Goal: Transaction & Acquisition: Purchase product/service

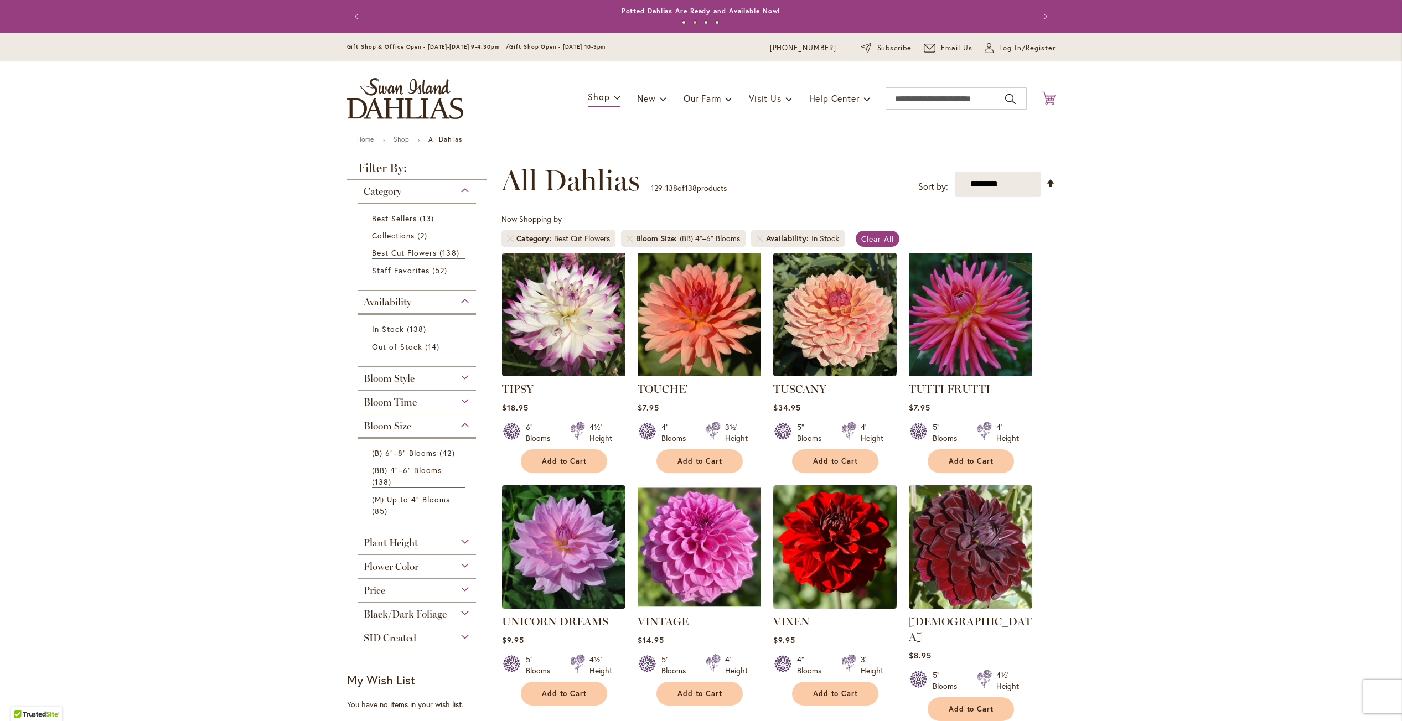
click at [1048, 97] on icon "Cart .cls-1 { fill: #231f20; }" at bounding box center [1049, 98] width 14 height 14
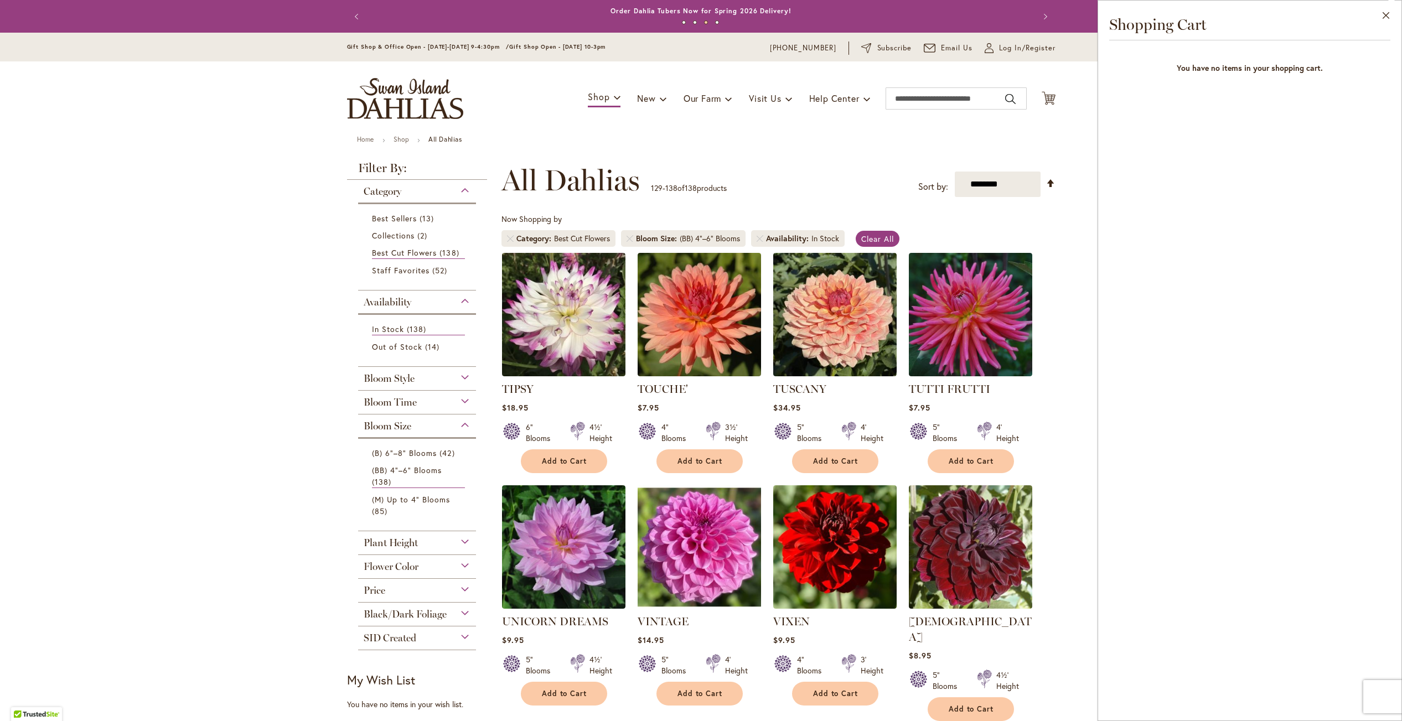
click at [700, 147] on main "Home Shop All Dahlias New Best Sellers Staff Favorites Collections Best Cut Flo…" at bounding box center [701, 679] width 728 height 1087
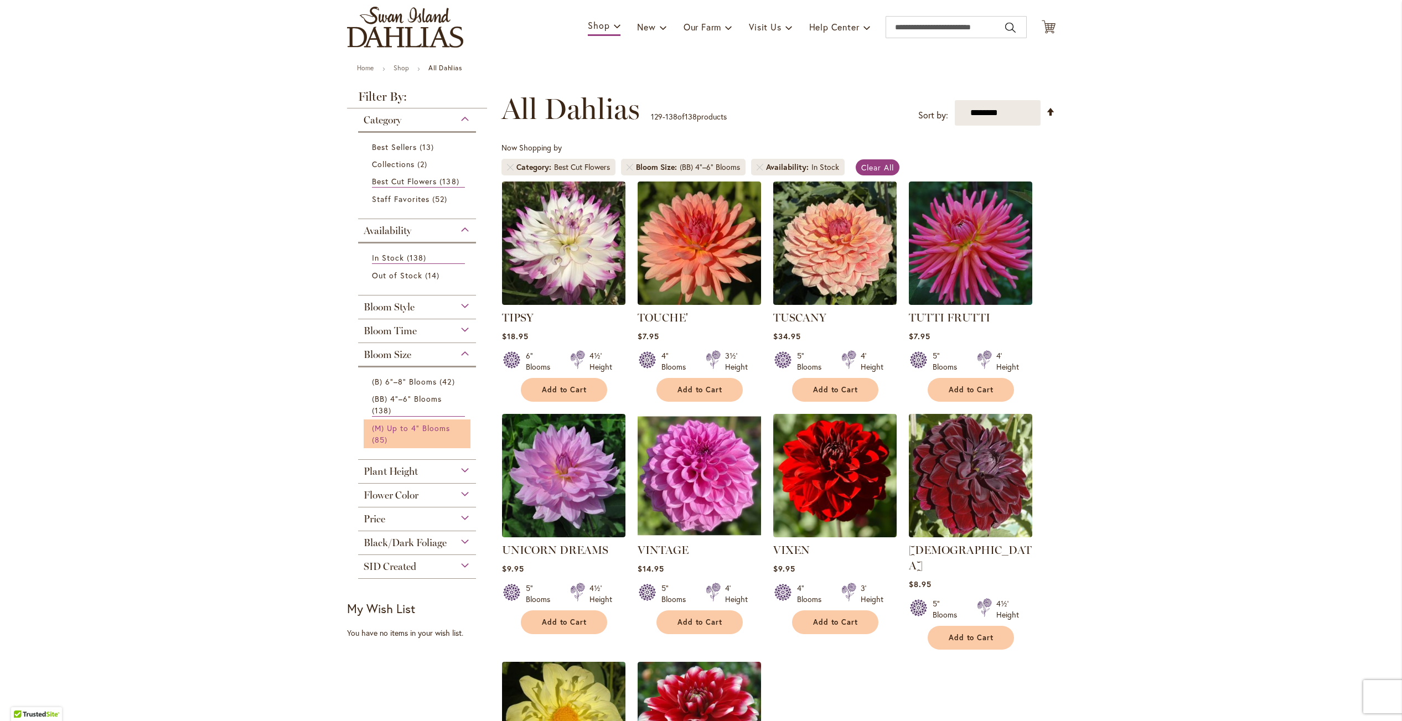
scroll to position [72, 0]
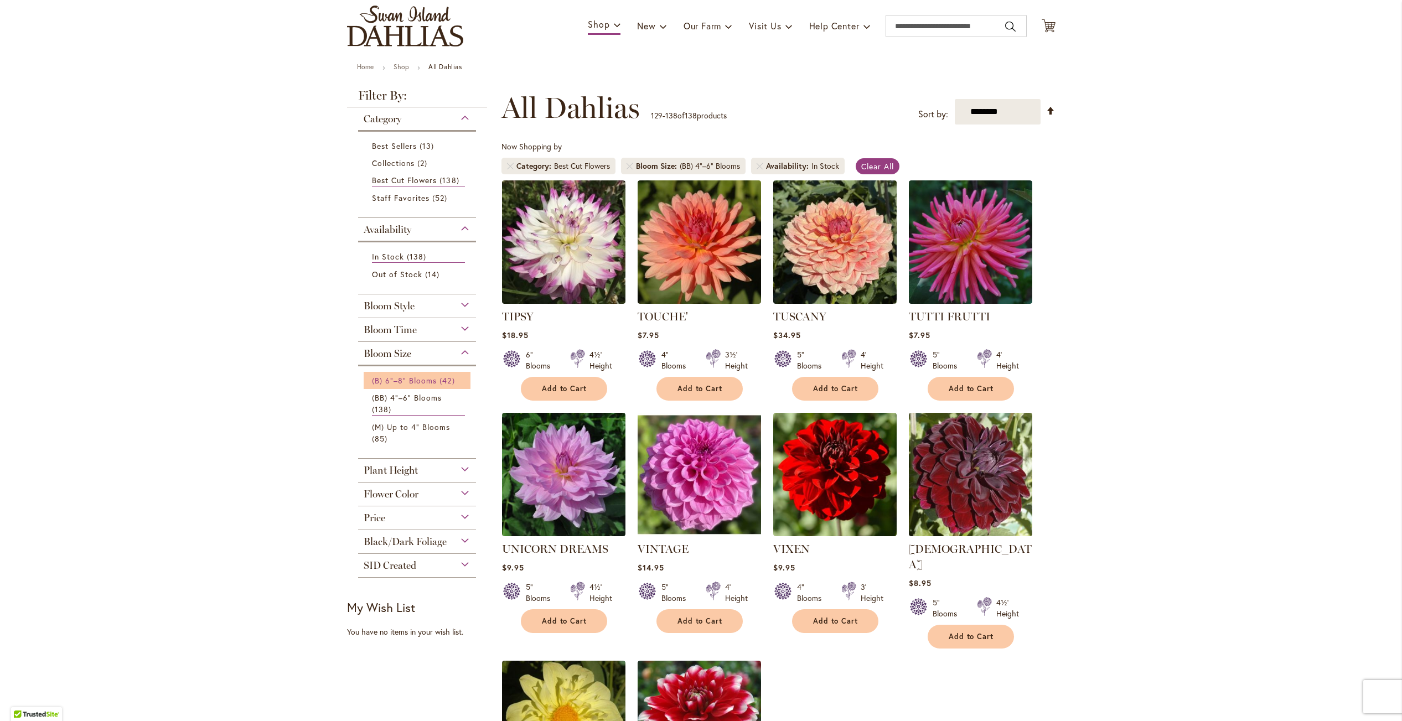
click at [410, 379] on span "(B) 6"–8" Blooms" at bounding box center [404, 380] width 65 height 11
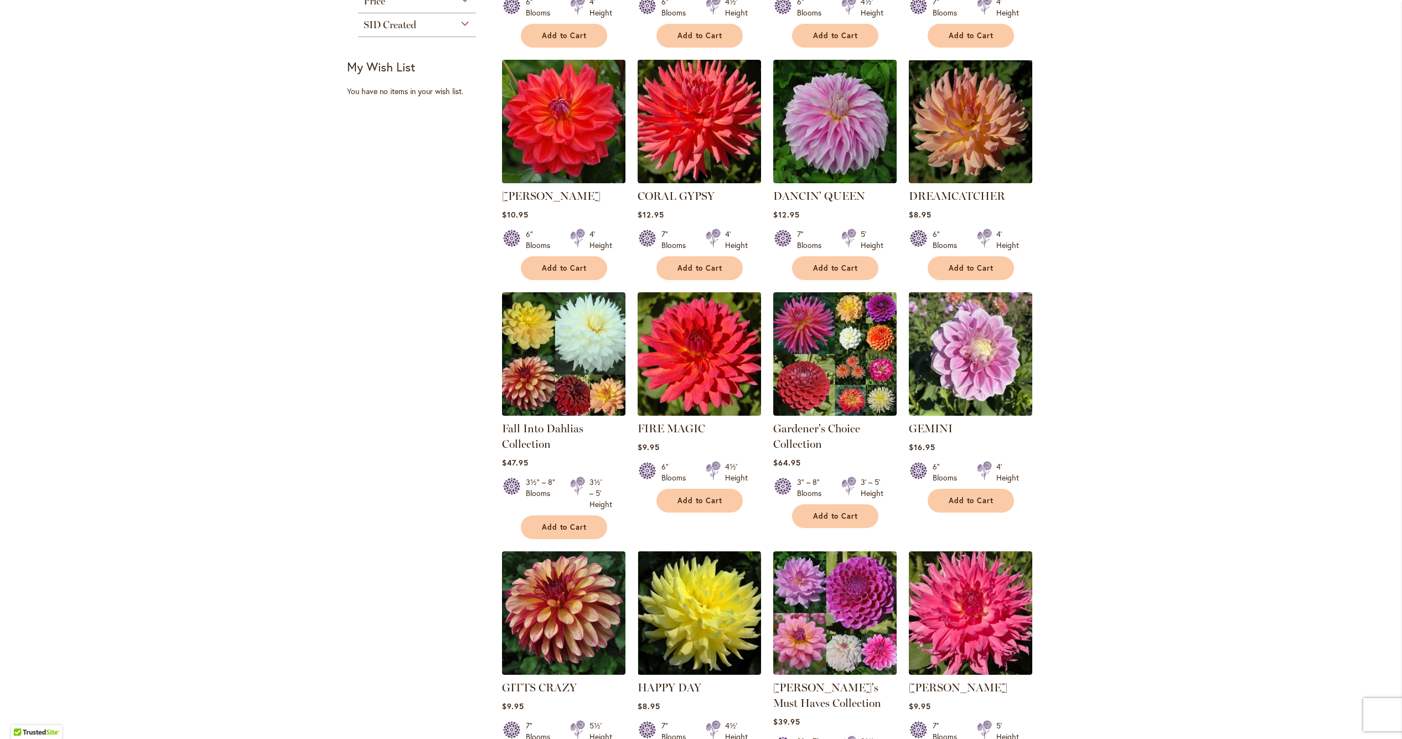
scroll to position [694, 0]
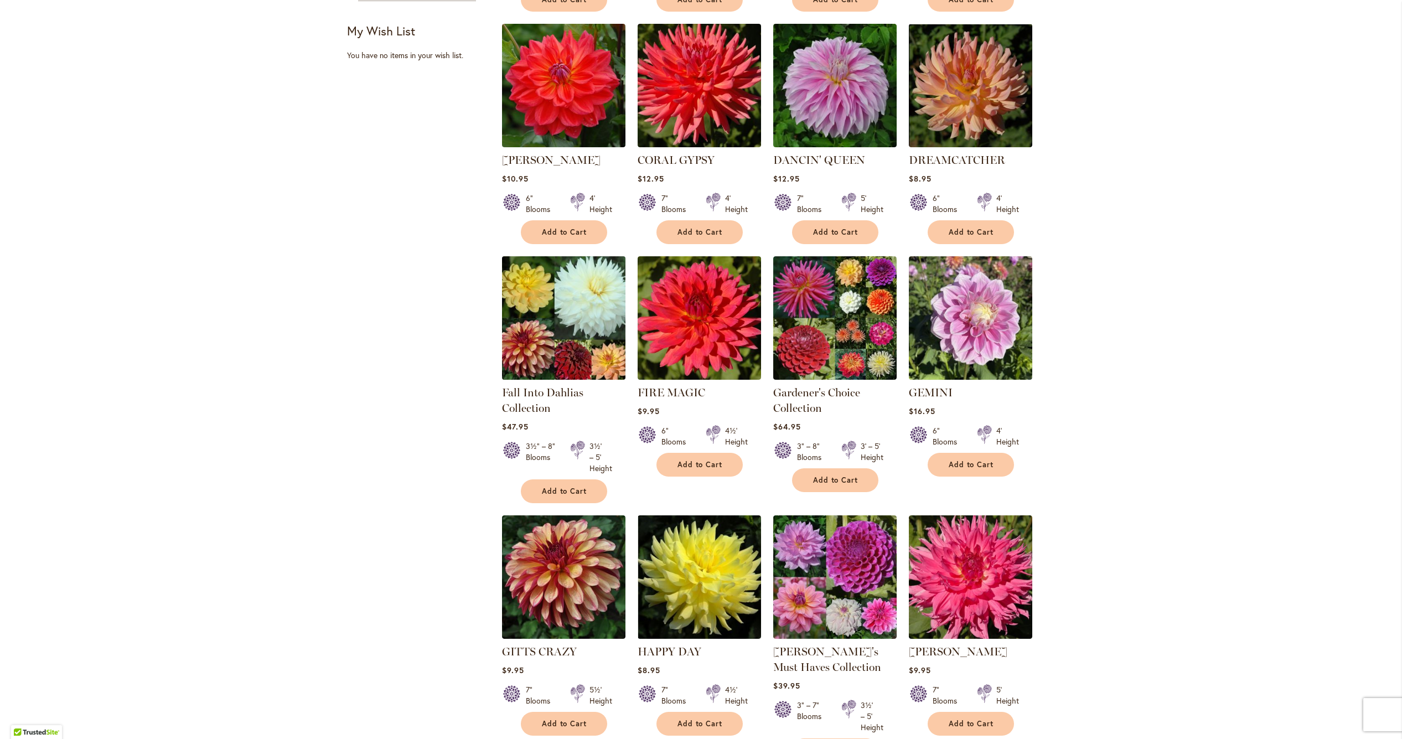
click at [568, 339] on img at bounding box center [563, 317] width 129 height 129
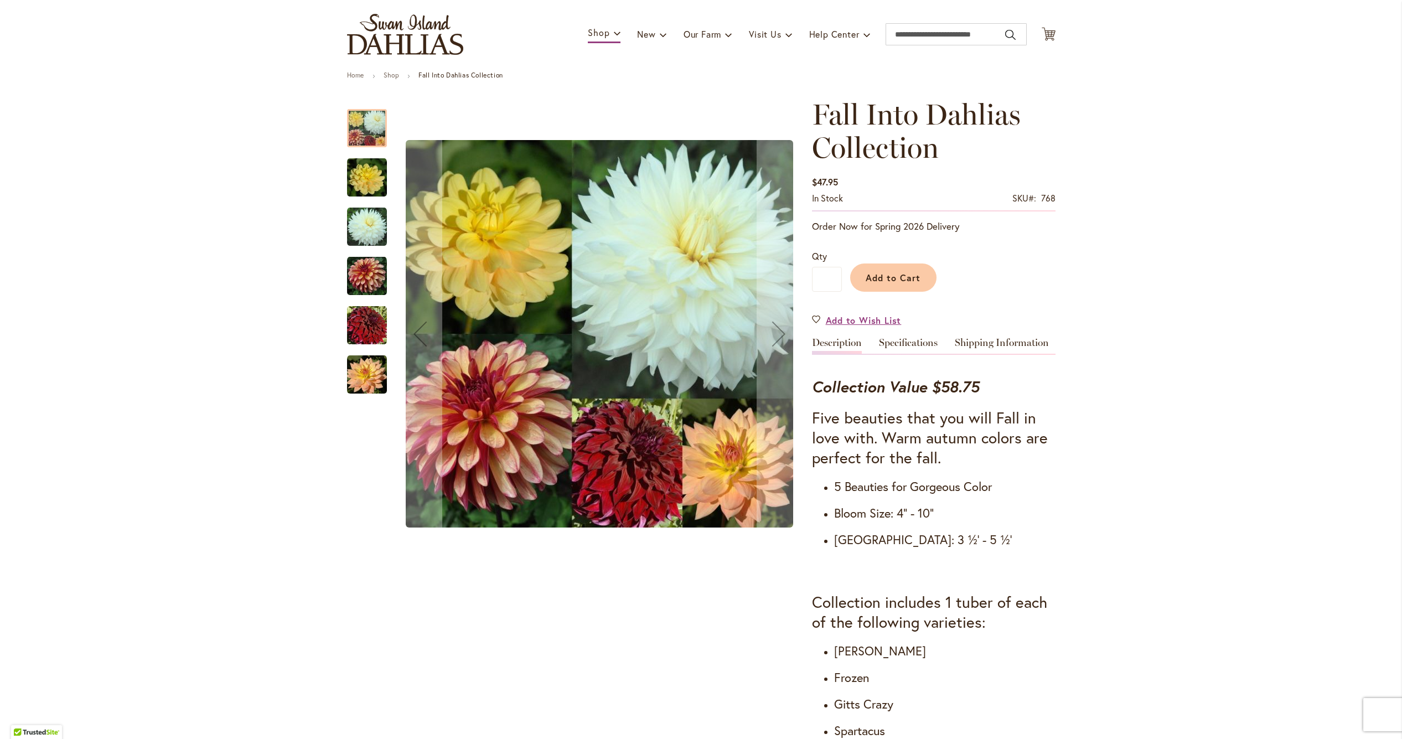
scroll to position [63, 0]
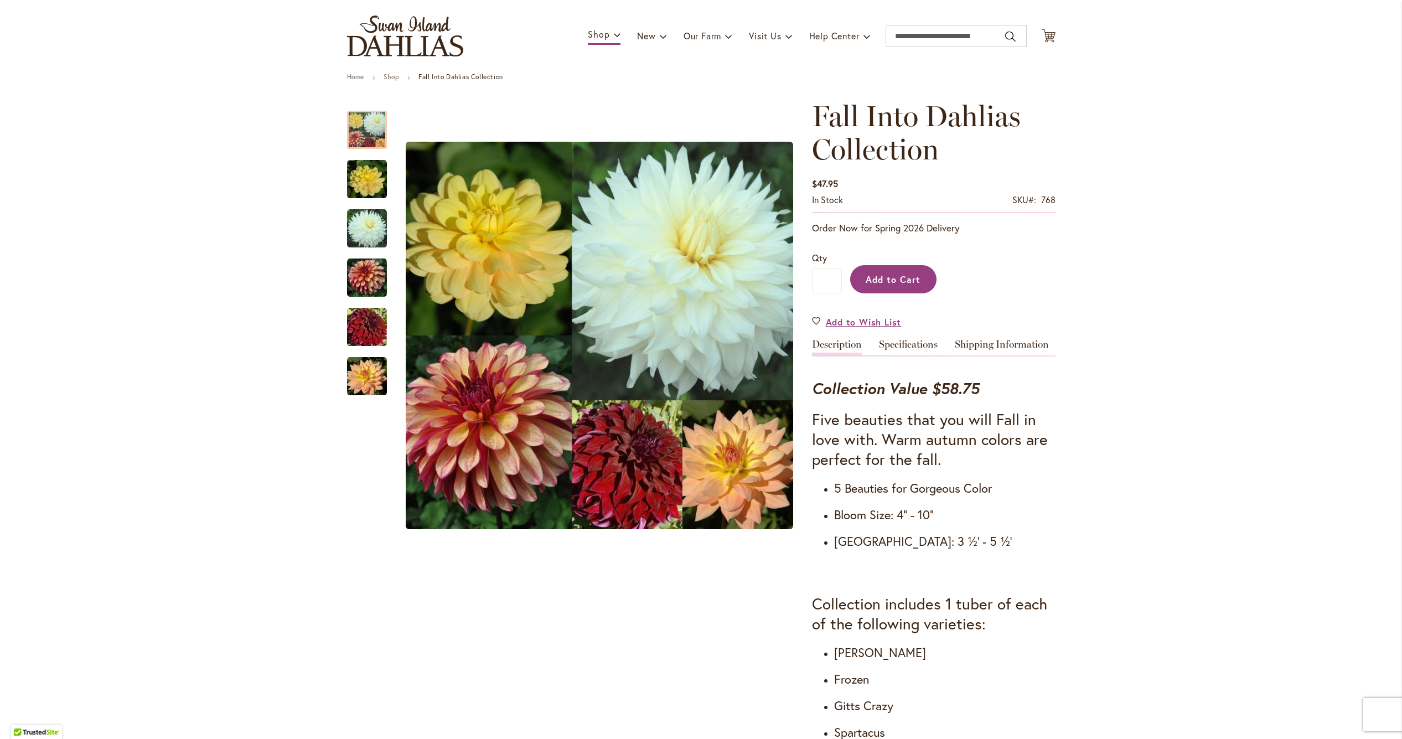
click at [914, 273] on span "Add to Cart" at bounding box center [893, 279] width 55 height 12
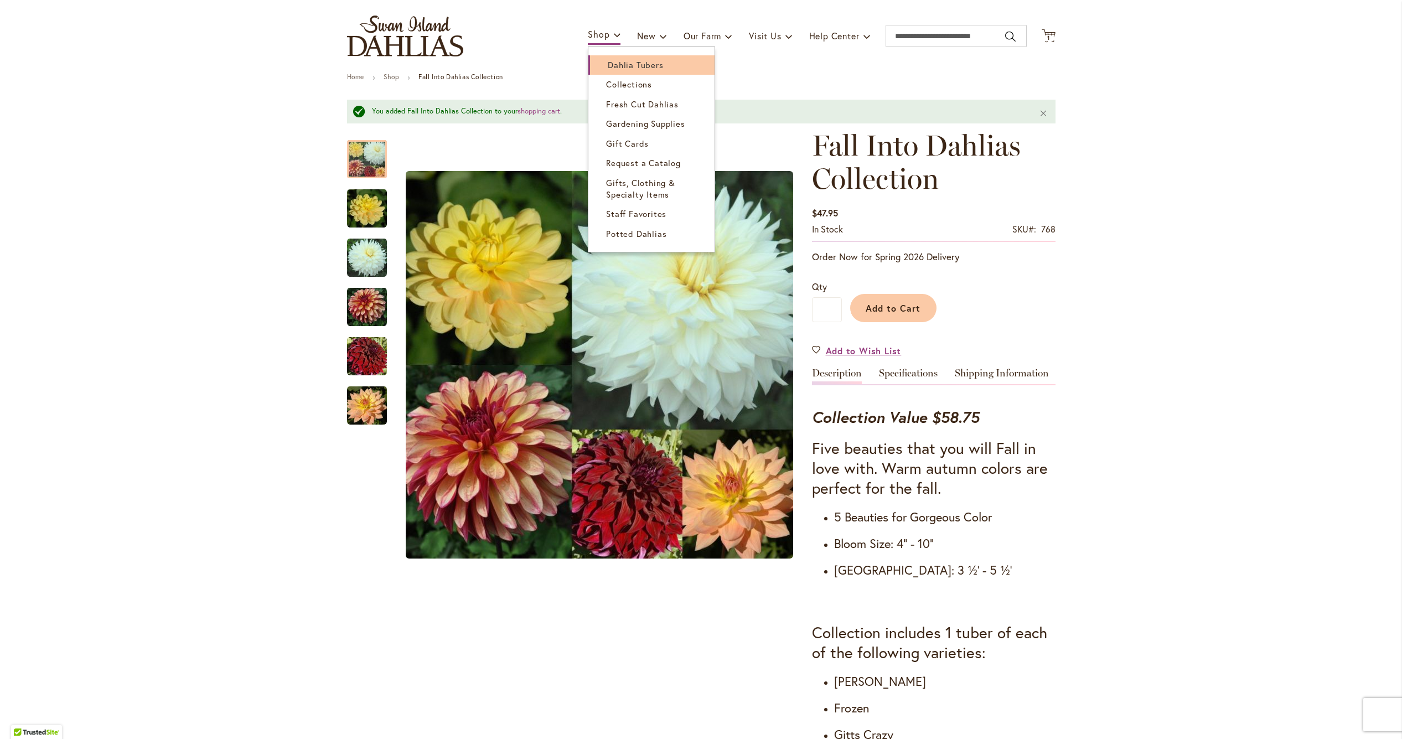
click at [615, 61] on span "Dahlia Tubers" at bounding box center [635, 64] width 55 height 11
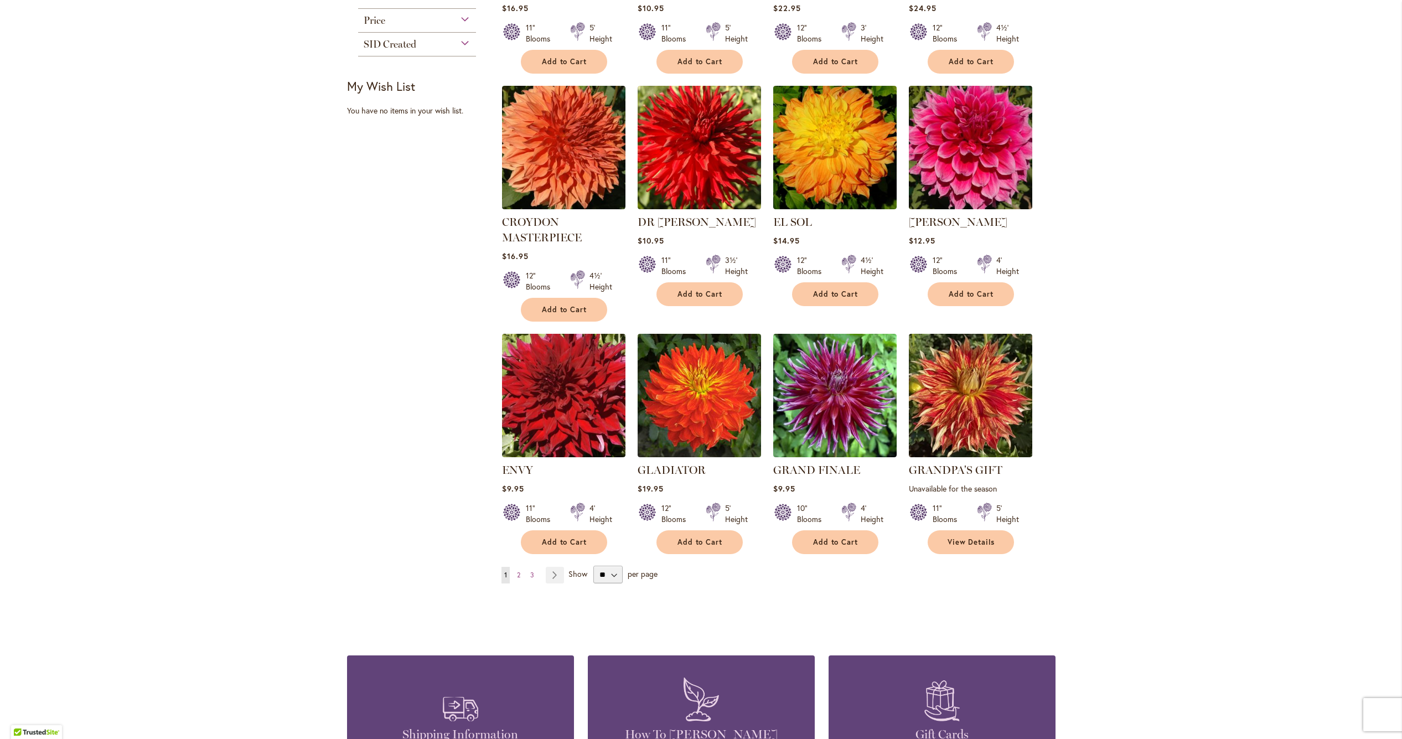
scroll to position [624, 0]
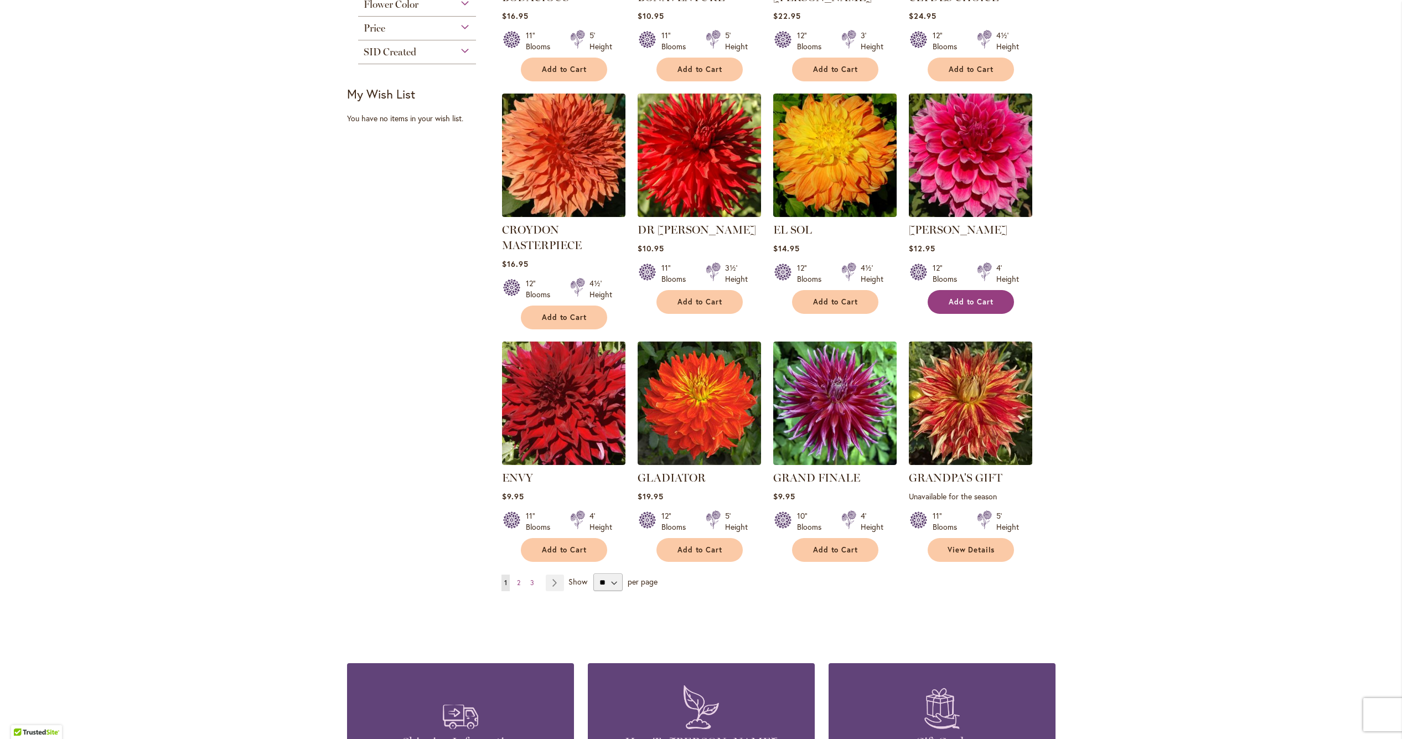
click at [965, 298] on span "Add to Cart" at bounding box center [971, 301] width 45 height 9
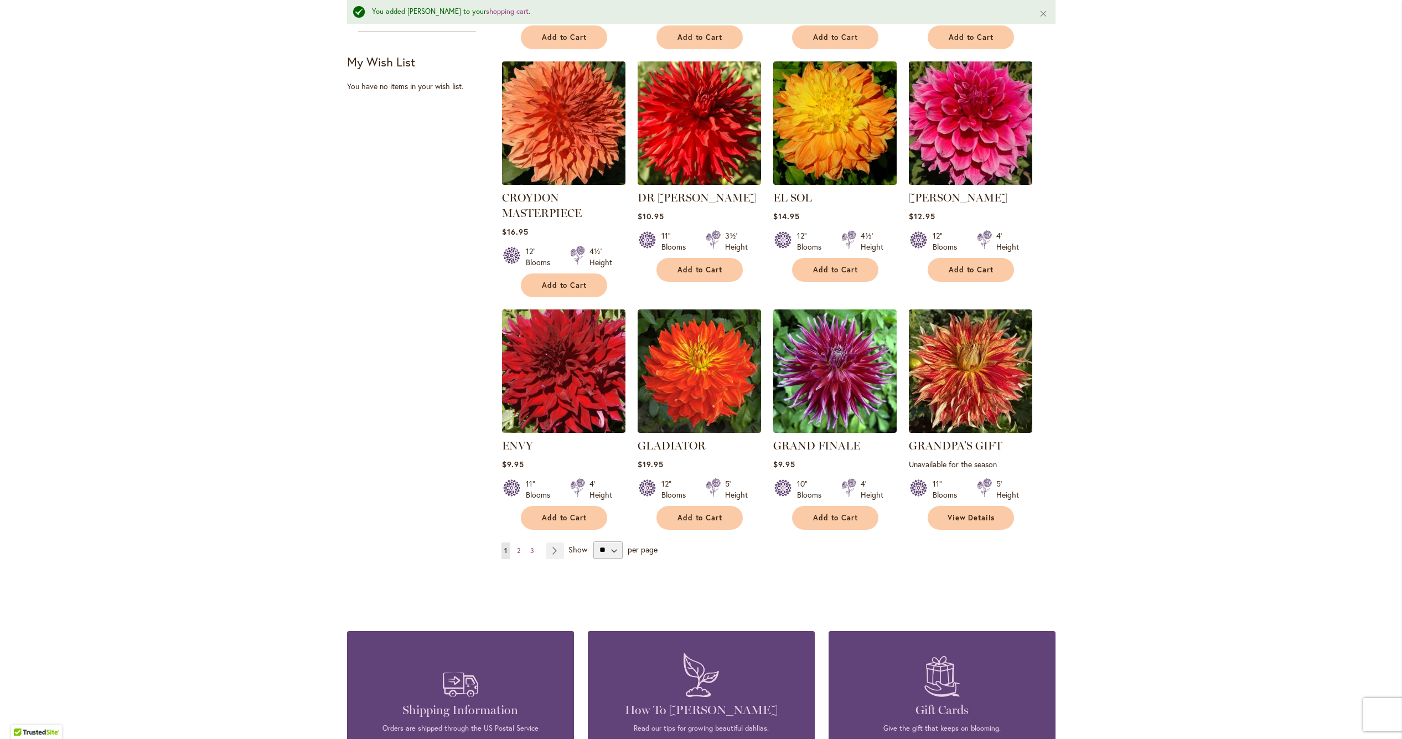
scroll to position [687, 0]
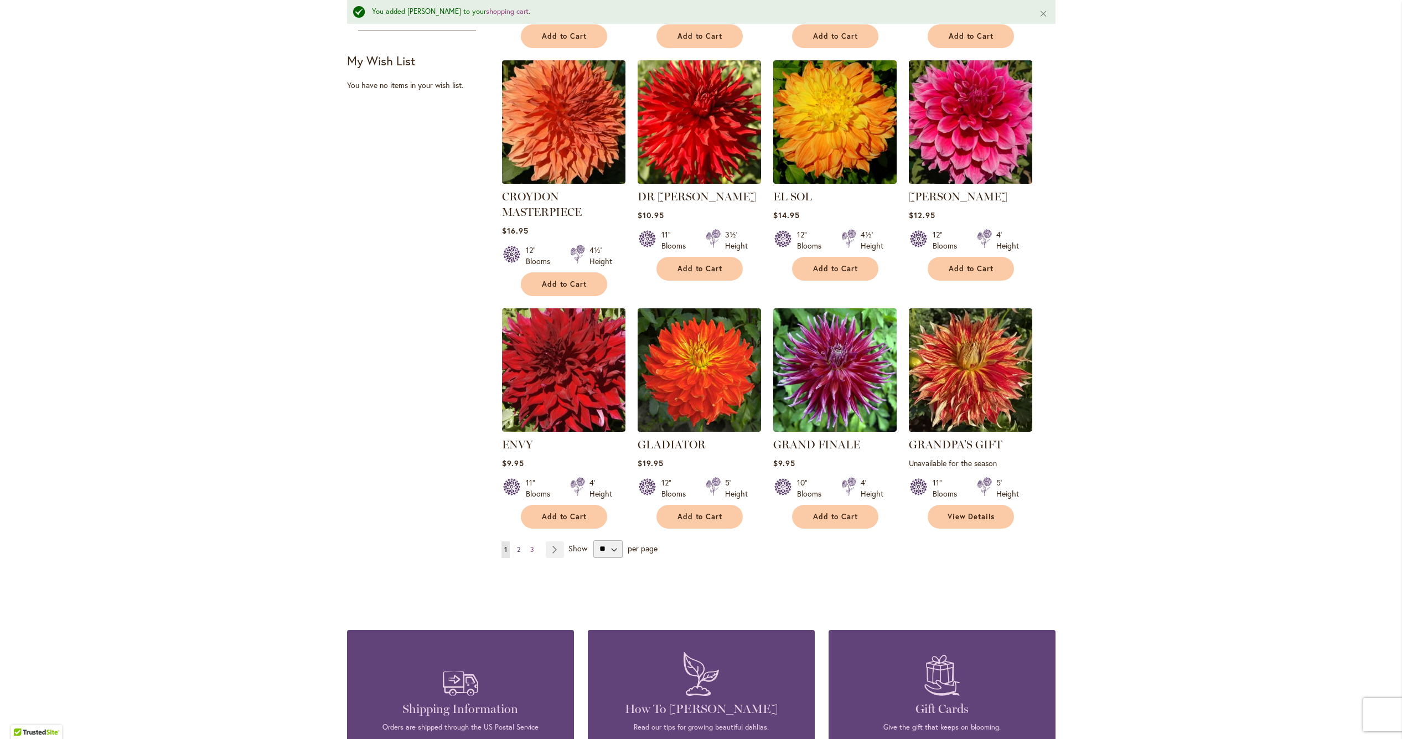
click at [520, 547] on link "Page 2" at bounding box center [518, 549] width 9 height 17
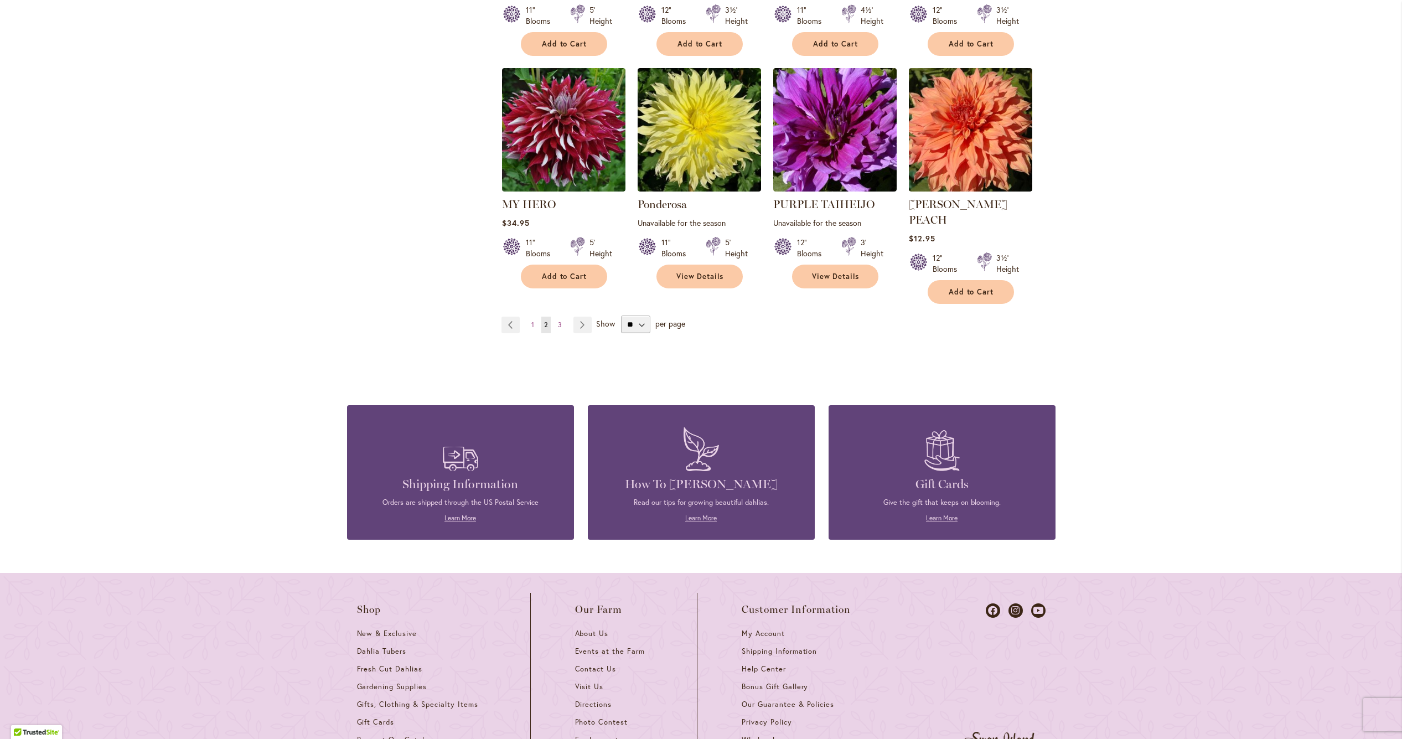
scroll to position [897, 0]
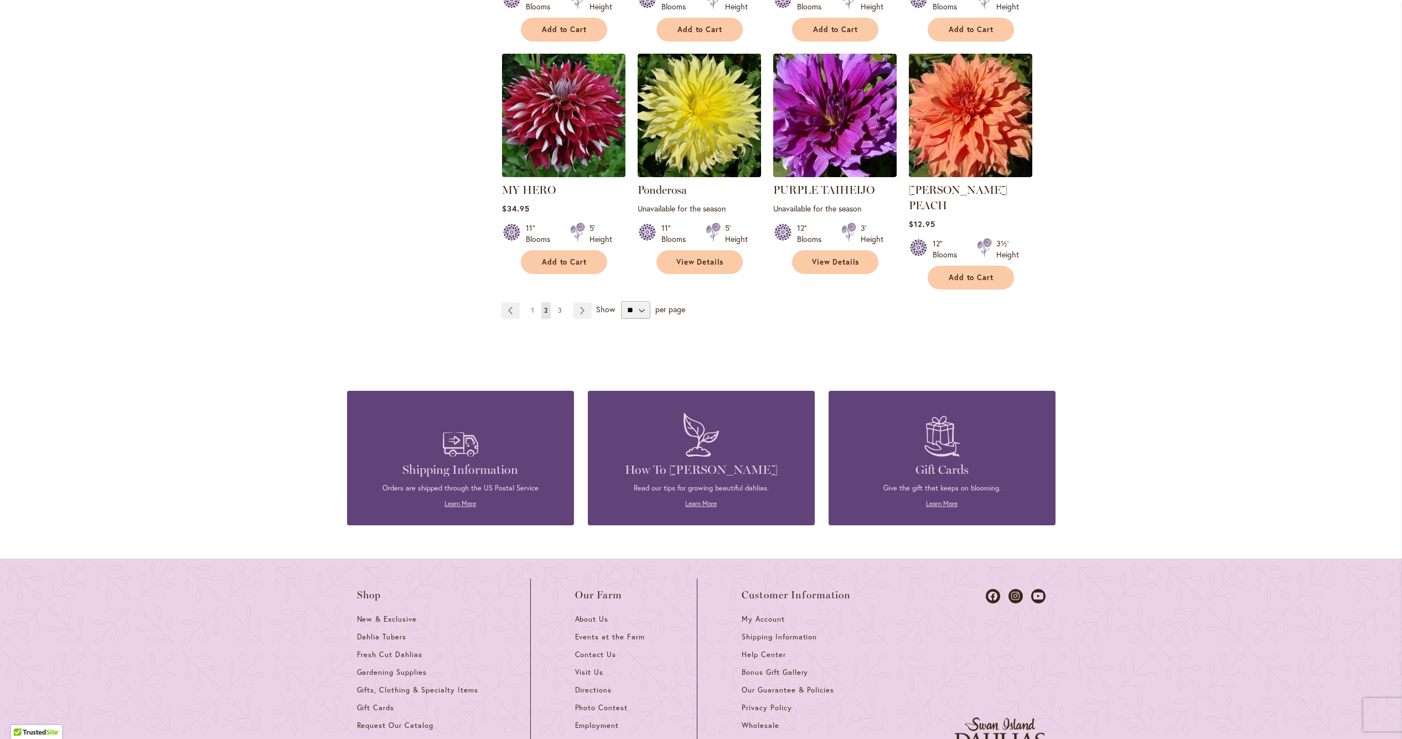
click at [559, 306] on span "3" at bounding box center [560, 310] width 4 height 8
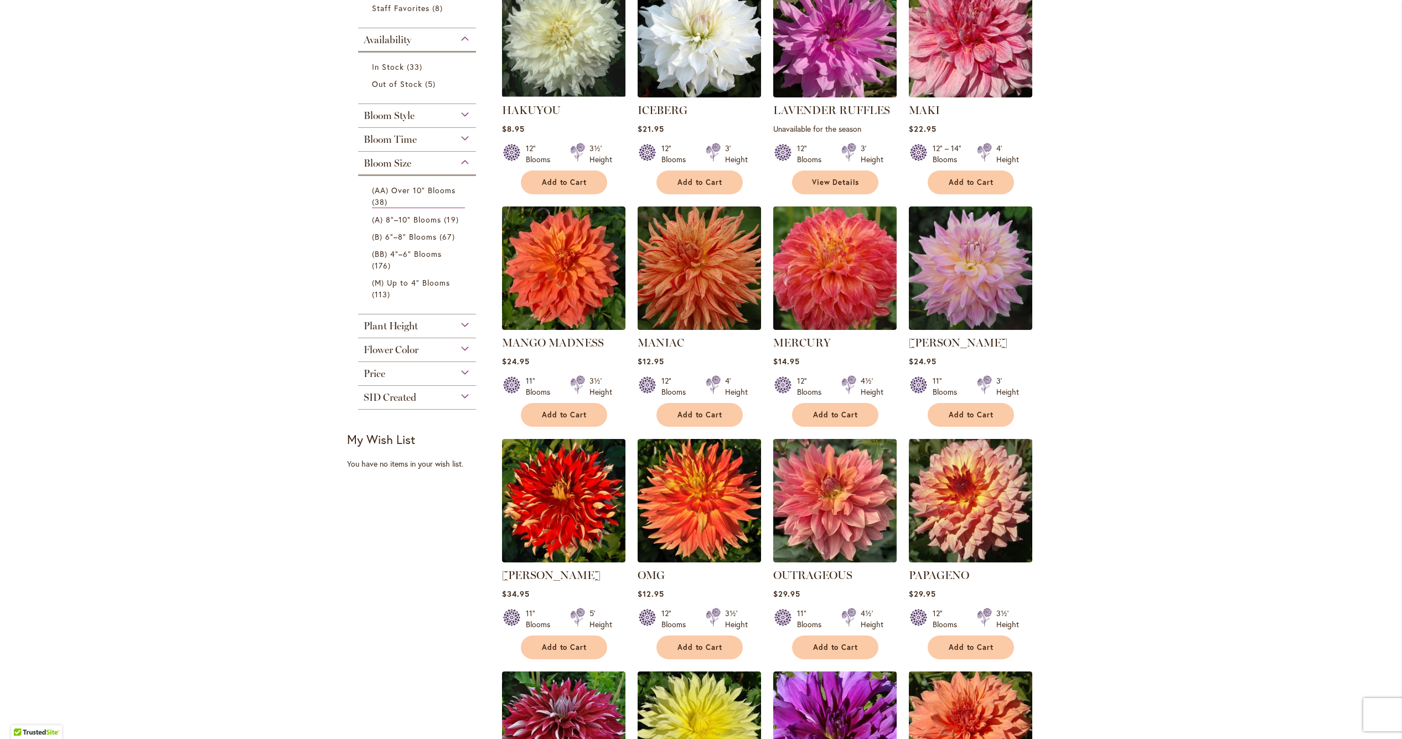
scroll to position [280, 0]
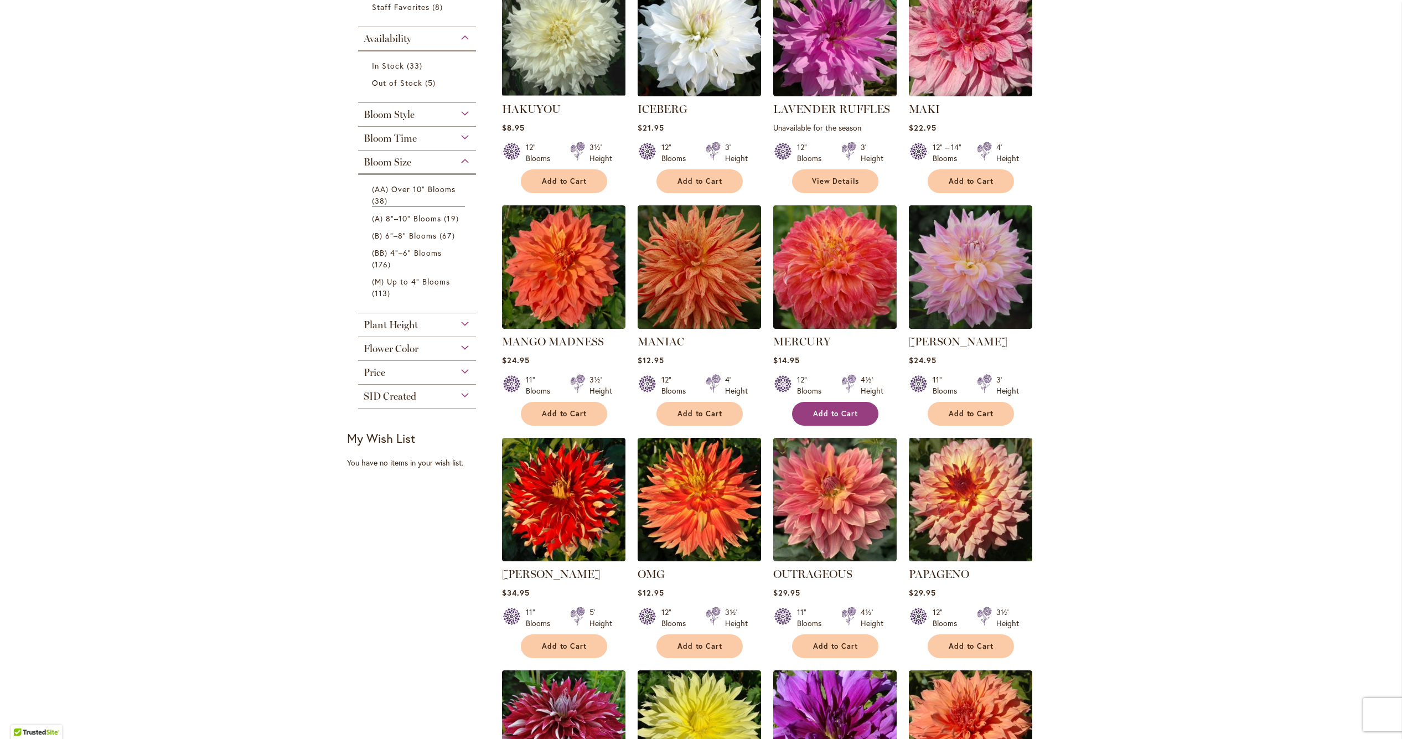
click at [842, 411] on span "Add to Cart" at bounding box center [835, 413] width 45 height 9
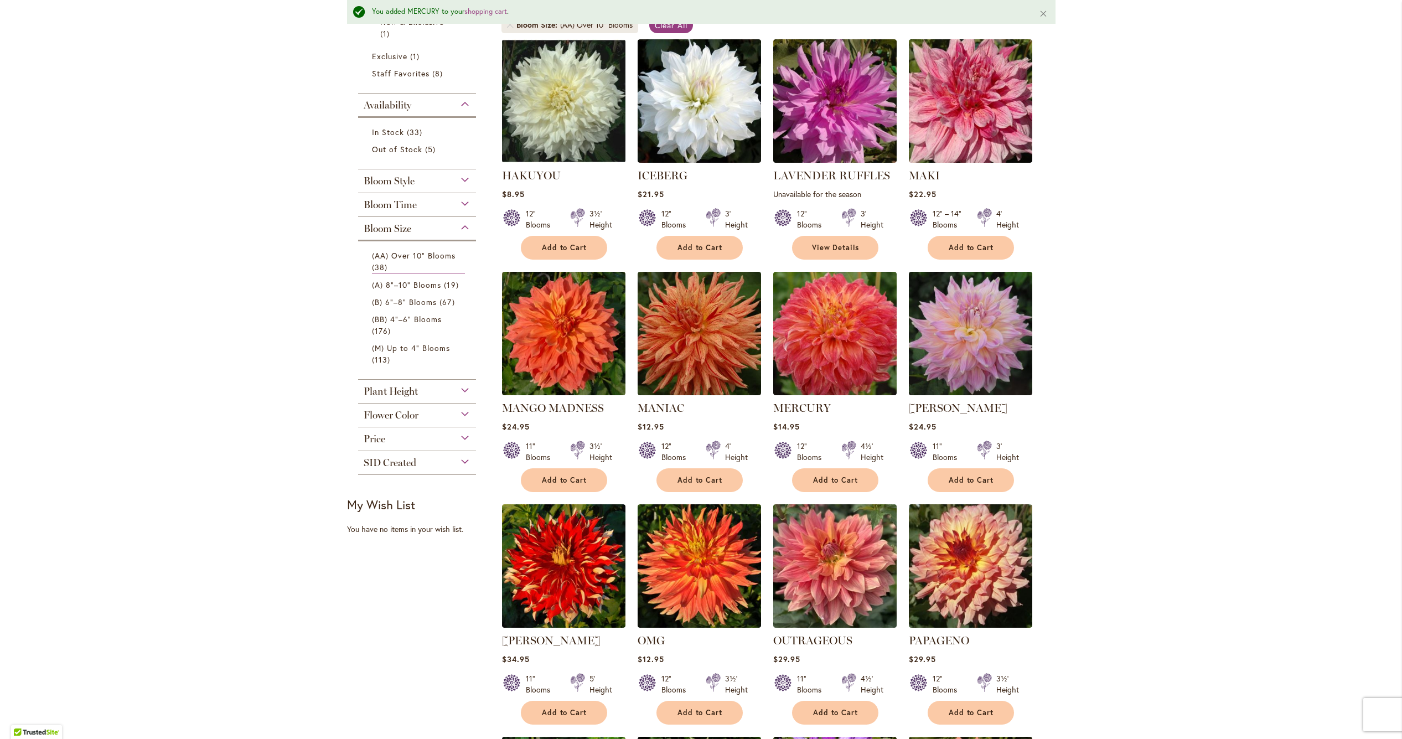
scroll to position [222, 0]
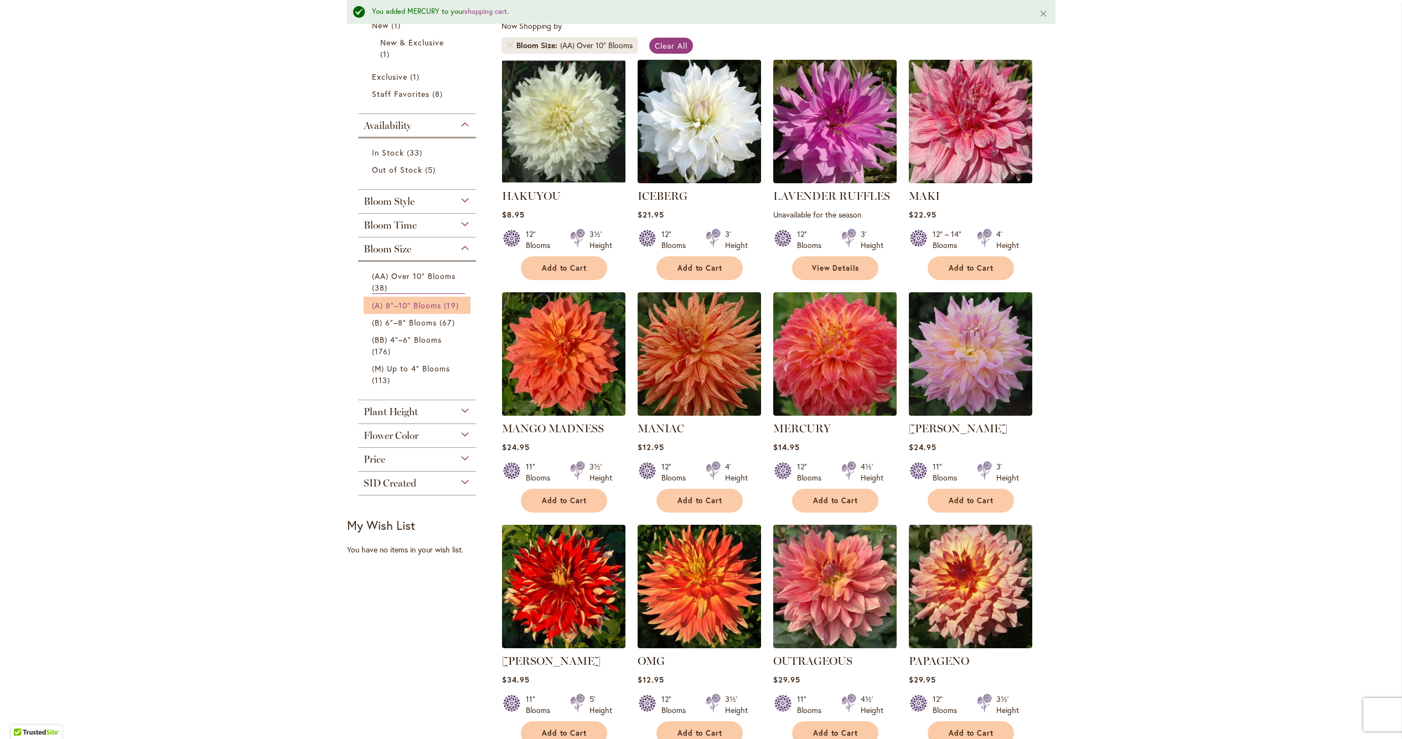
click at [418, 307] on span "(A) 8"–10" Blooms" at bounding box center [407, 305] width 70 height 11
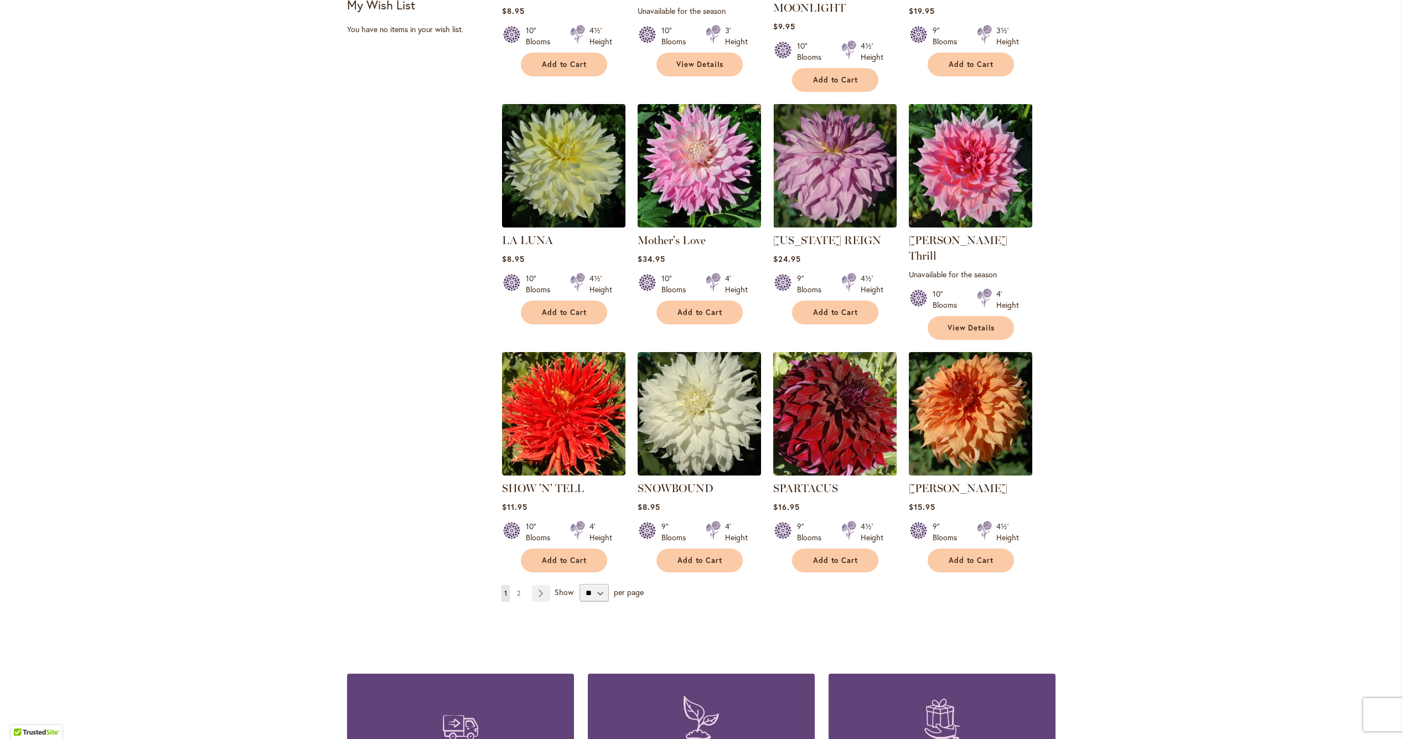
scroll to position [649, 0]
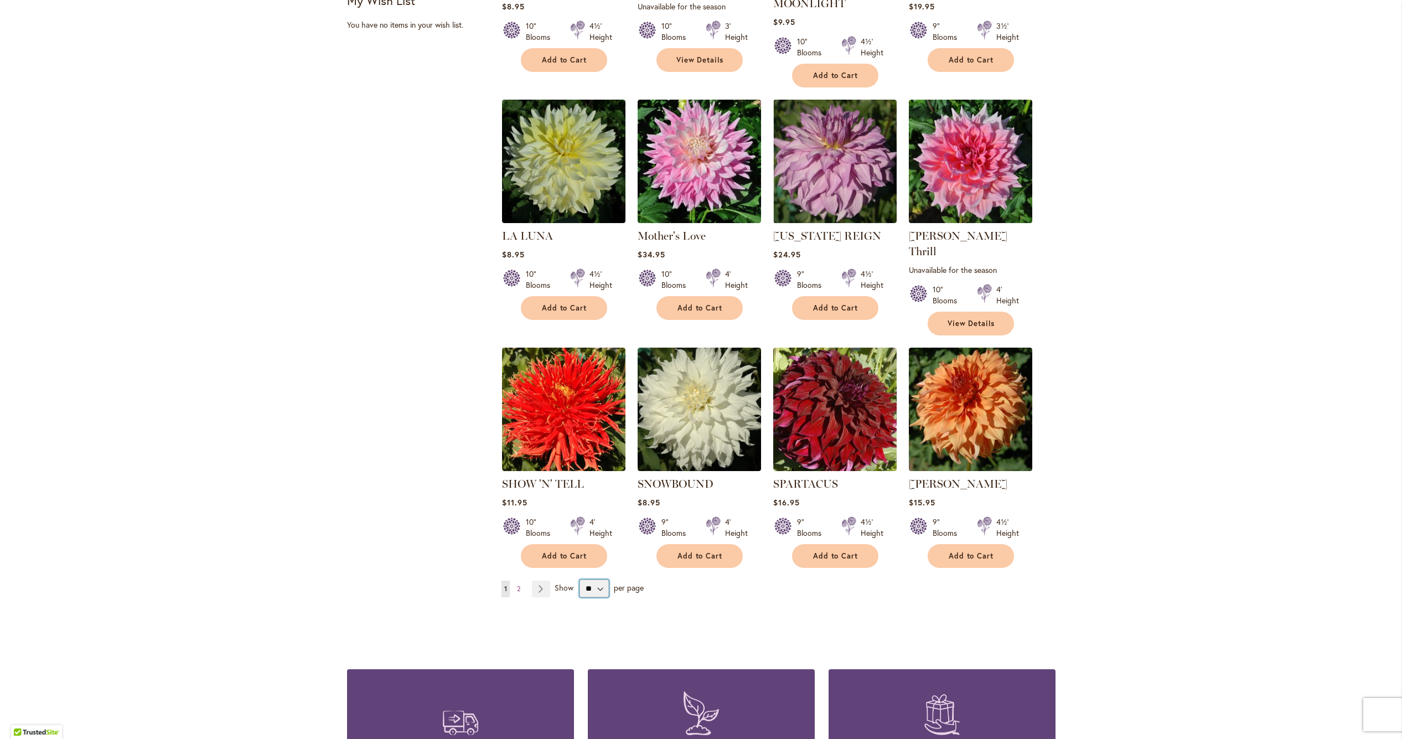
drag, startPoint x: 604, startPoint y: 566, endPoint x: 598, endPoint y: 616, distance: 50.2
click at [598, 616] on div "**********" at bounding box center [774, 74] width 561 height 1123
select select "**"
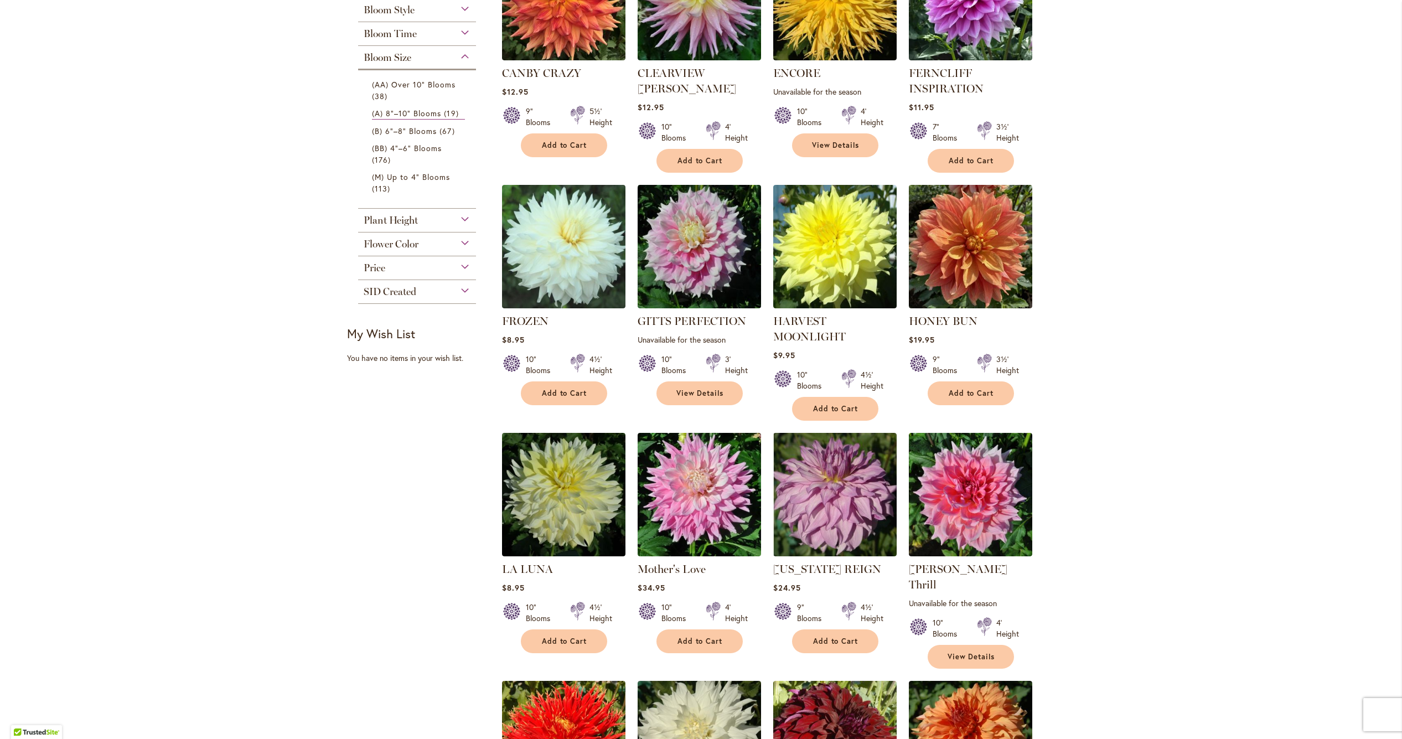
scroll to position [287, 0]
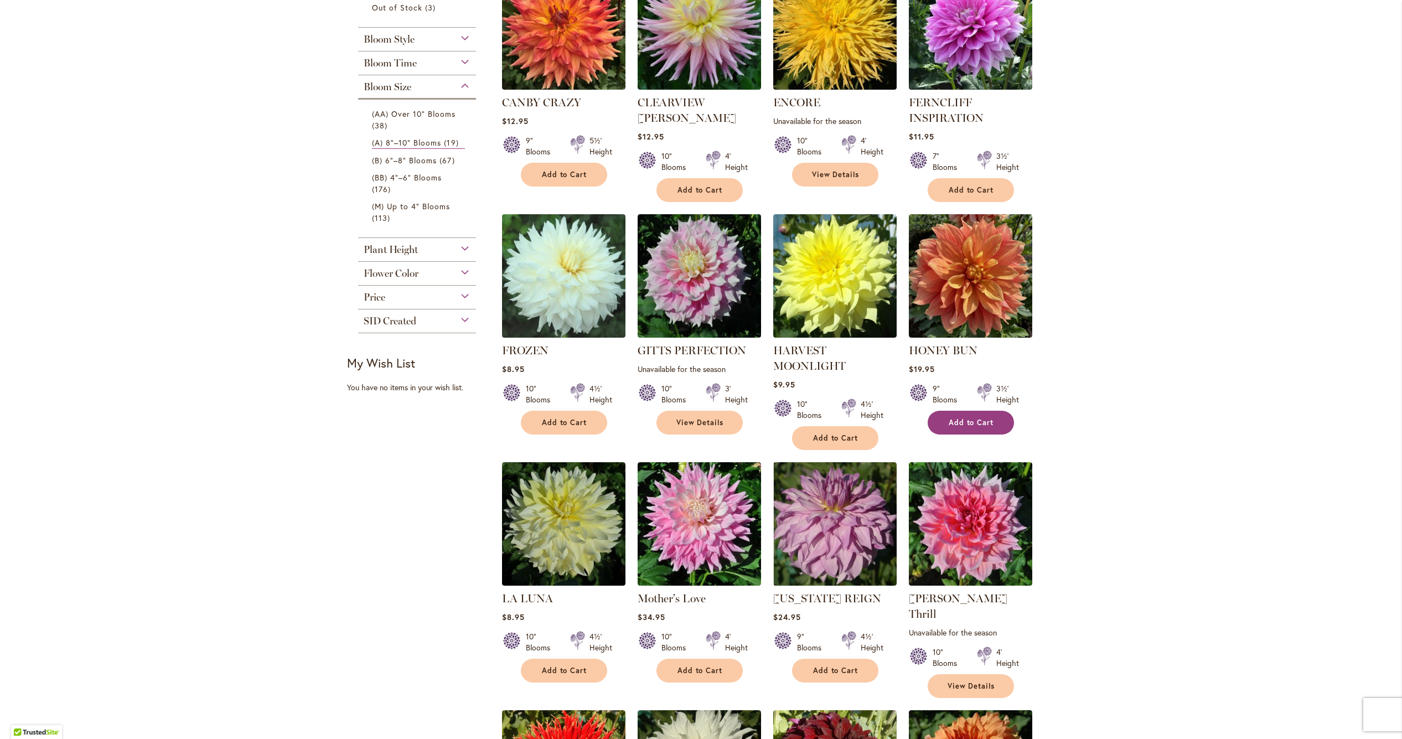
click at [981, 428] on button "Add to Cart" at bounding box center [971, 423] width 86 height 24
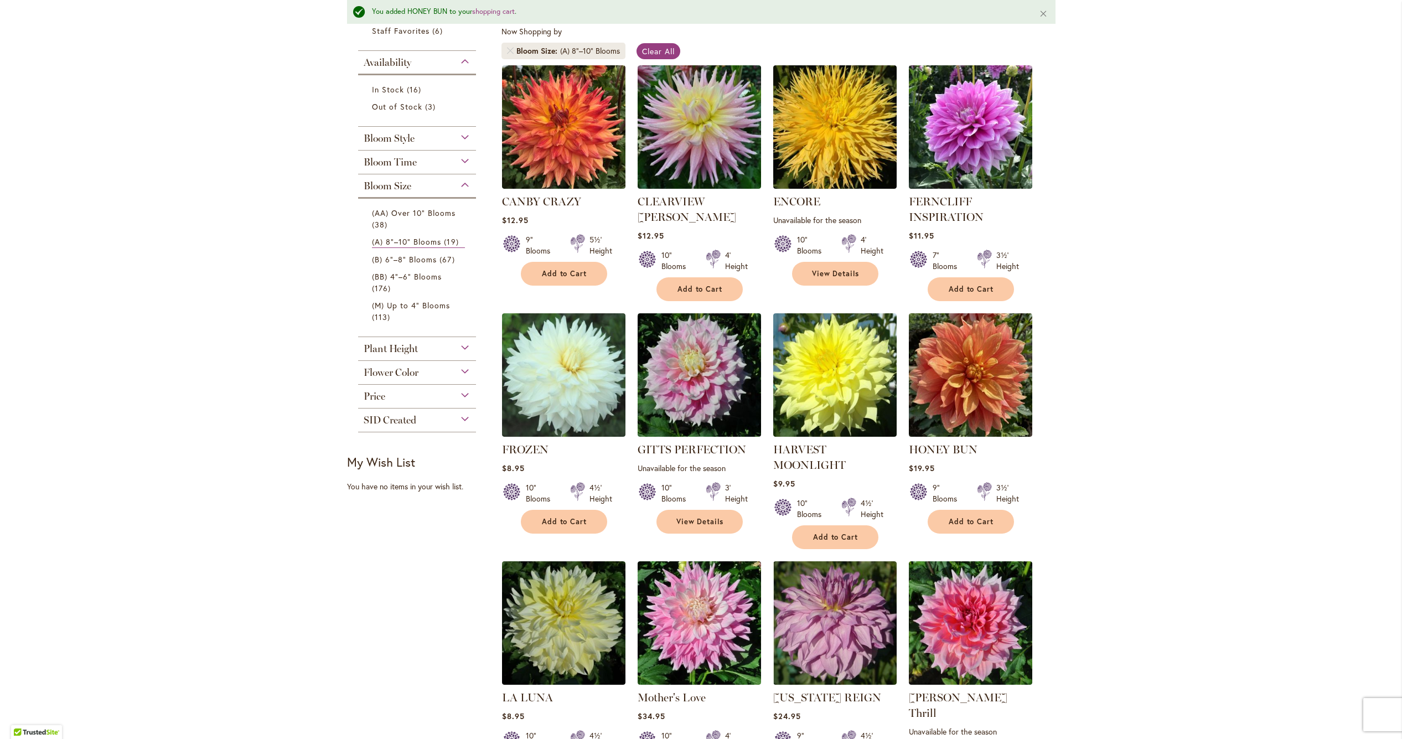
scroll to position [210, 0]
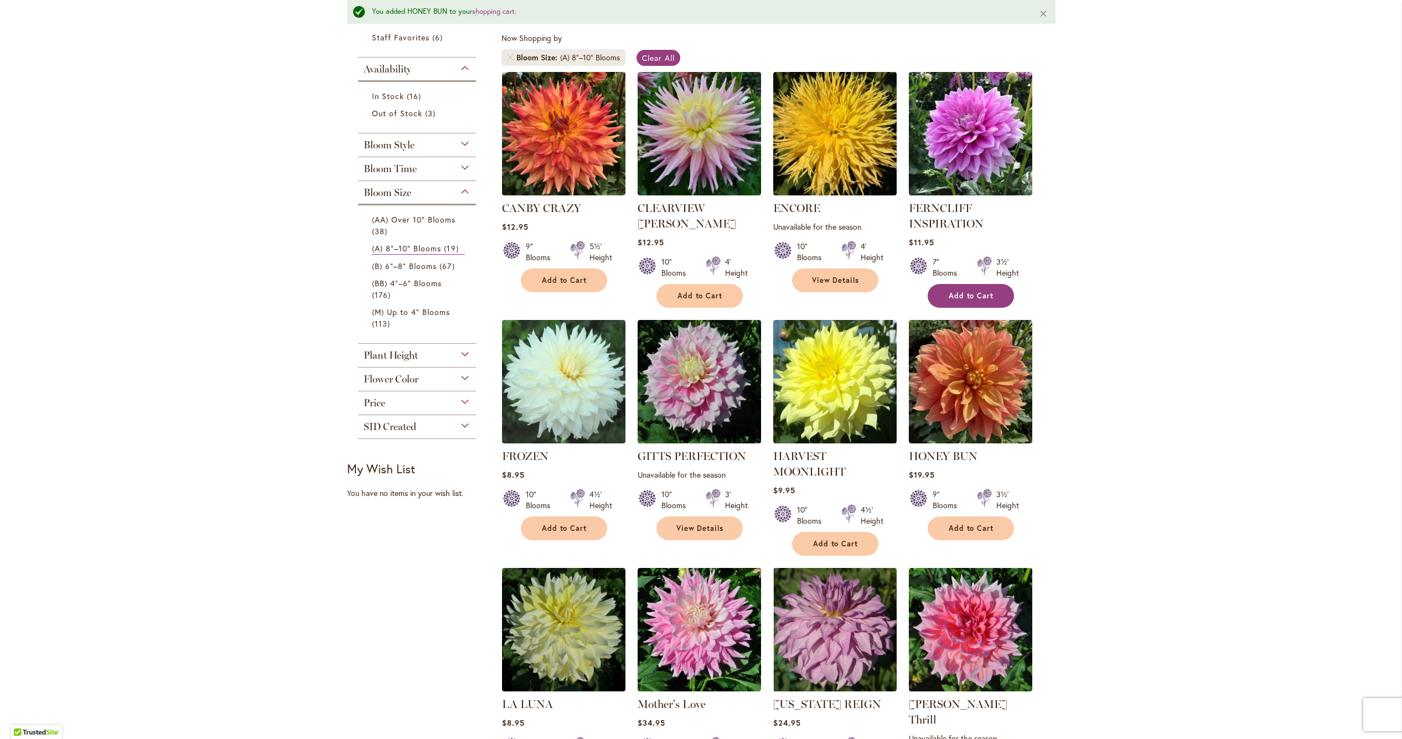
click at [970, 292] on span "Add to Cart" at bounding box center [971, 295] width 45 height 9
click at [417, 268] on span "(B) 6"–8" Blooms" at bounding box center [404, 266] width 65 height 11
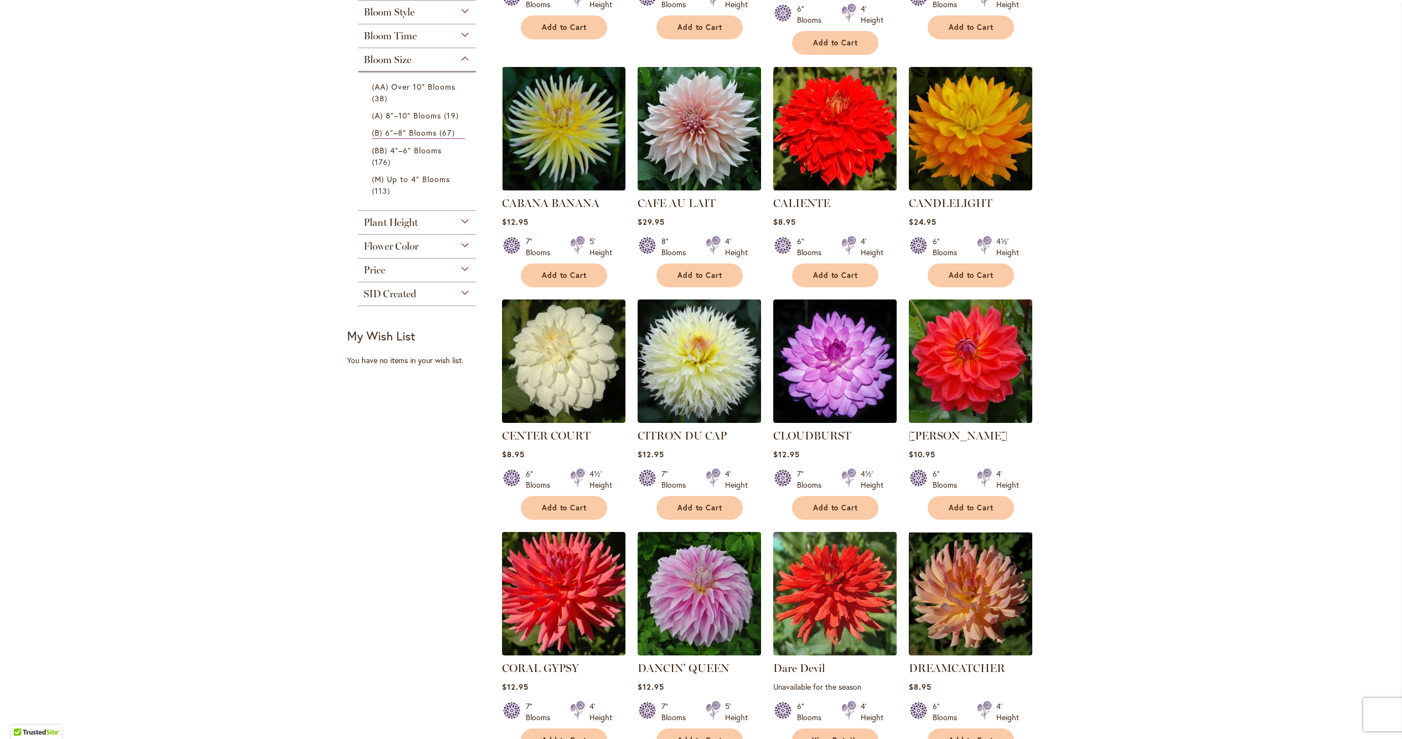
scroll to position [439, 0]
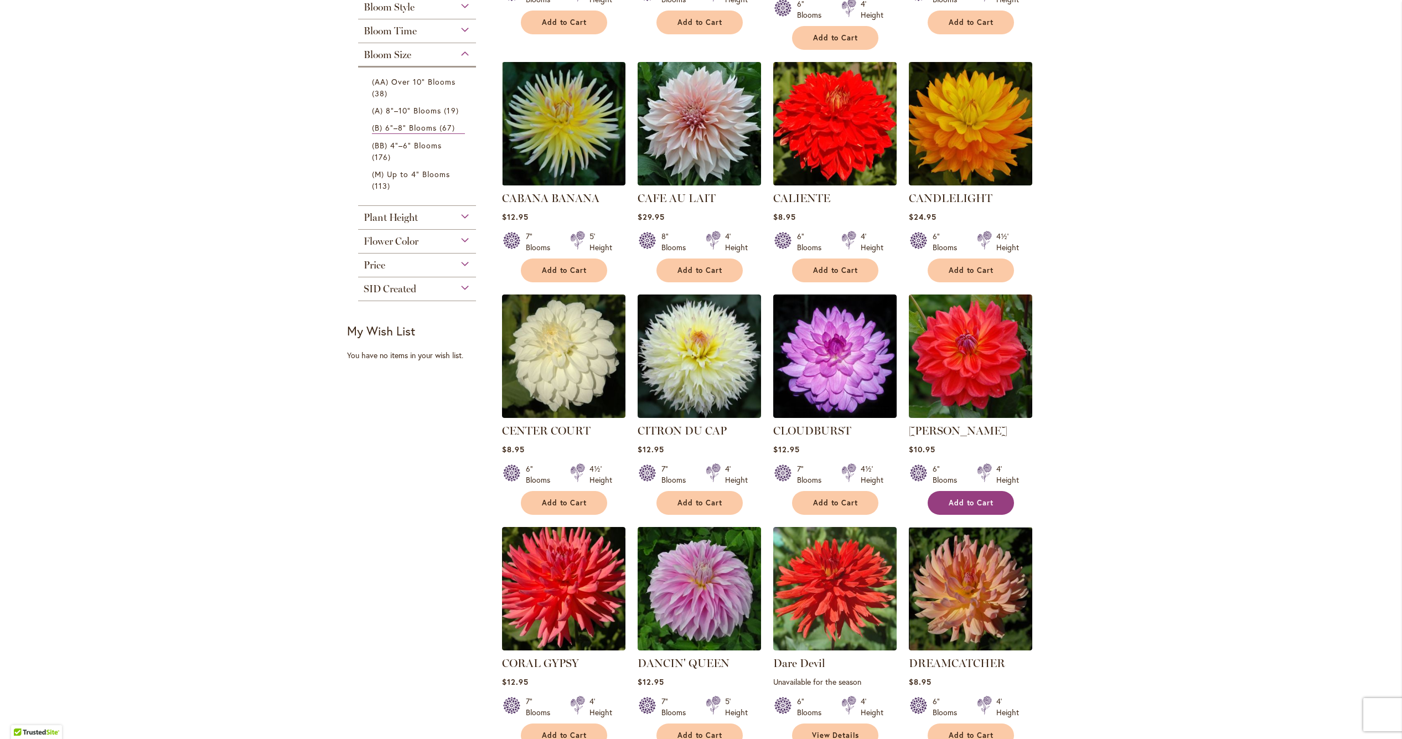
click at [978, 498] on span "Add to Cart" at bounding box center [971, 502] width 45 height 9
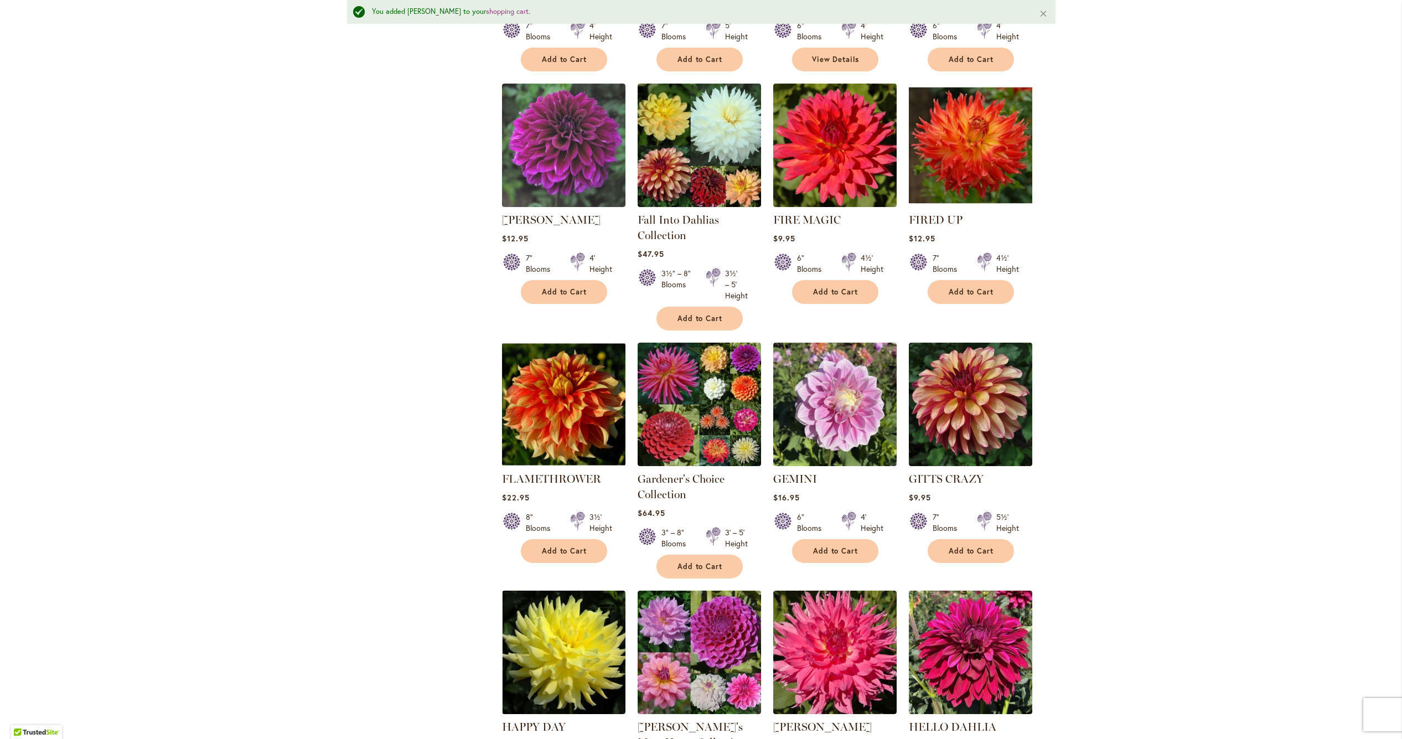
scroll to position [1146, 0]
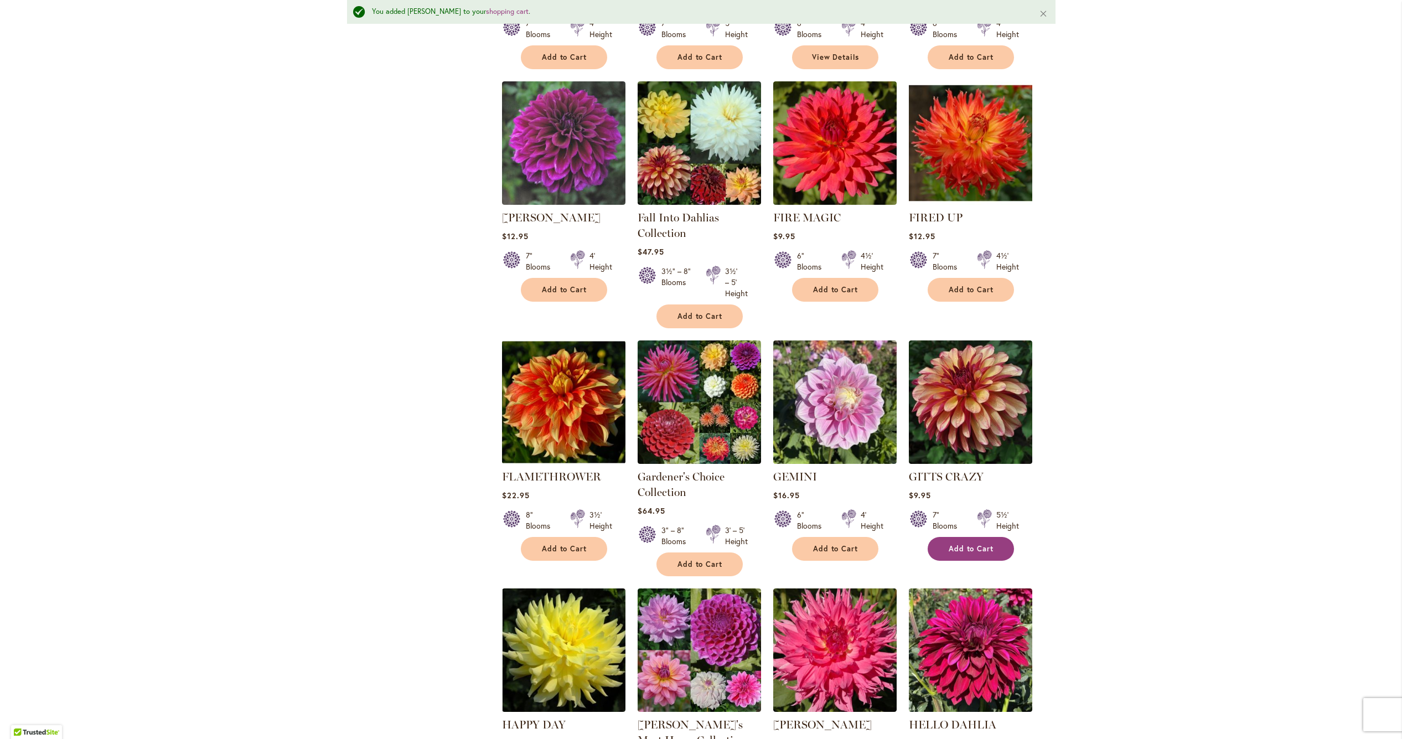
click at [987, 544] on span "Add to Cart" at bounding box center [971, 548] width 45 height 9
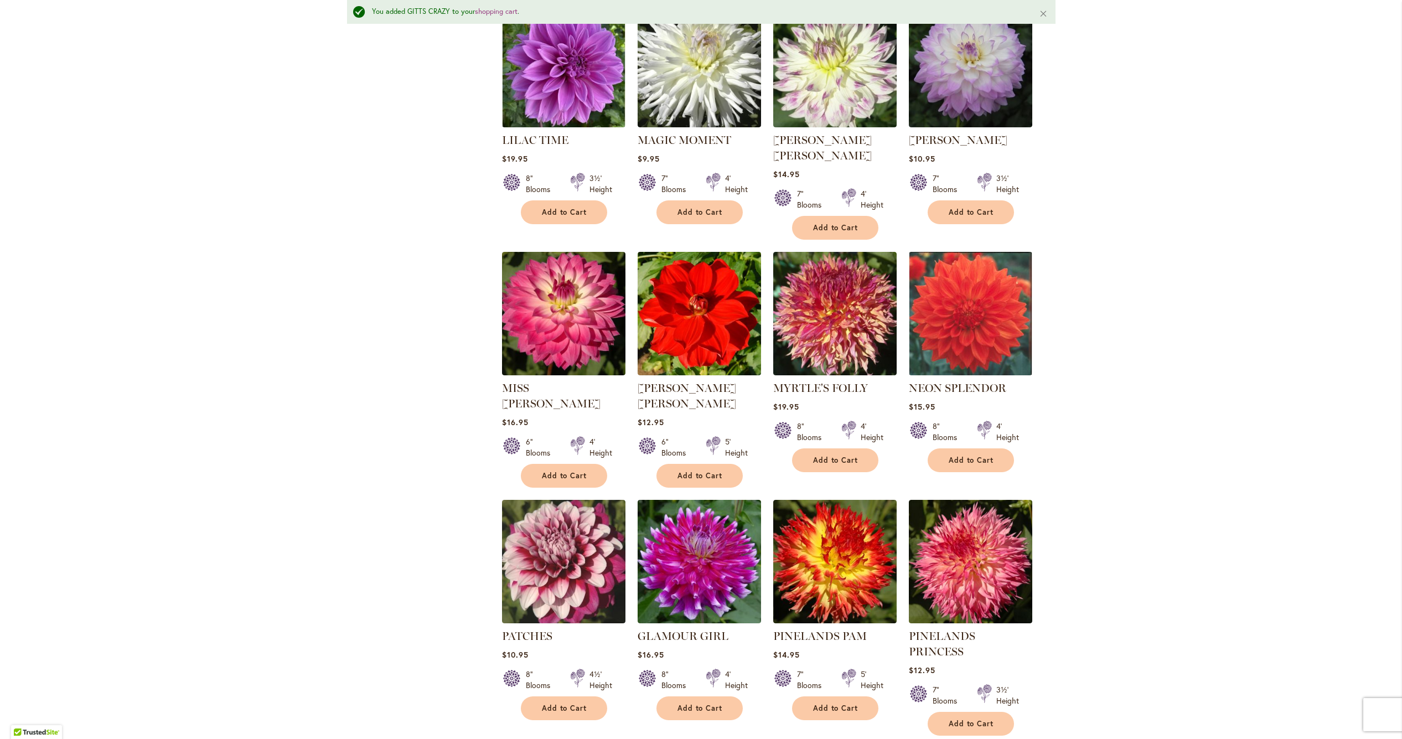
scroll to position [2729, 0]
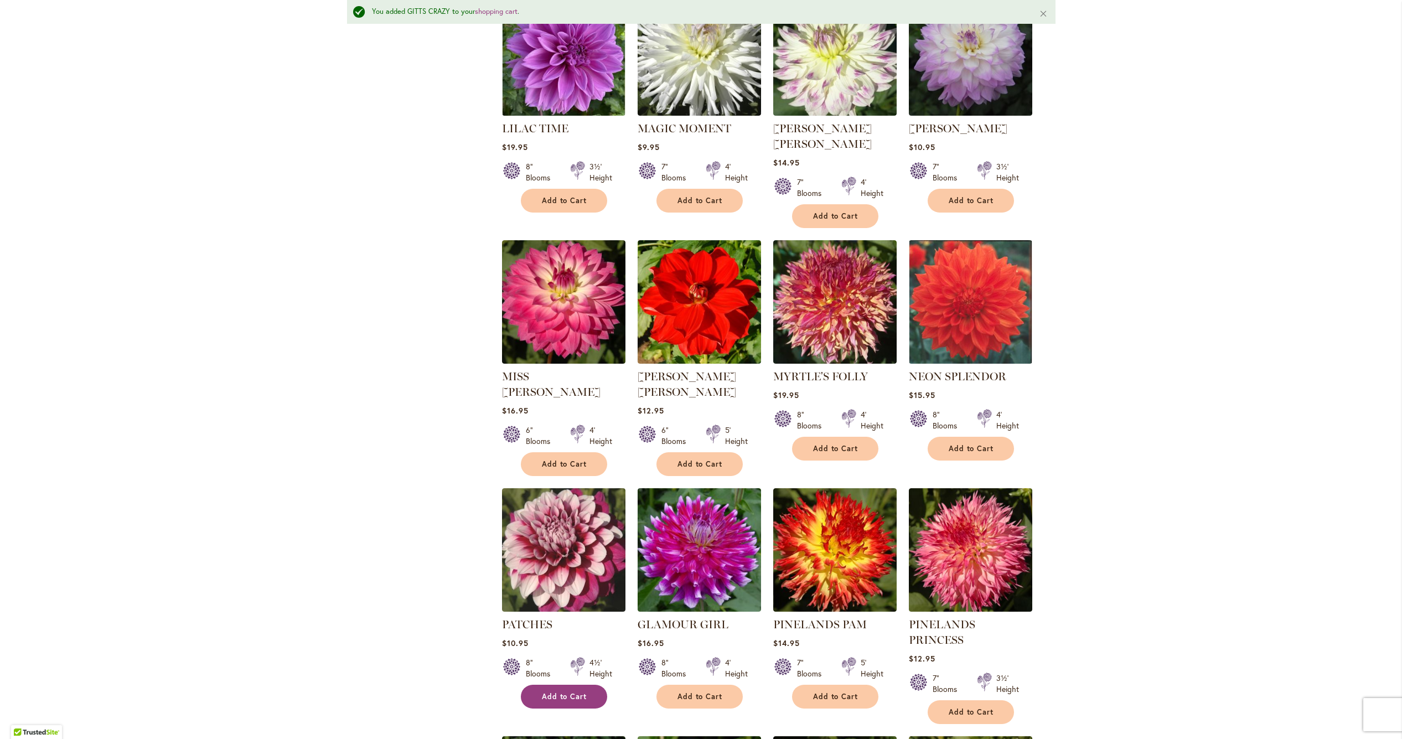
click at [551, 692] on span "Add to Cart" at bounding box center [564, 696] width 45 height 9
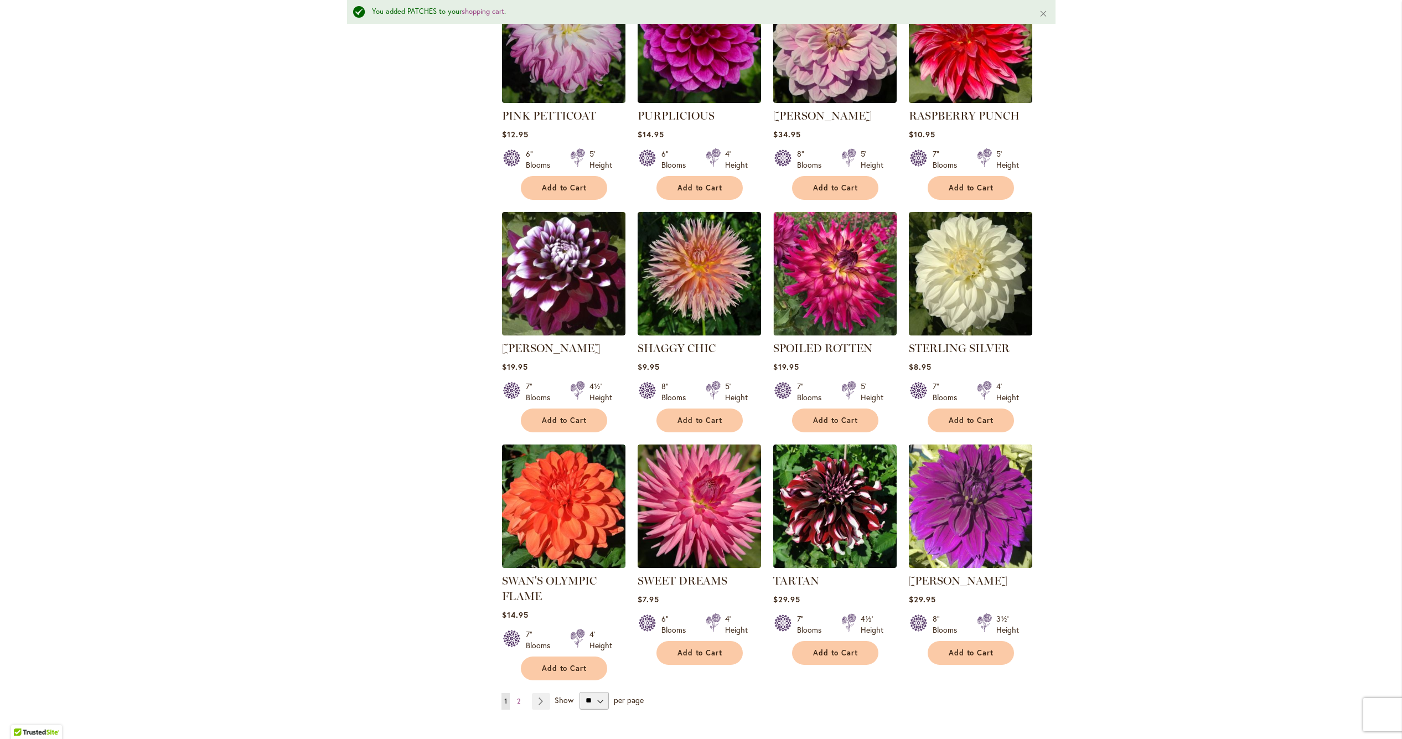
scroll to position [3487, 0]
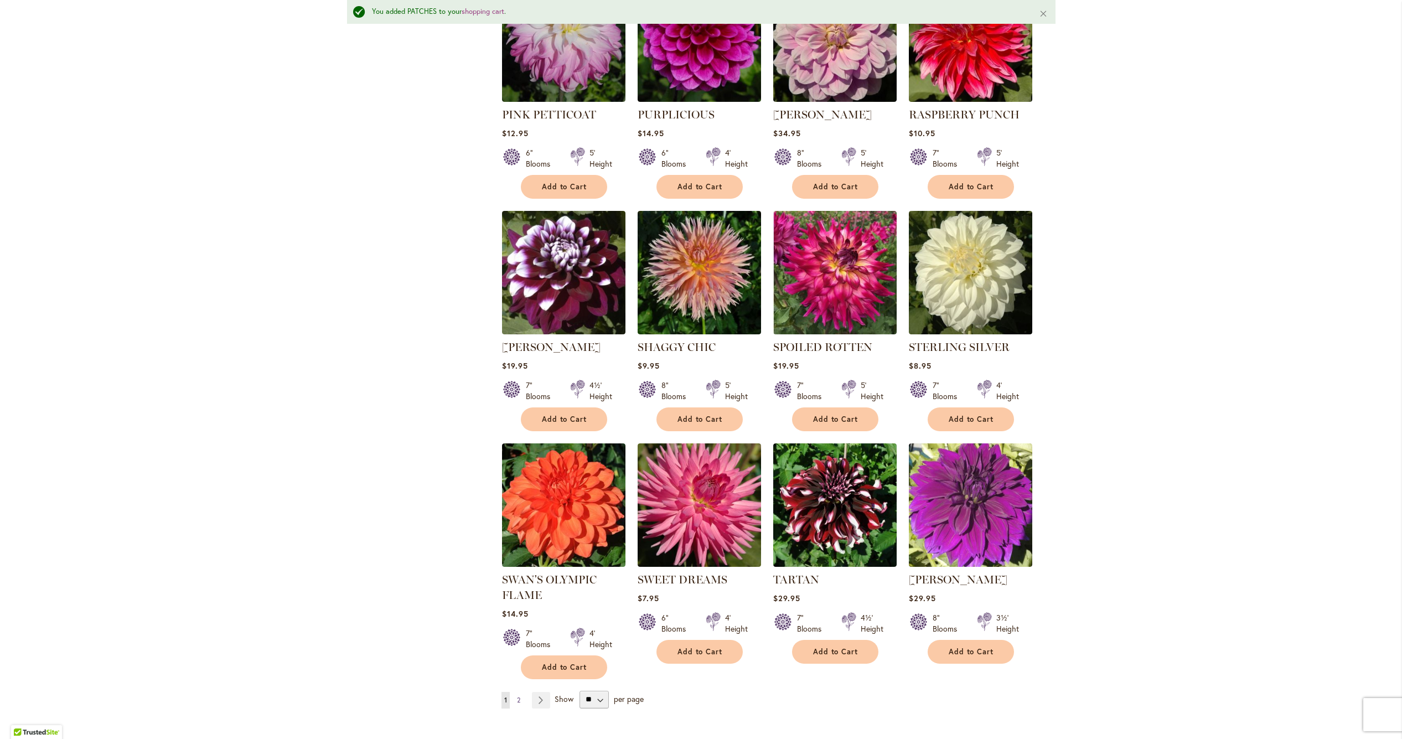
click at [519, 696] on span "2" at bounding box center [518, 700] width 3 height 8
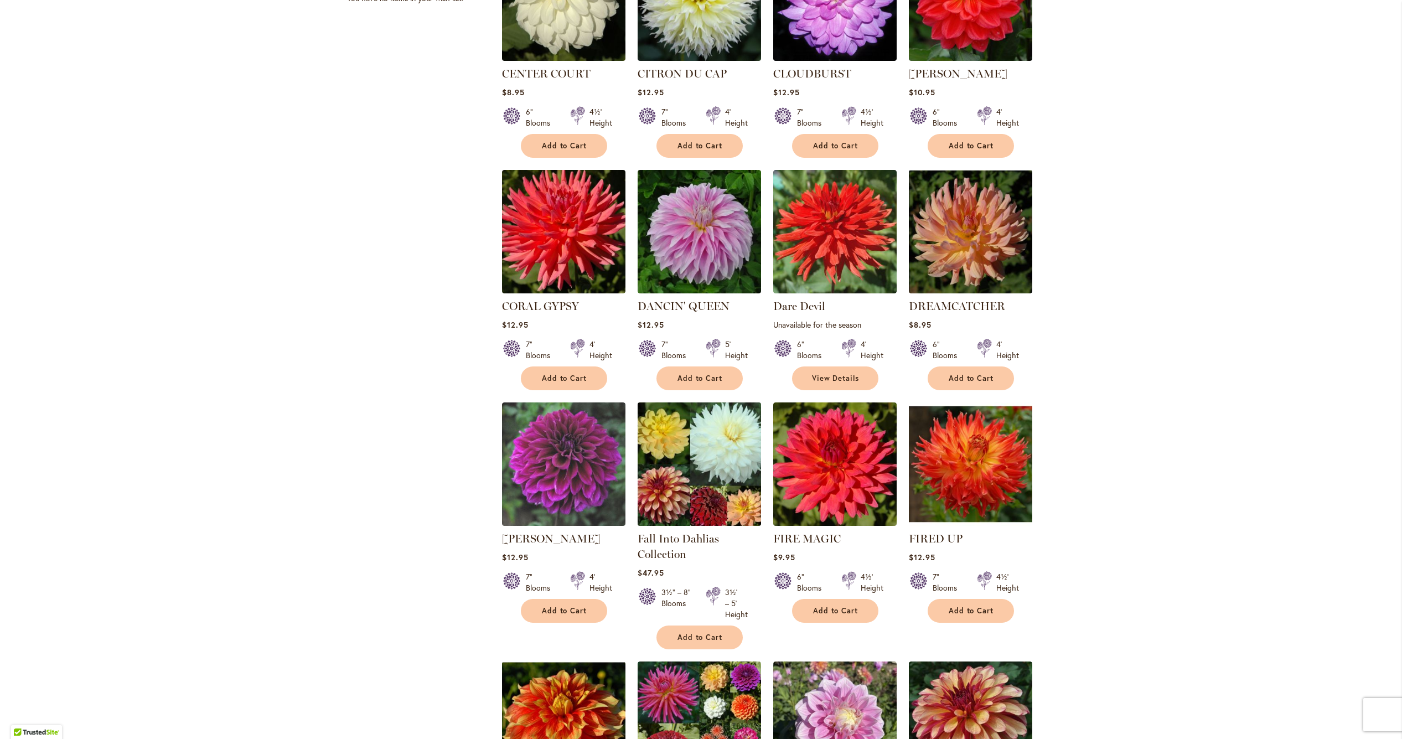
scroll to position [799, 0]
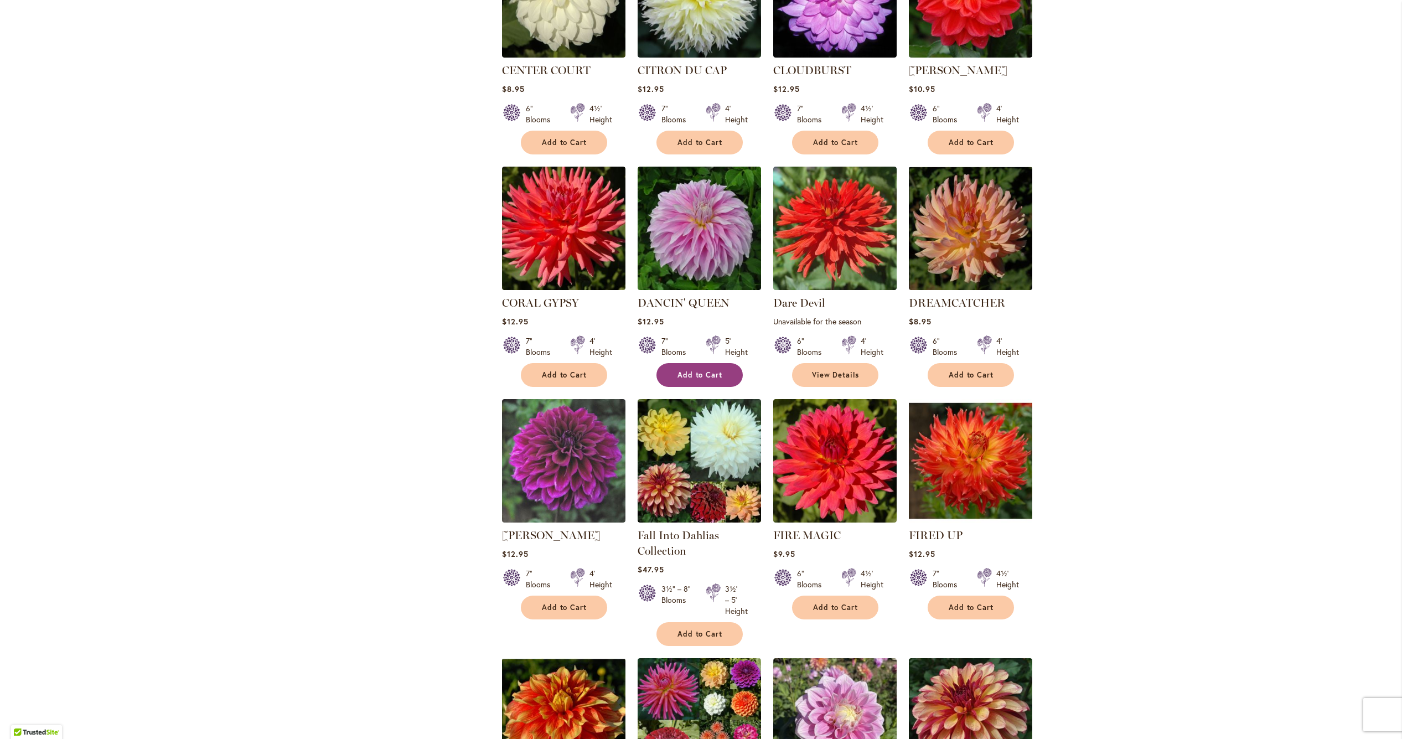
click at [693, 370] on span "Add to Cart" at bounding box center [699, 374] width 45 height 9
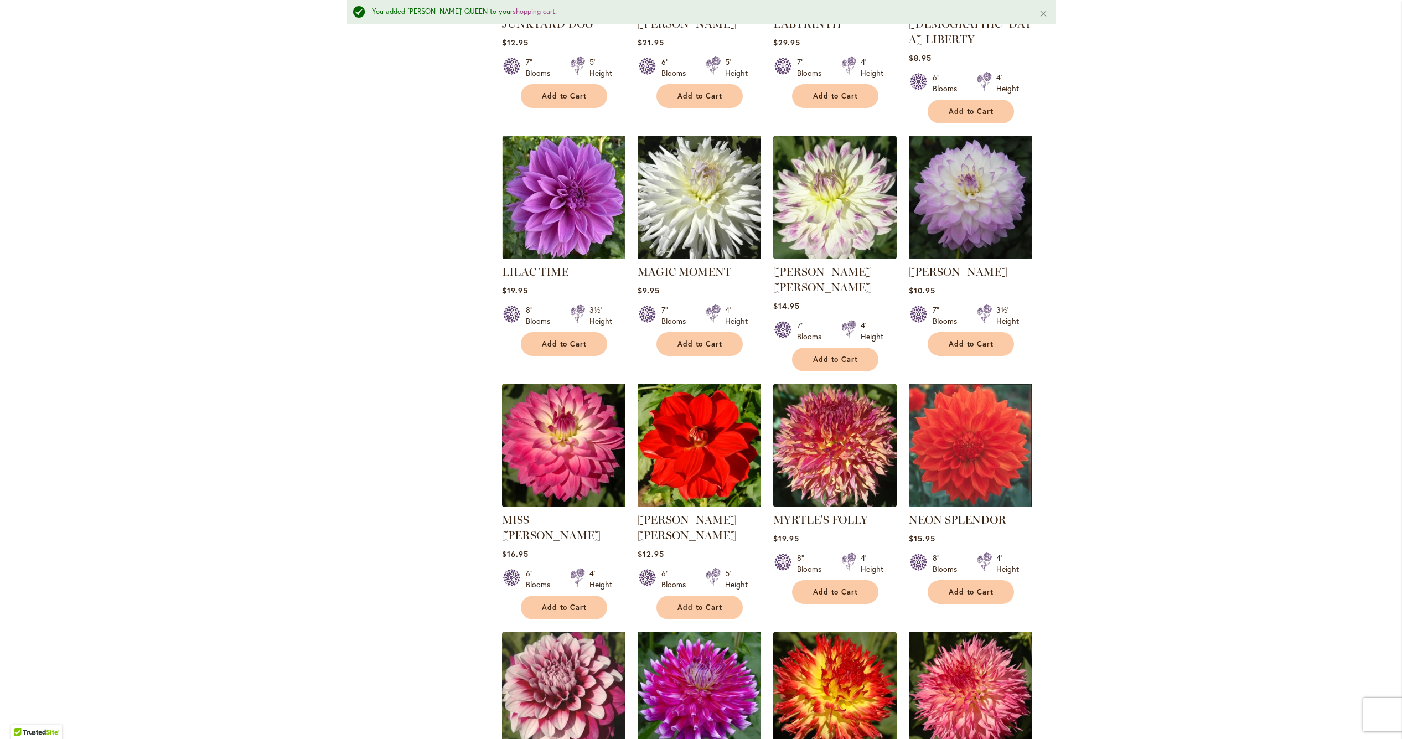
scroll to position [2588, 0]
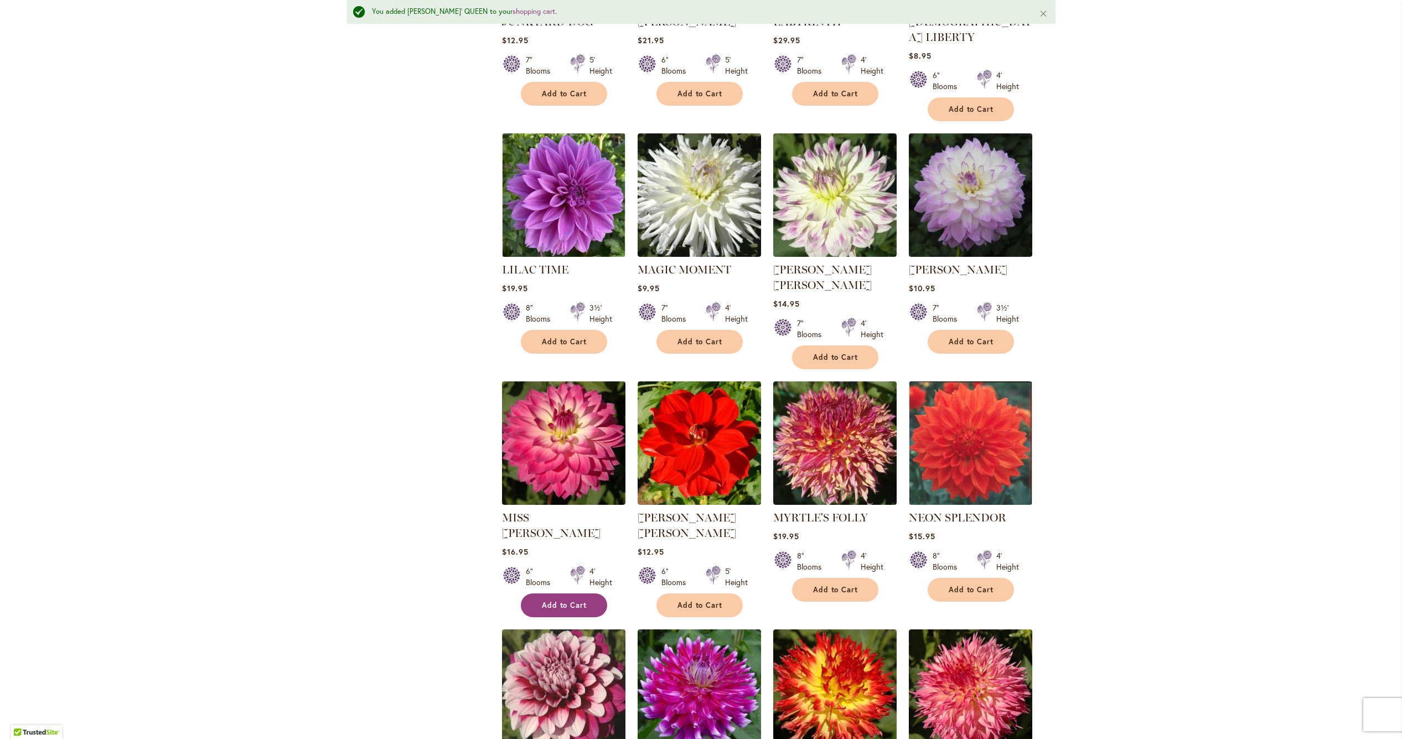
click at [571, 593] on button "Add to Cart" at bounding box center [564, 605] width 86 height 24
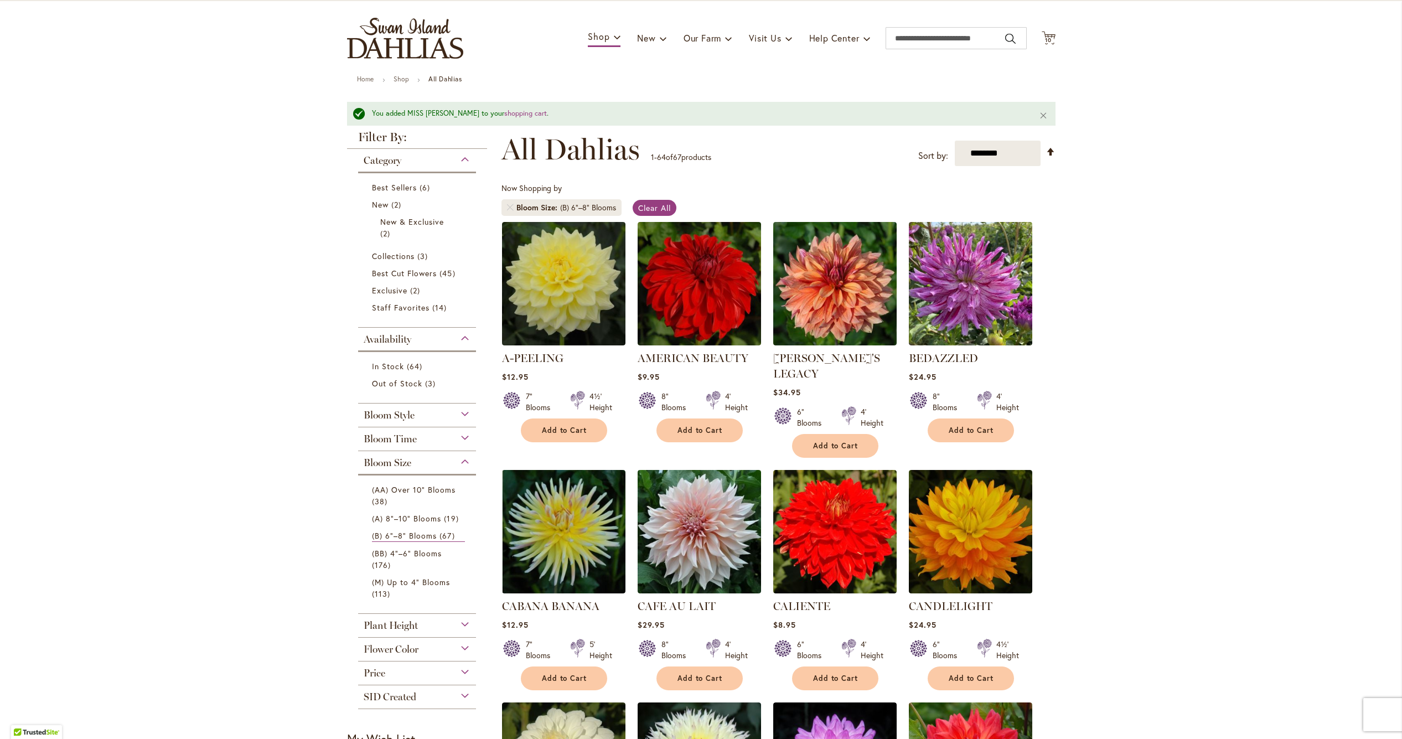
scroll to position [63, 0]
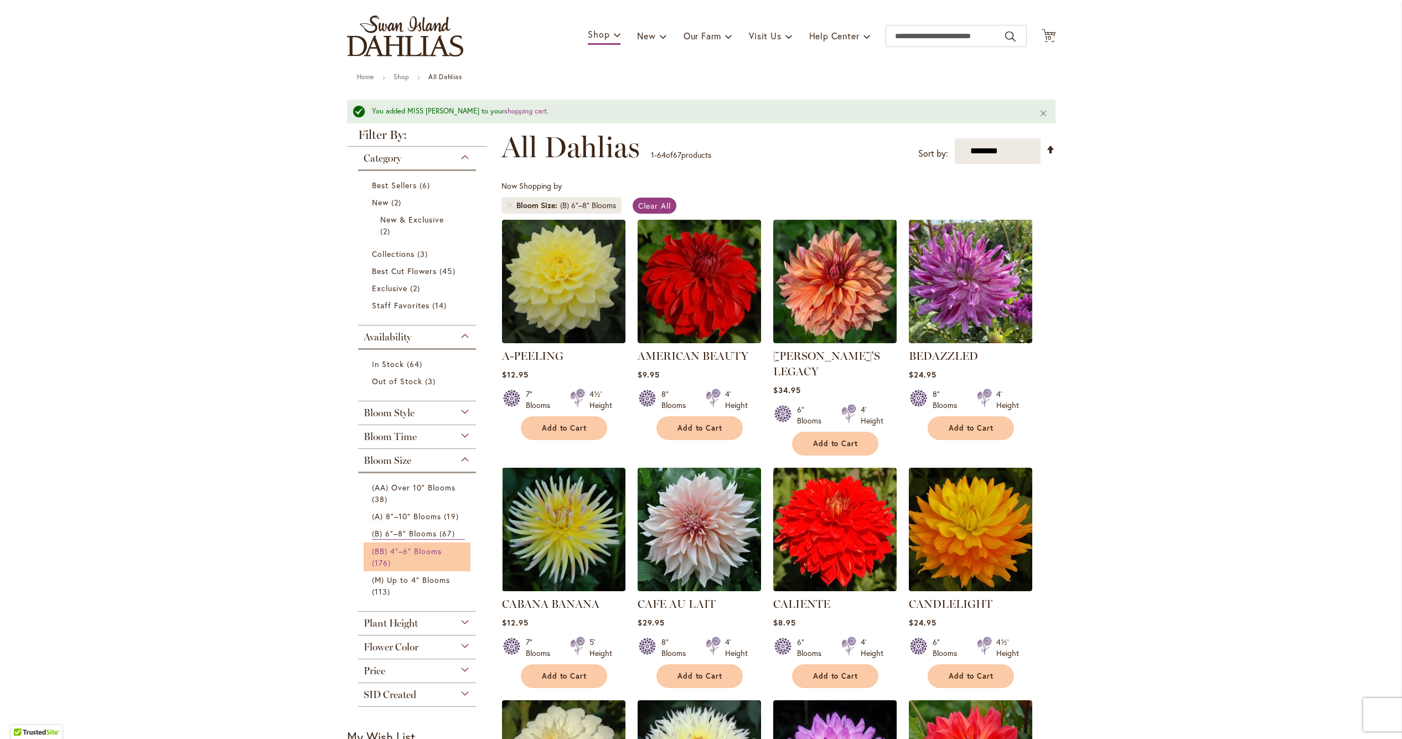
click at [416, 550] on span "(BB) 4"–6" Blooms" at bounding box center [407, 551] width 70 height 11
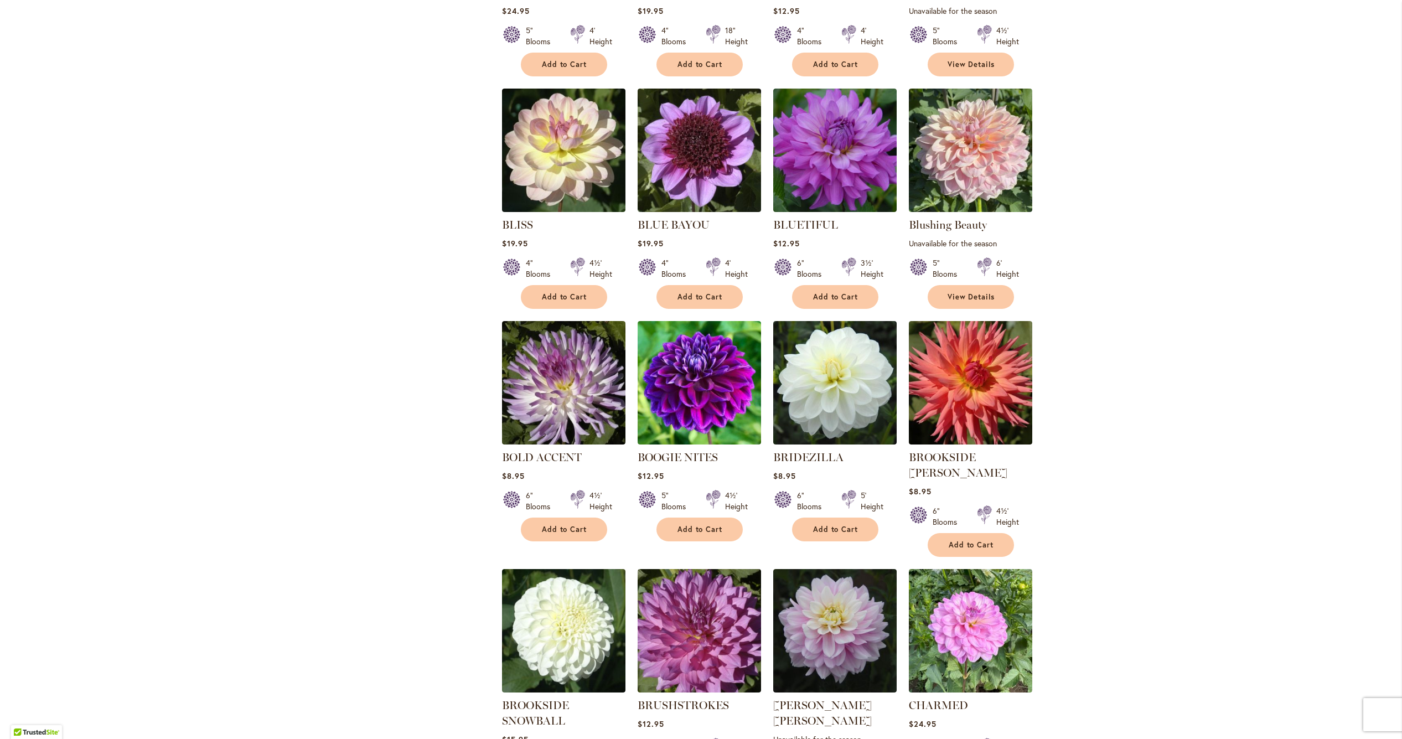
scroll to position [1112, 0]
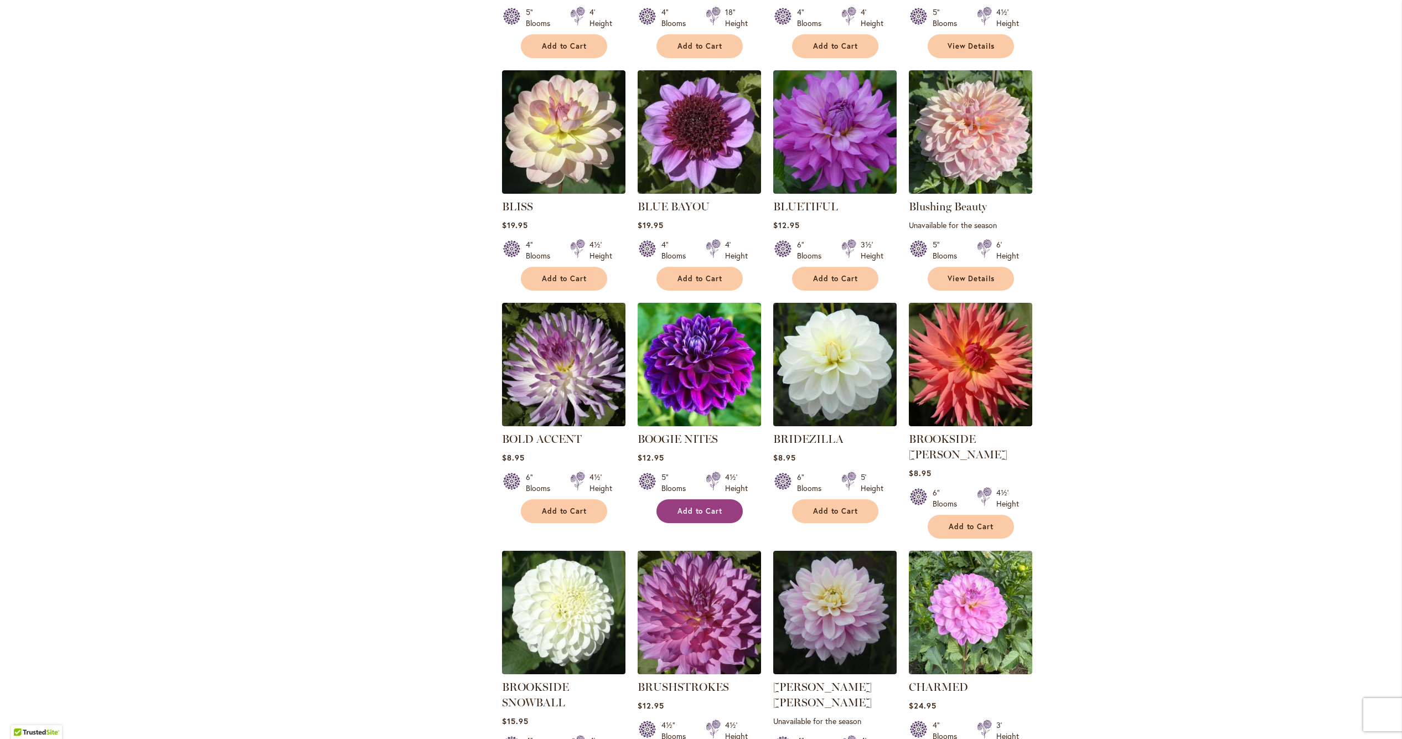
click at [696, 499] on button "Add to Cart" at bounding box center [699, 511] width 86 height 24
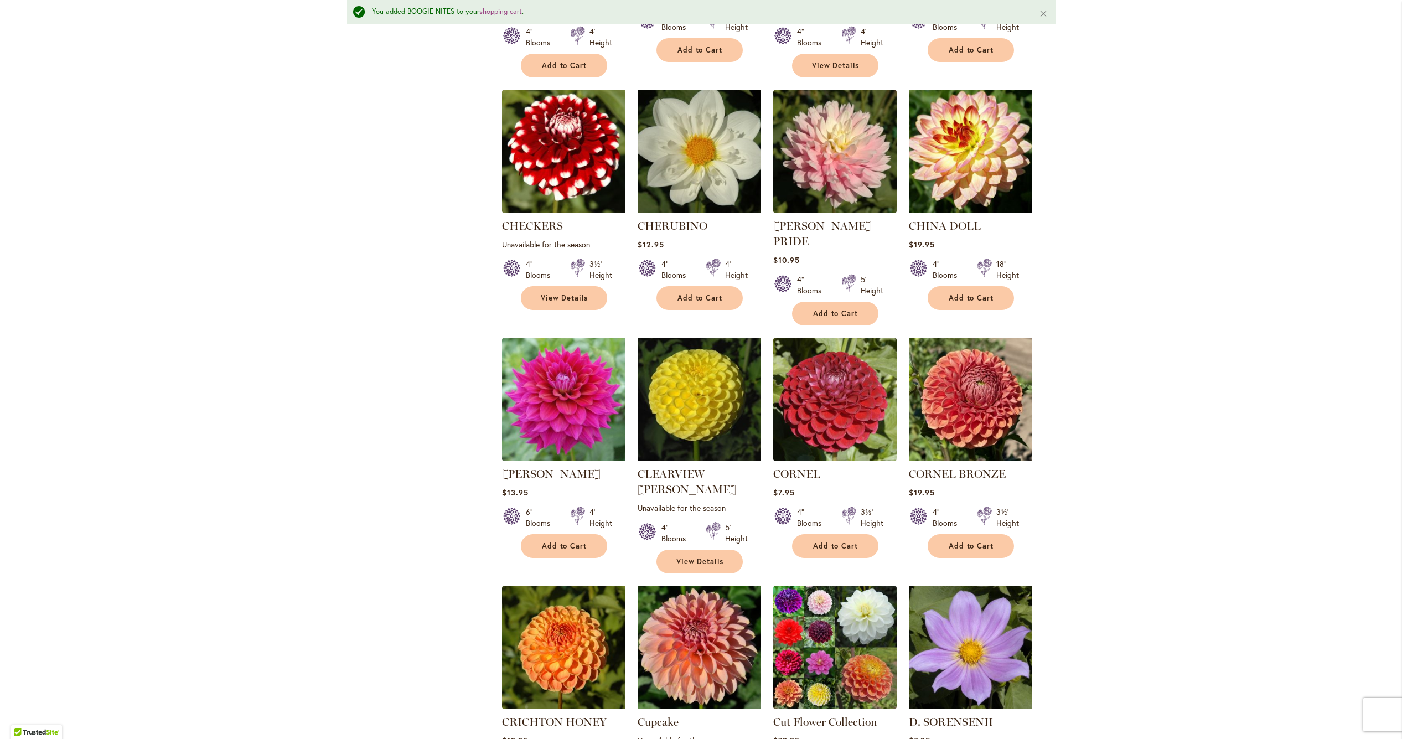
scroll to position [1852, 0]
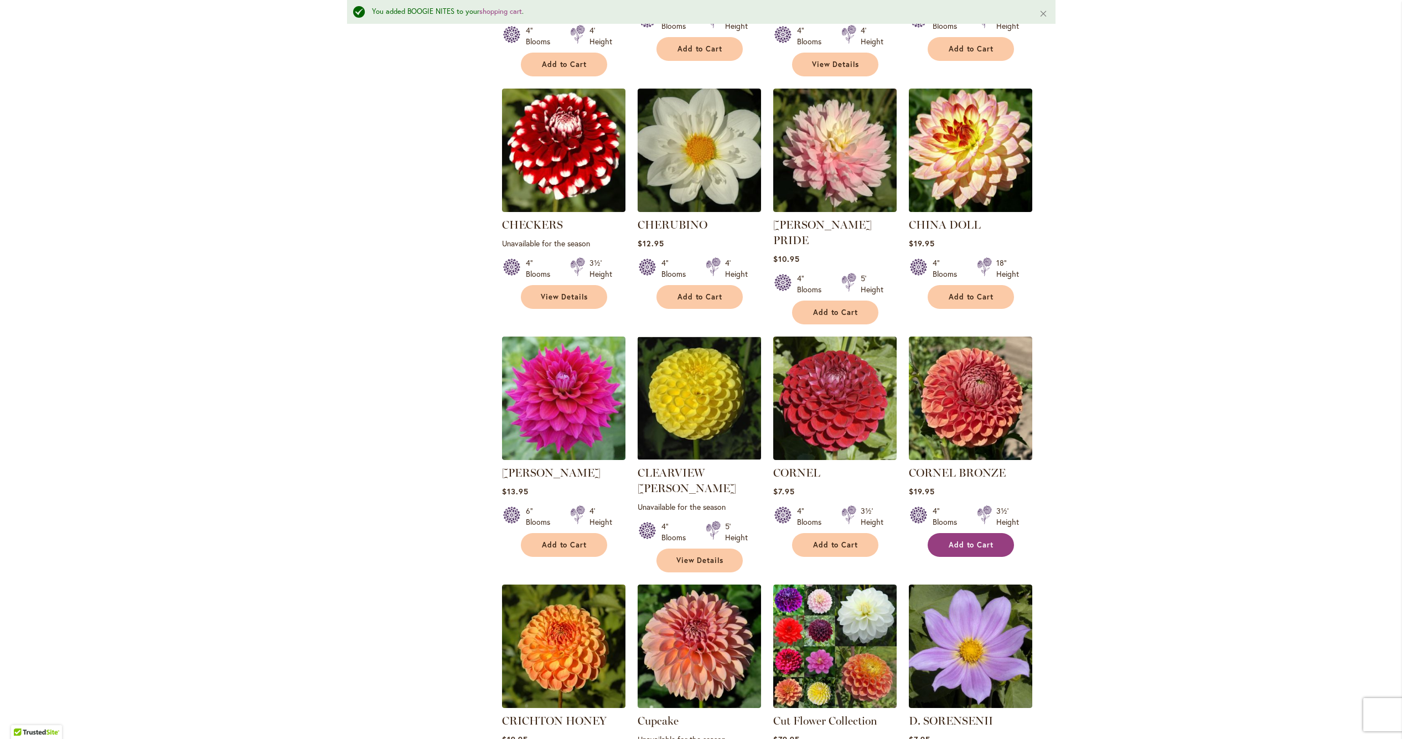
click at [956, 533] on button "Add to Cart" at bounding box center [971, 545] width 86 height 24
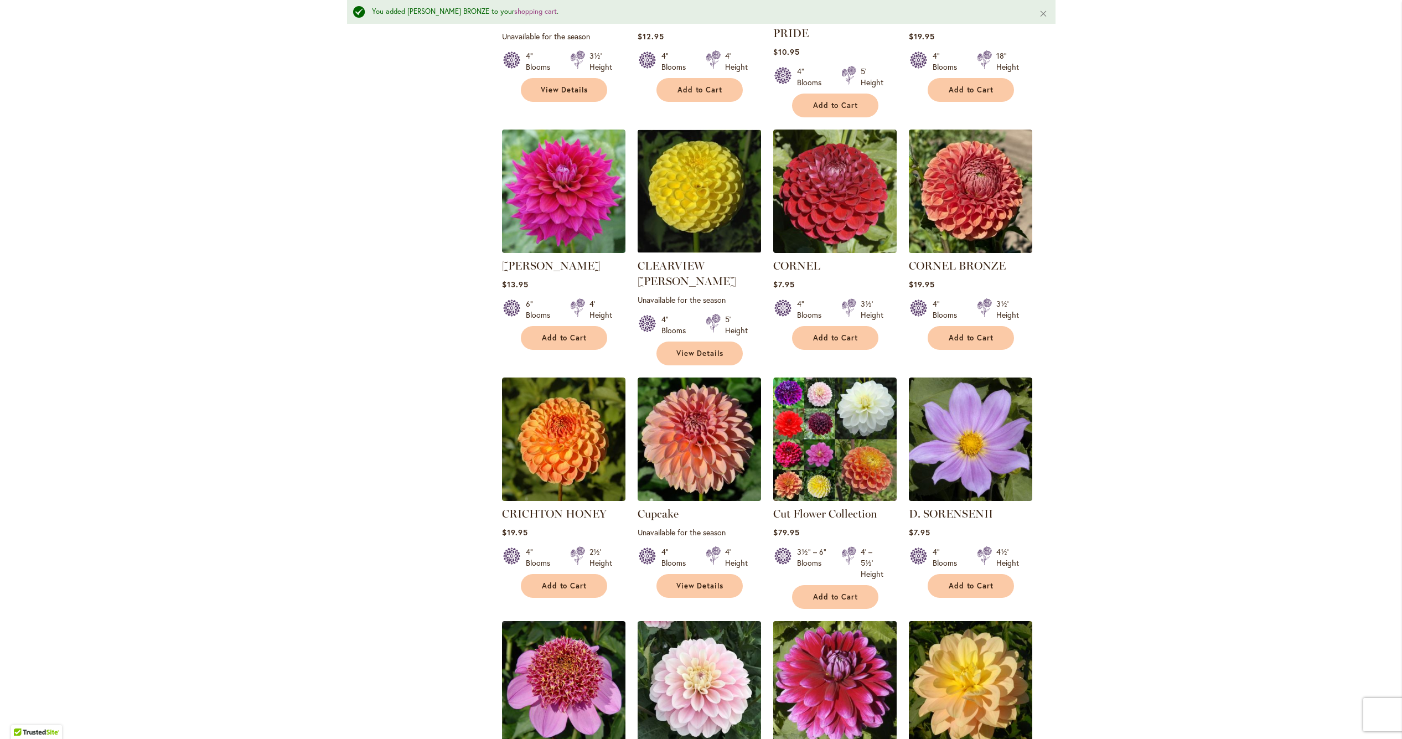
scroll to position [2061, 0]
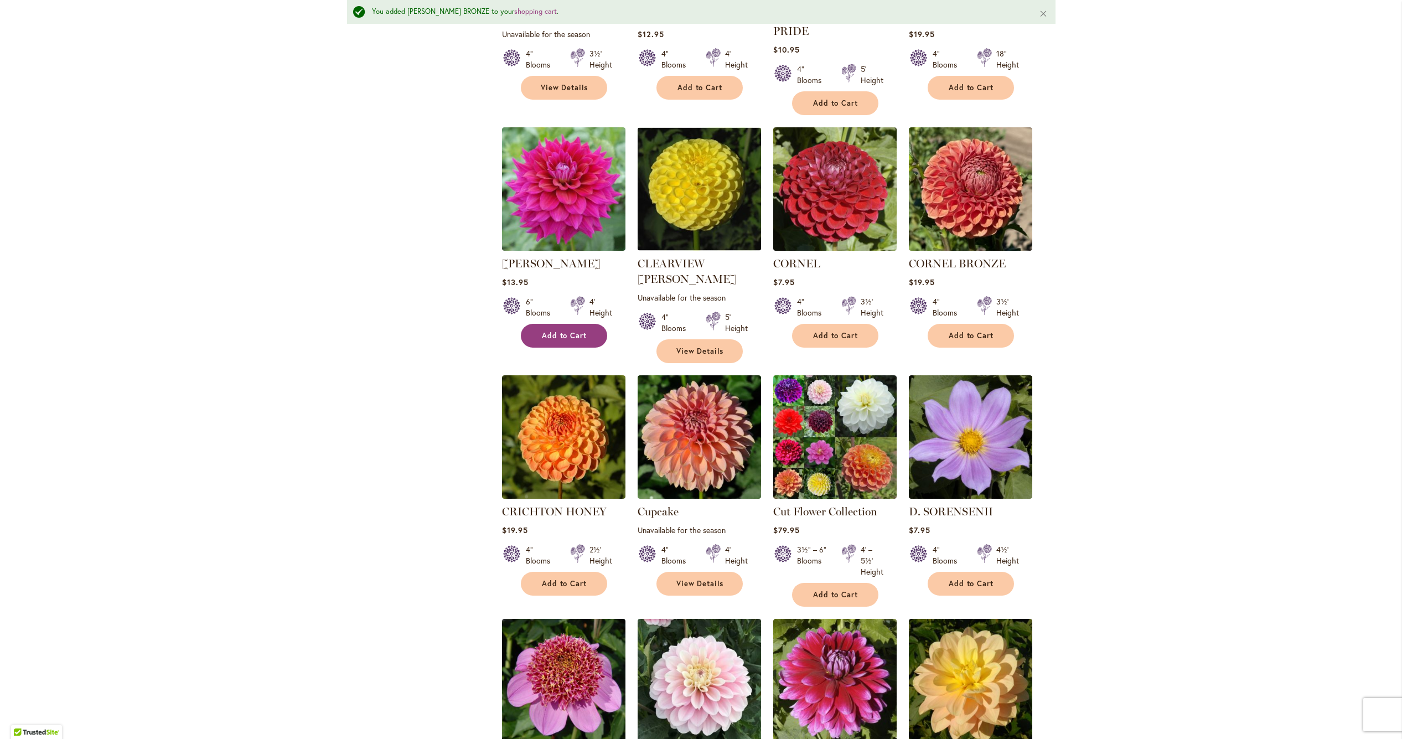
click at [561, 331] on span "Add to Cart" at bounding box center [564, 335] width 45 height 9
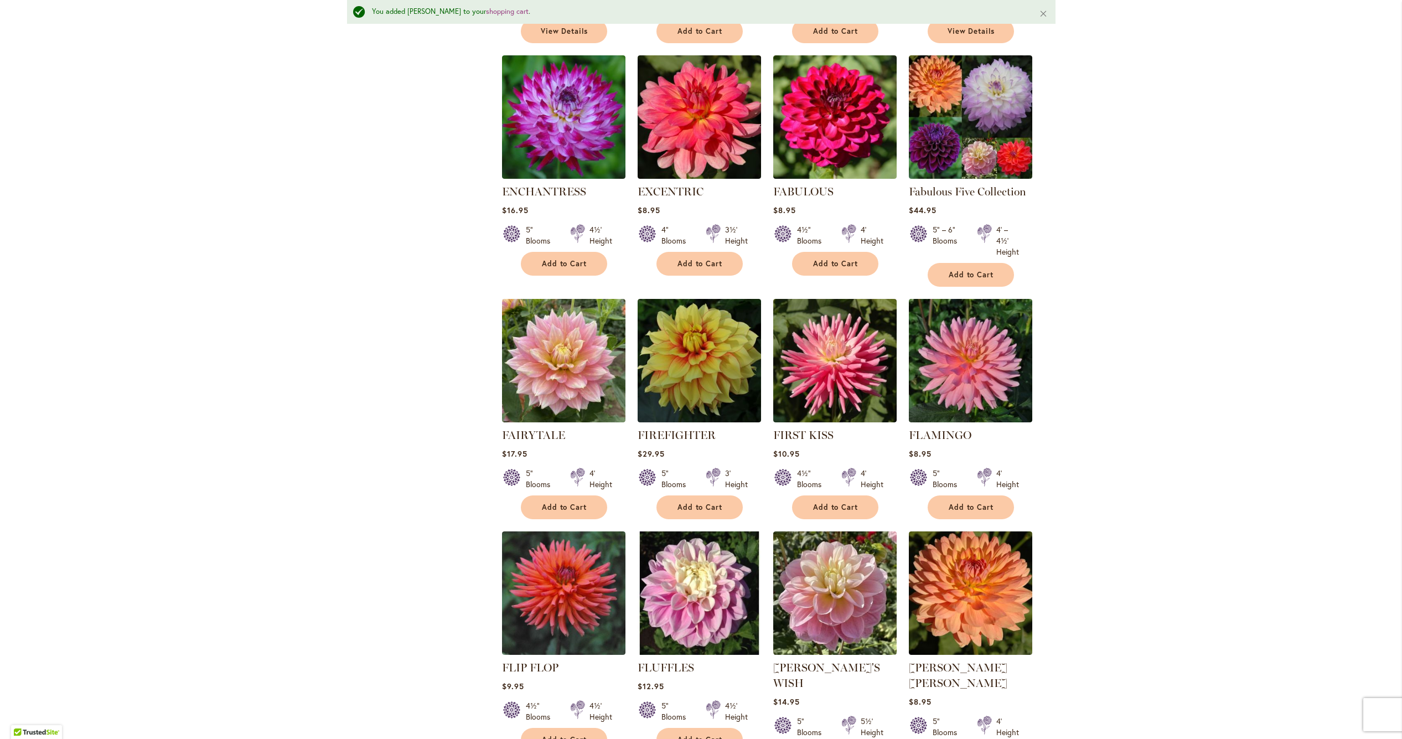
scroll to position [3343, 0]
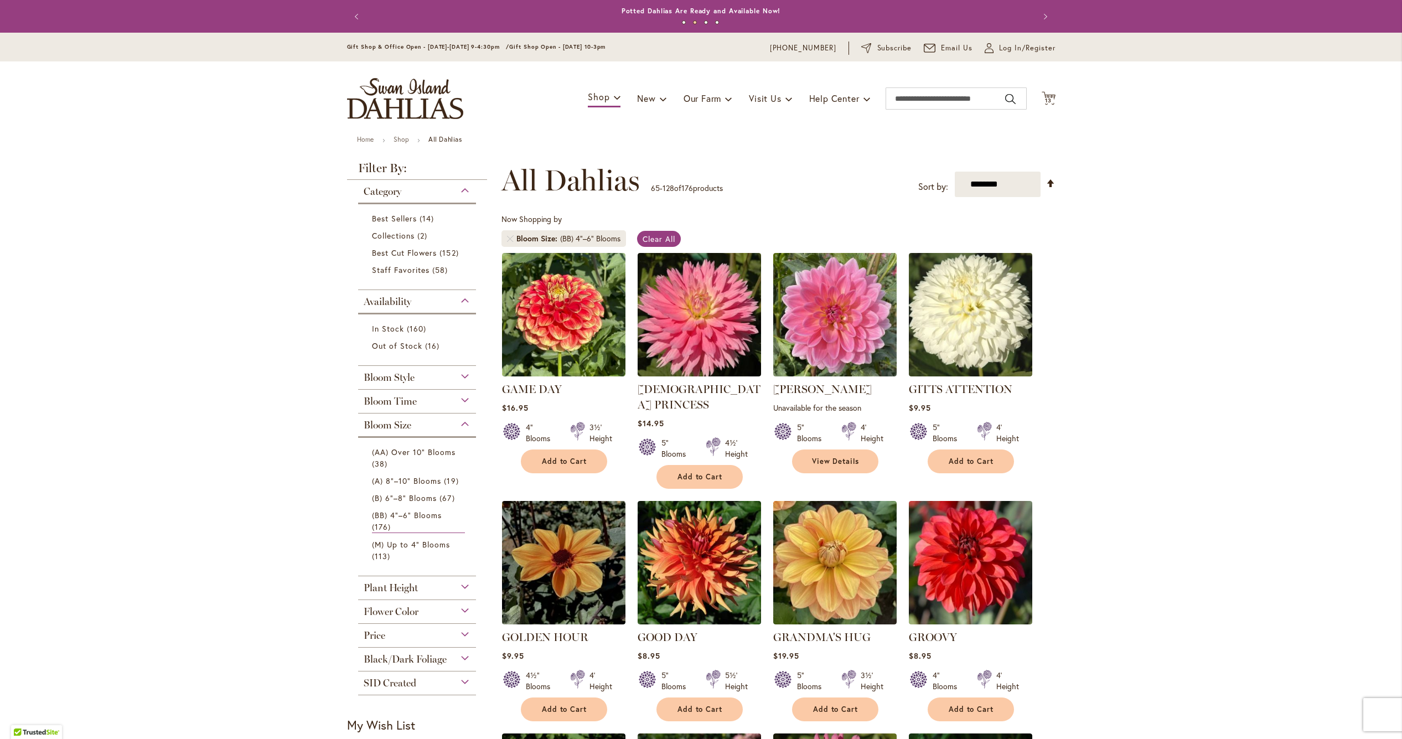
scroll to position [205, 0]
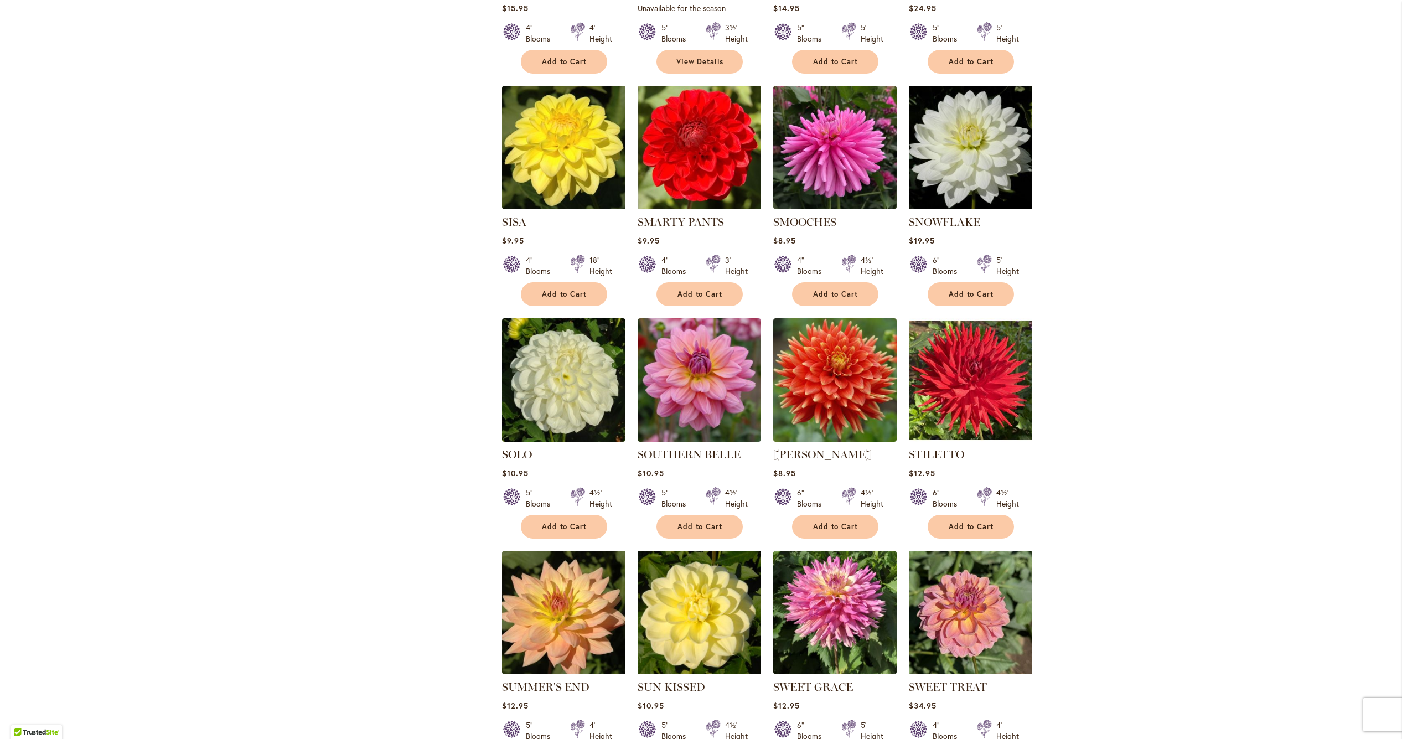
scroll to position [1309, 0]
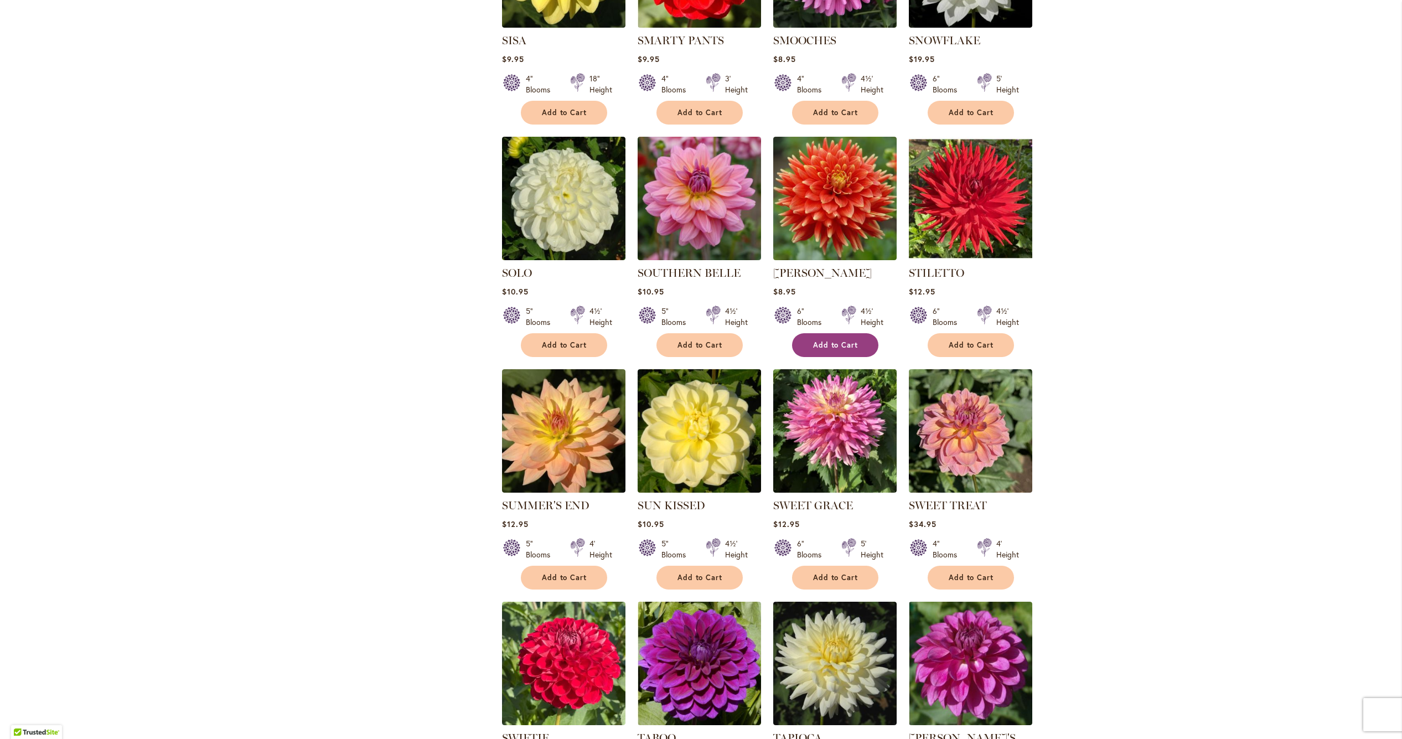
click at [844, 352] on button "Add to Cart" at bounding box center [835, 345] width 86 height 24
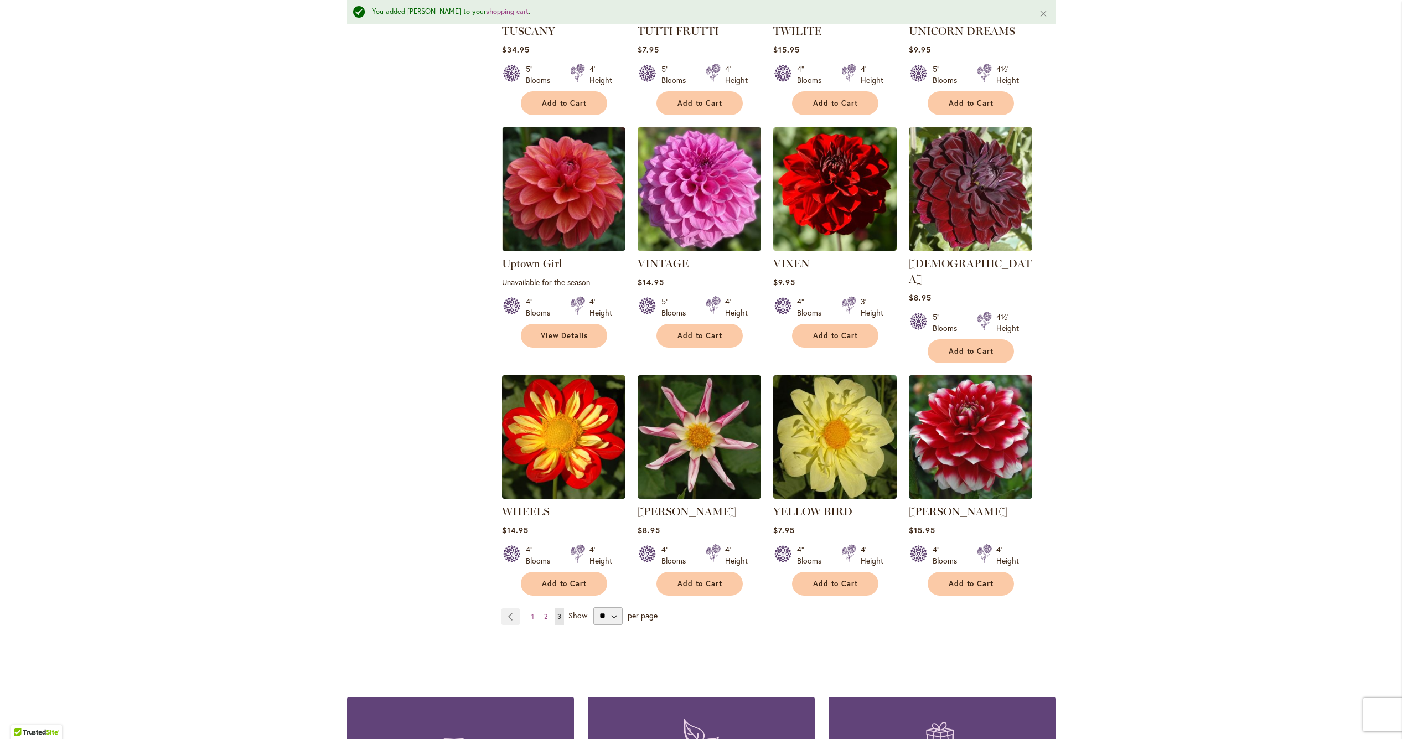
scroll to position [2526, 0]
click at [547, 612] on span "2" at bounding box center [545, 616] width 3 height 8
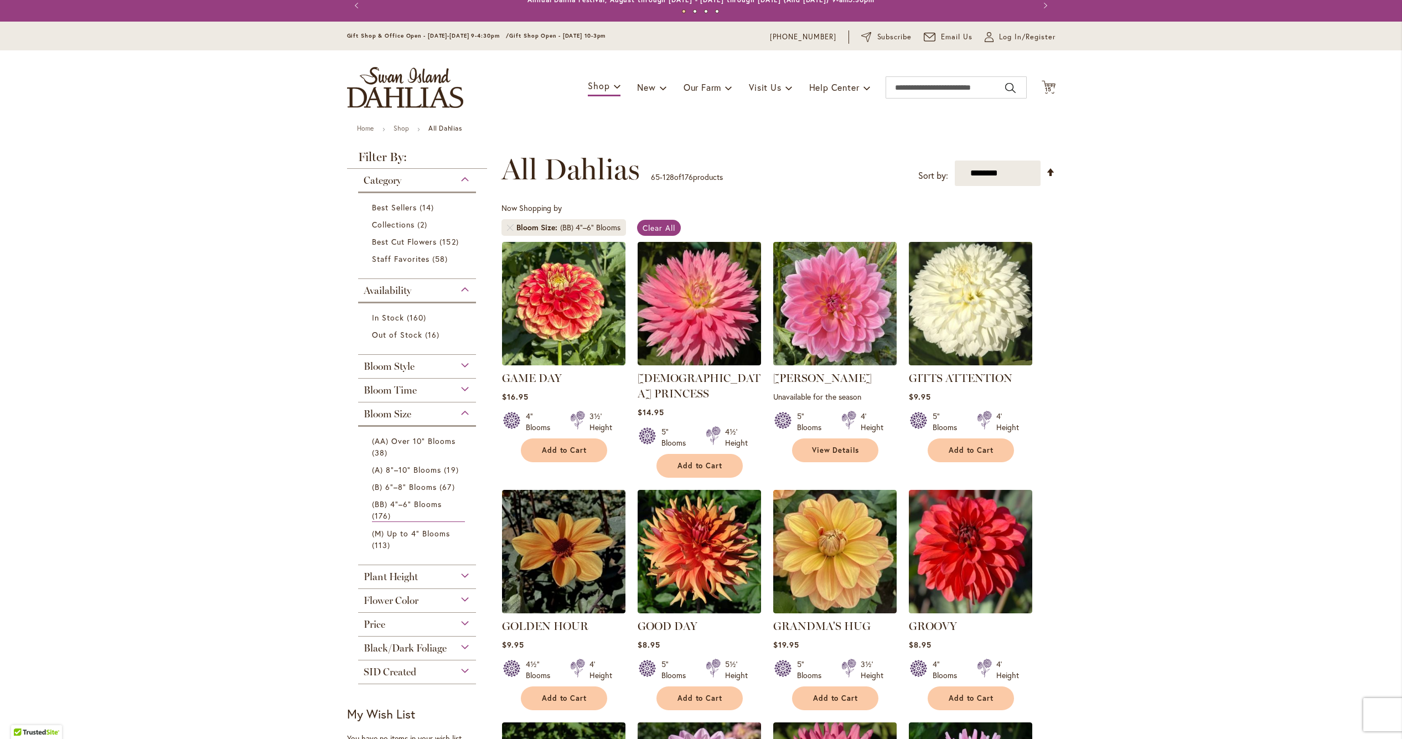
scroll to position [10, 0]
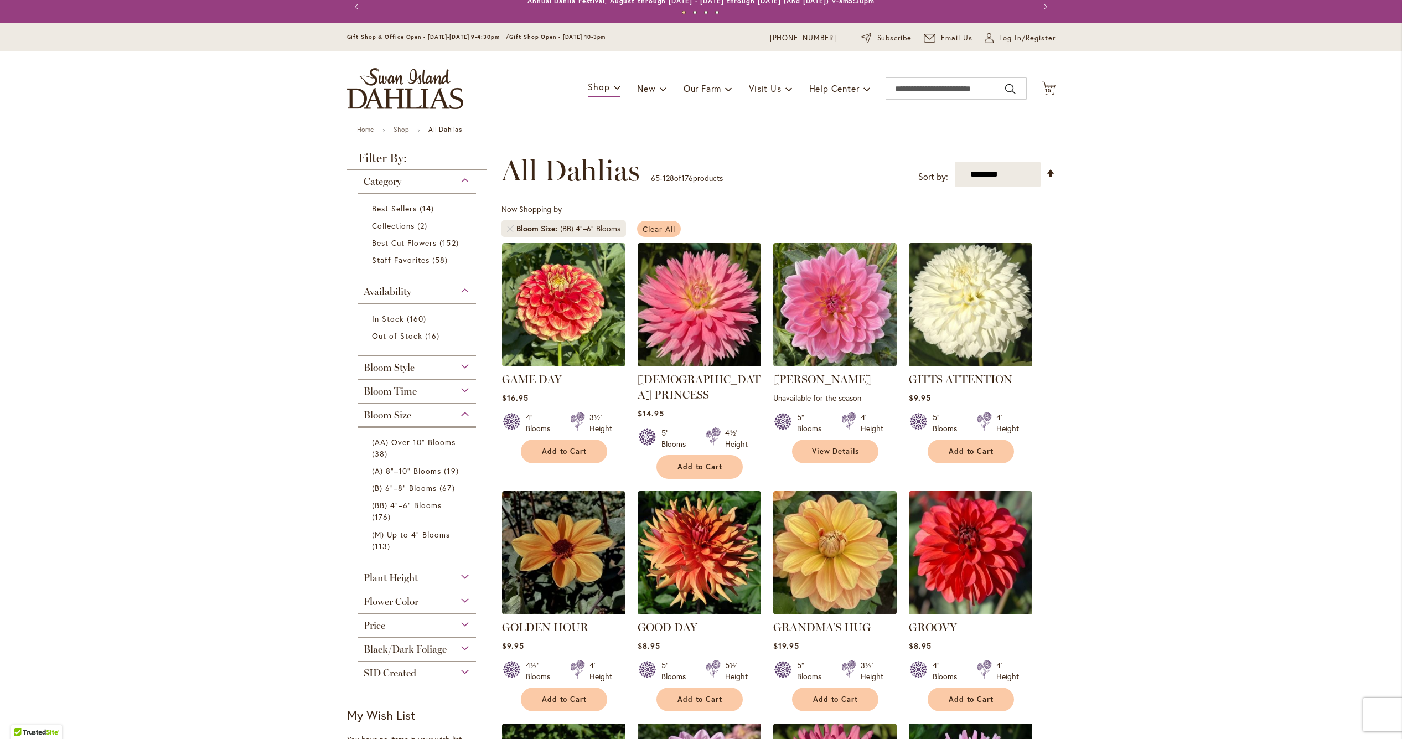
click at [659, 225] on span "Clear All" at bounding box center [658, 229] width 33 height 11
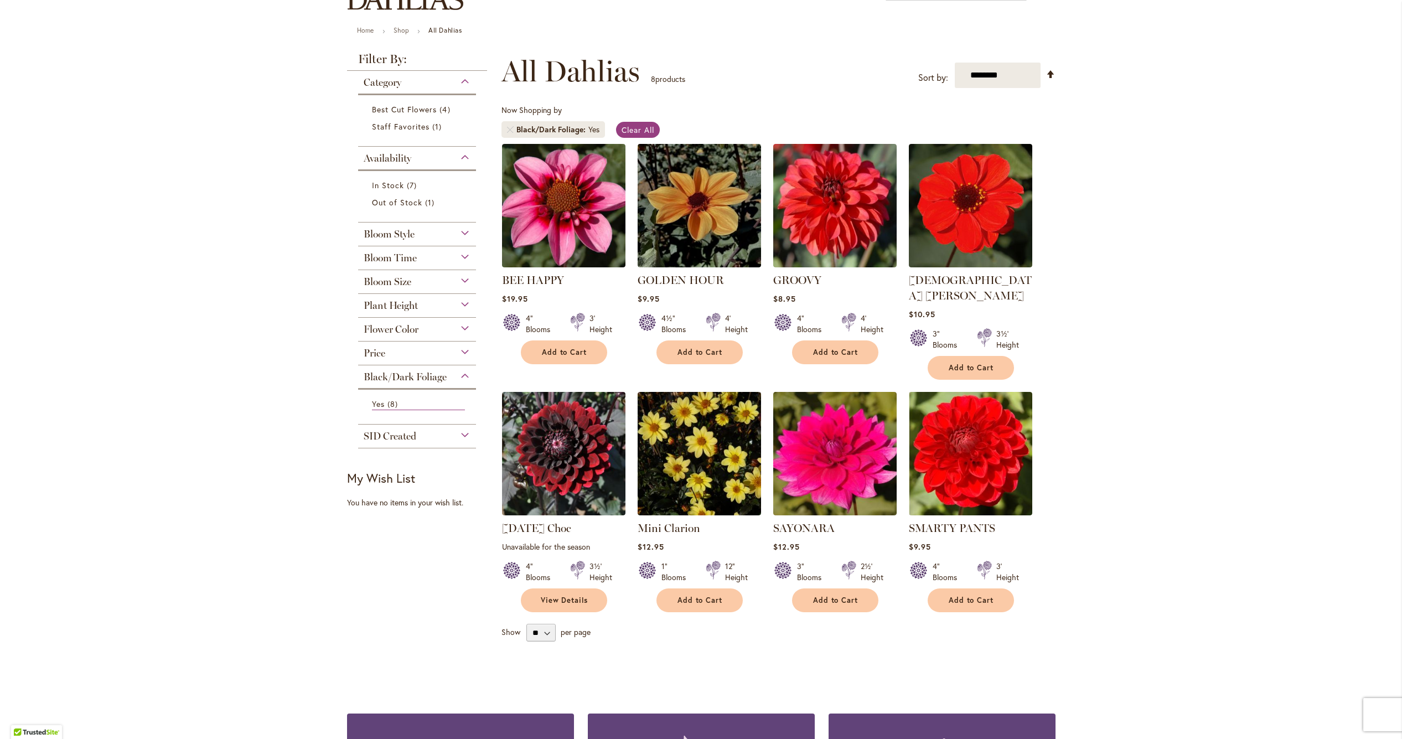
scroll to position [108, 0]
click at [512, 132] on link "Remove Black/Dark Foliage Yes" at bounding box center [510, 130] width 7 height 7
click at [510, 128] on link "Remove Black/Dark Foliage Yes" at bounding box center [510, 130] width 7 height 7
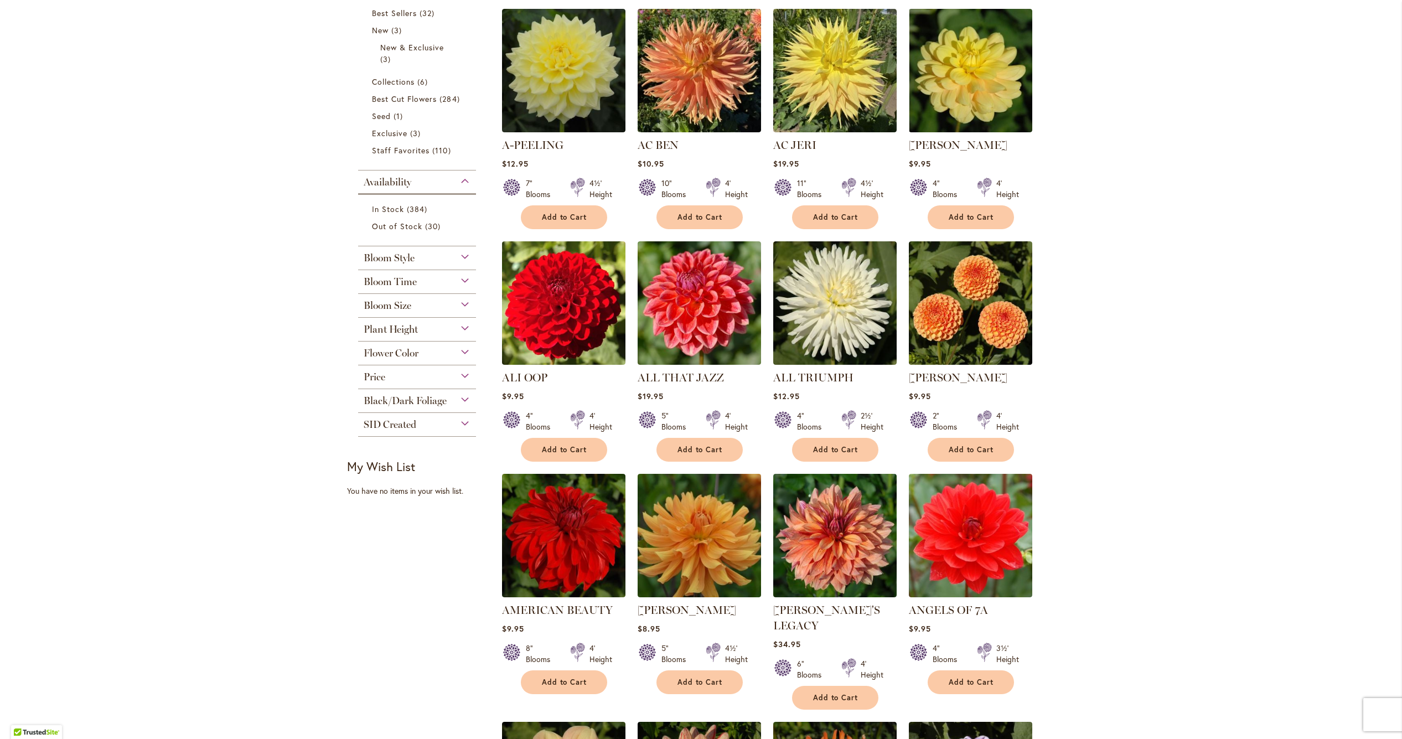
scroll to position [194, 0]
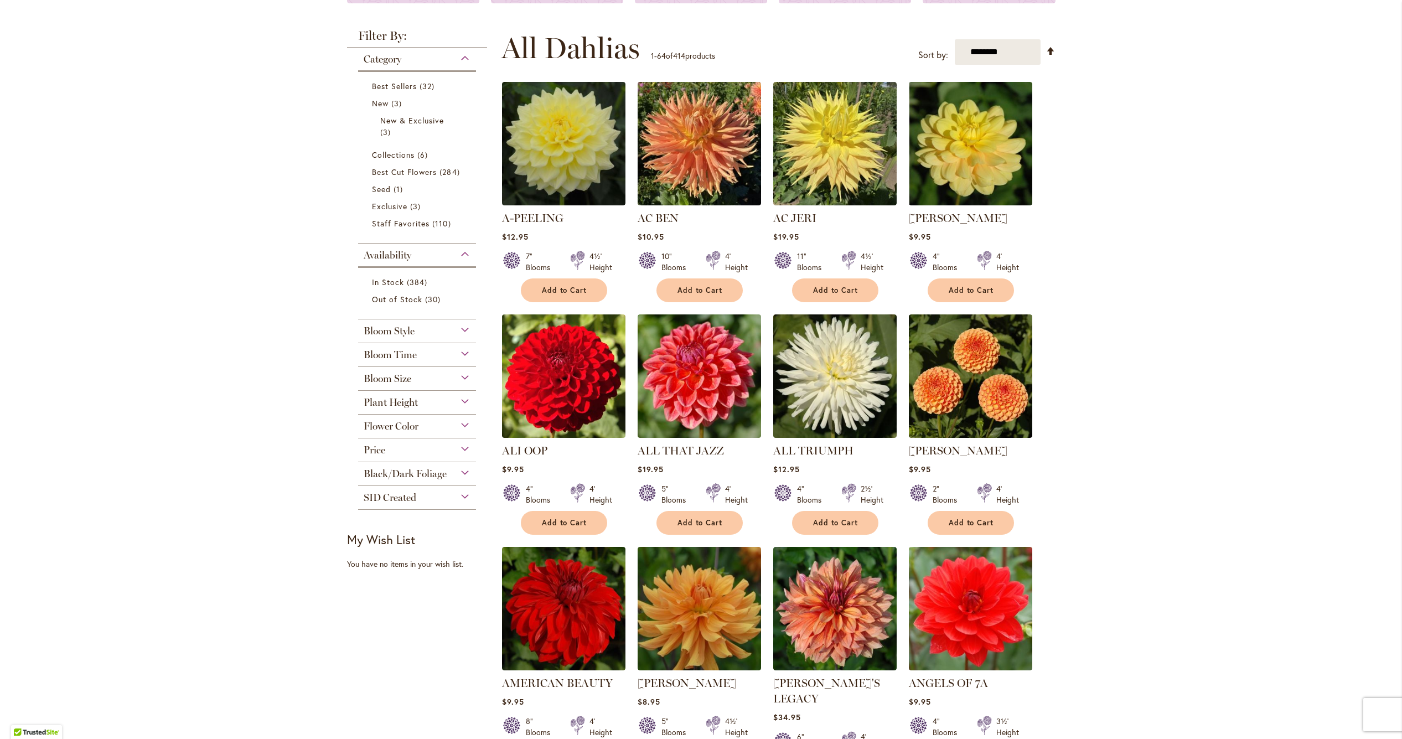
click at [399, 447] on div "Price" at bounding box center [417, 447] width 118 height 18
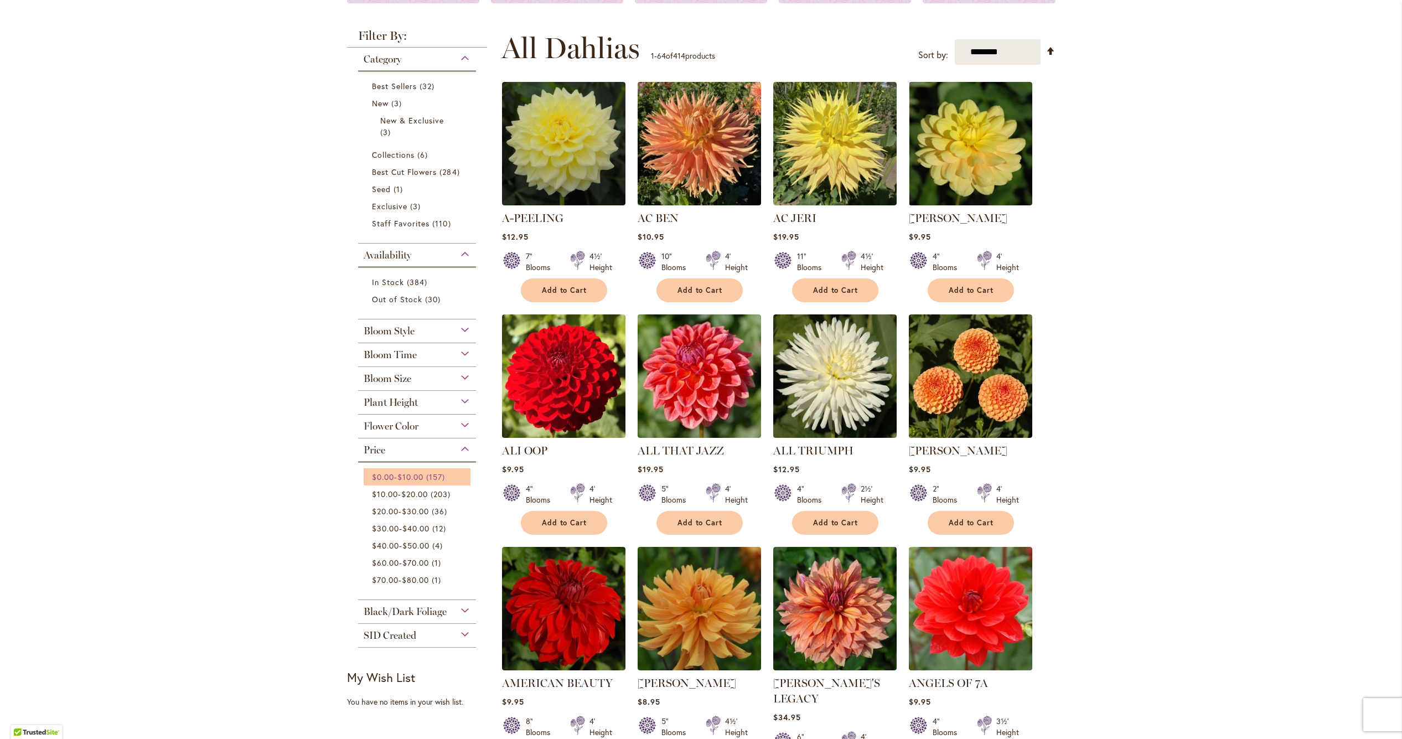
click at [405, 479] on span "$10.00" at bounding box center [410, 476] width 26 height 11
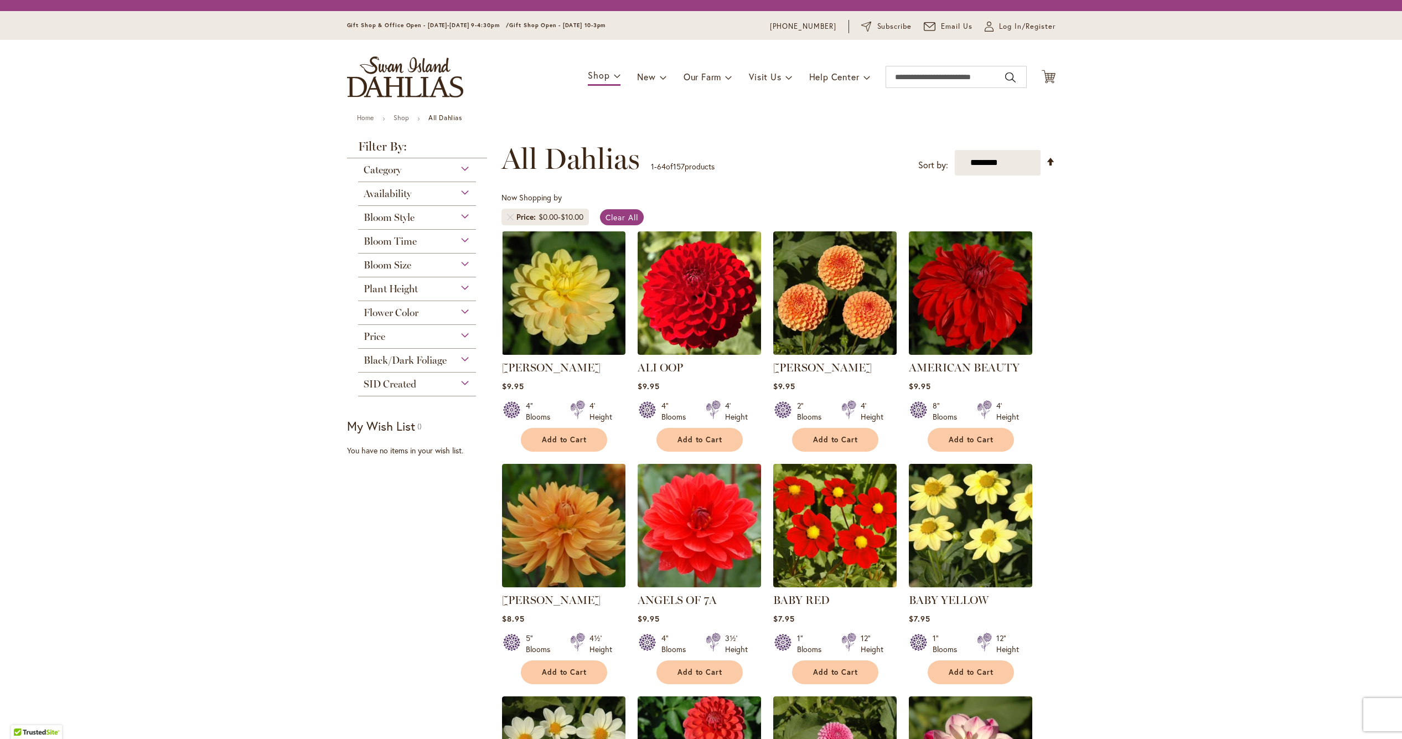
scroll to position [205, 0]
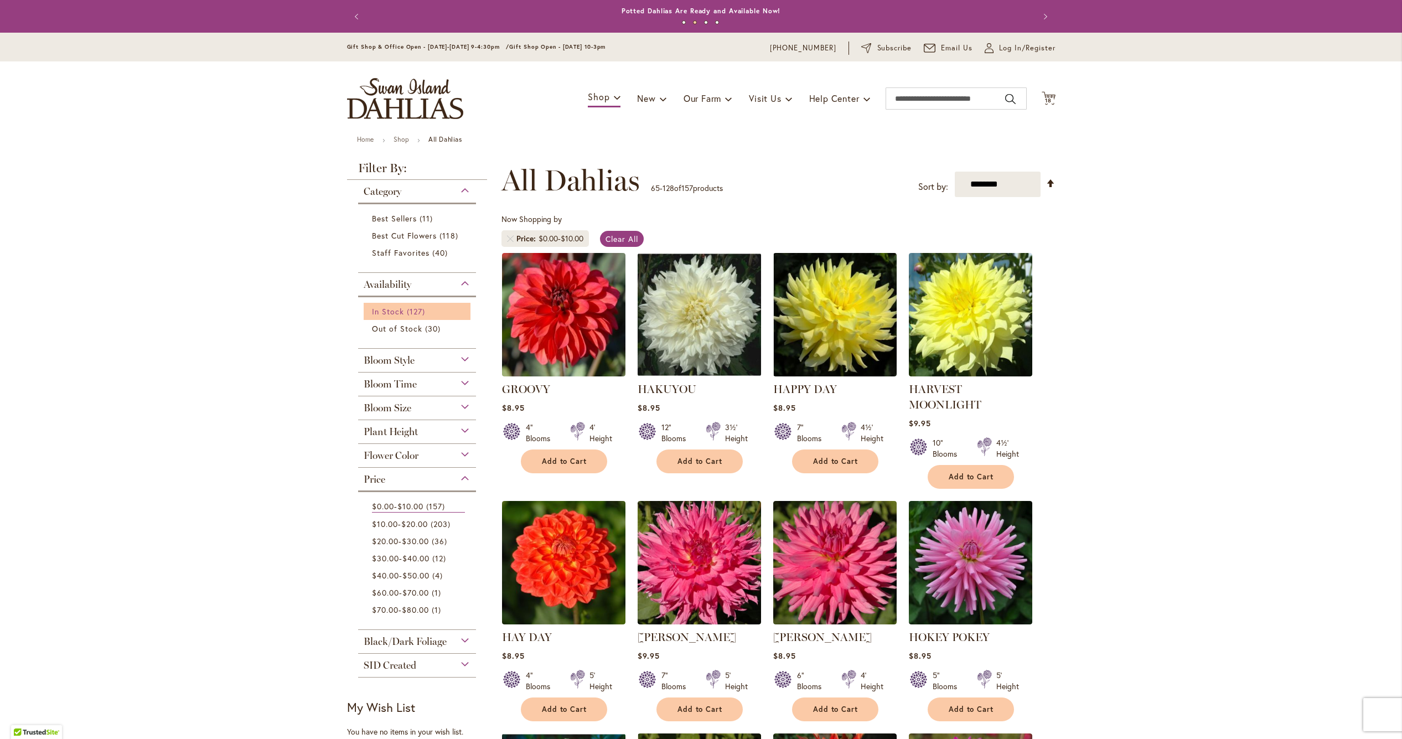
click at [405, 310] on link "In Stock 127 items" at bounding box center [419, 311] width 94 height 12
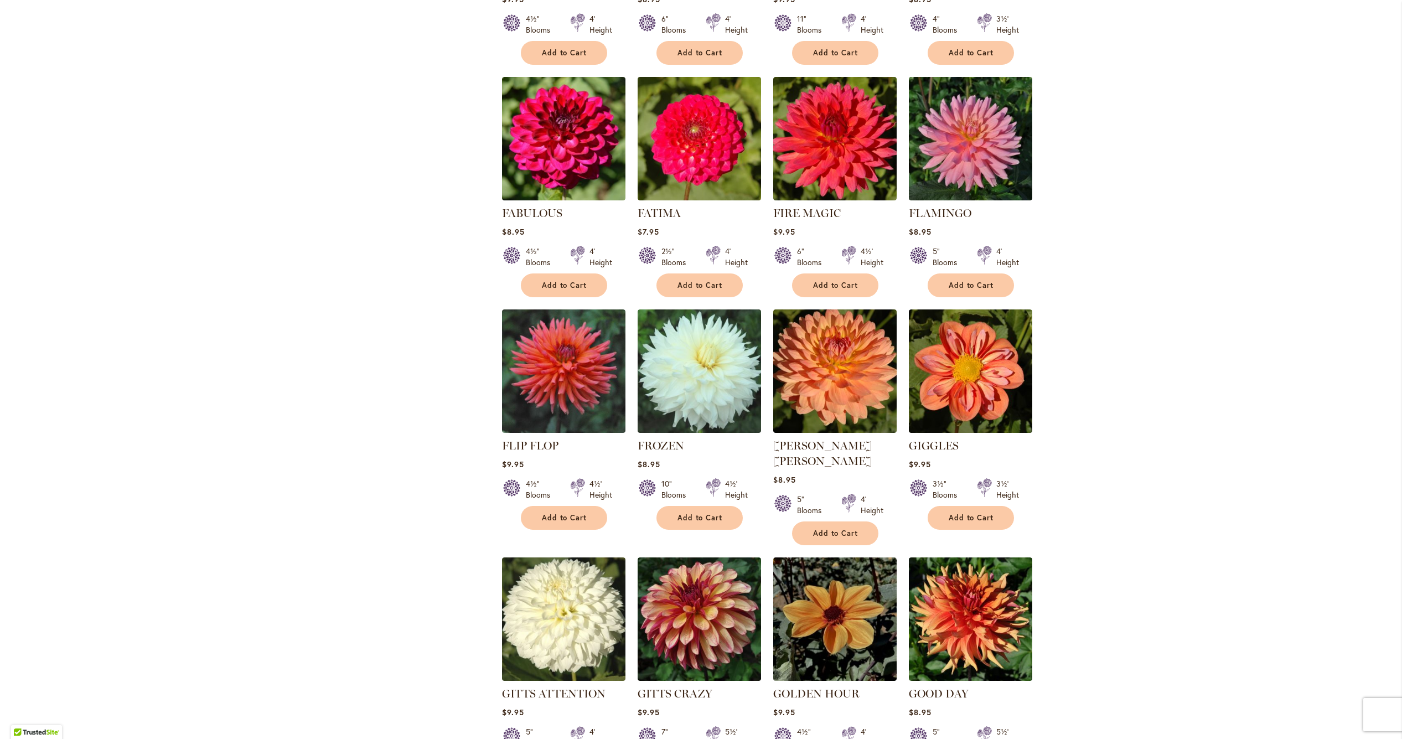
scroll to position [2331, 0]
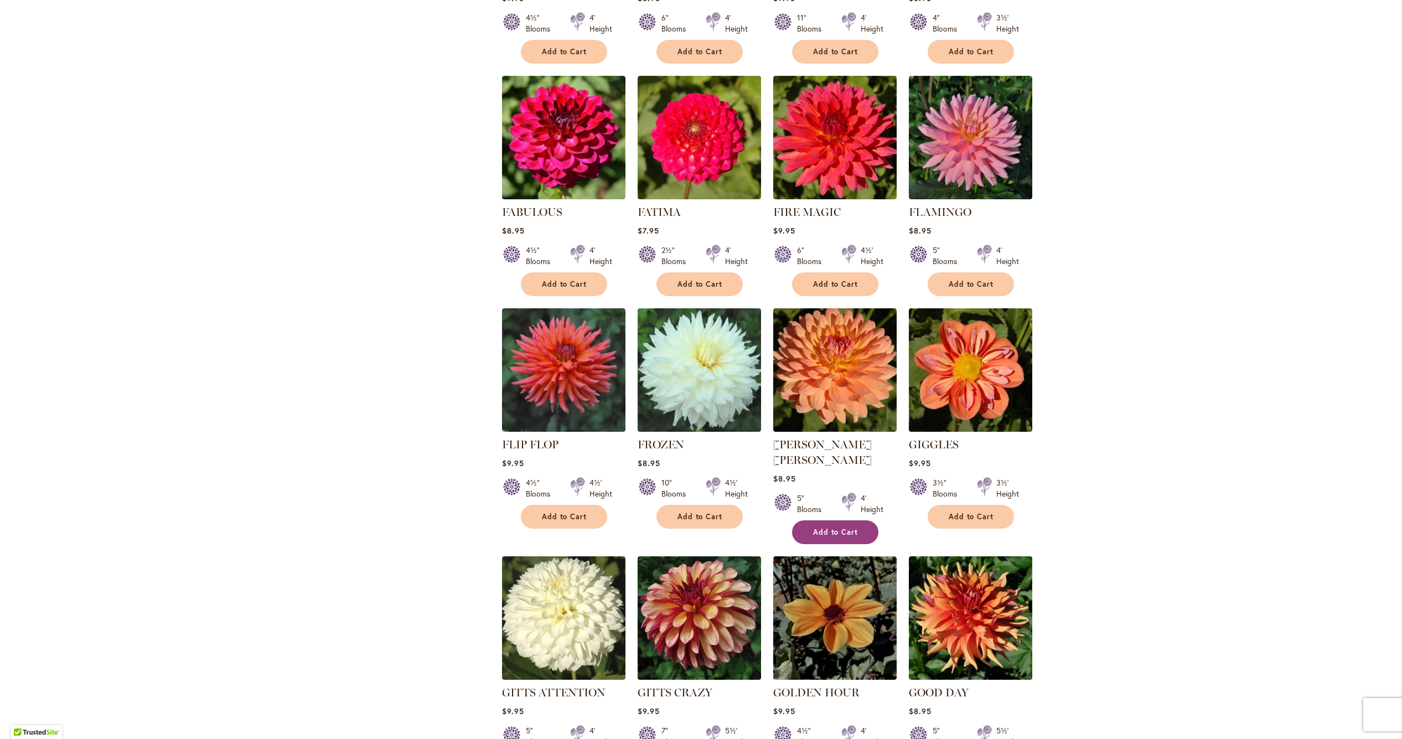
click at [825, 527] on span "Add to Cart" at bounding box center [835, 531] width 45 height 9
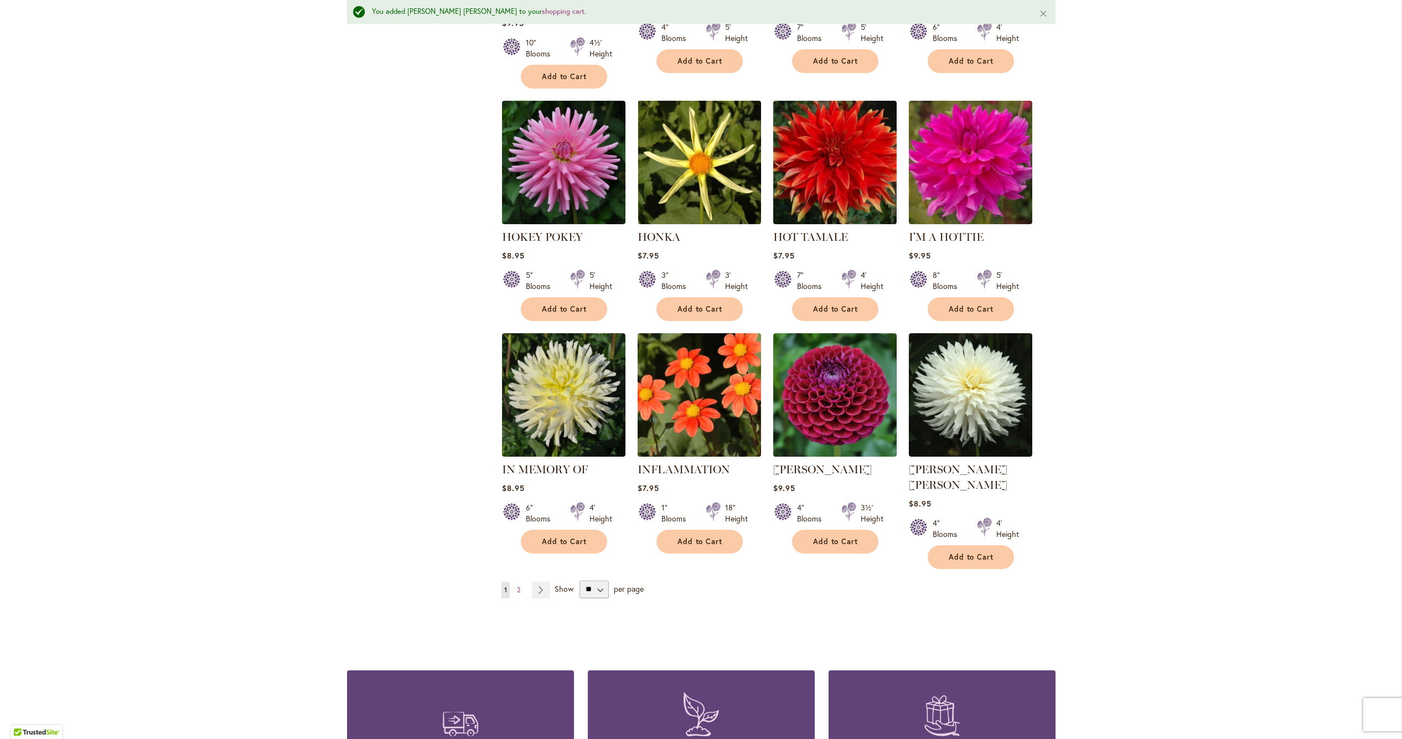
scroll to position [3530, 0]
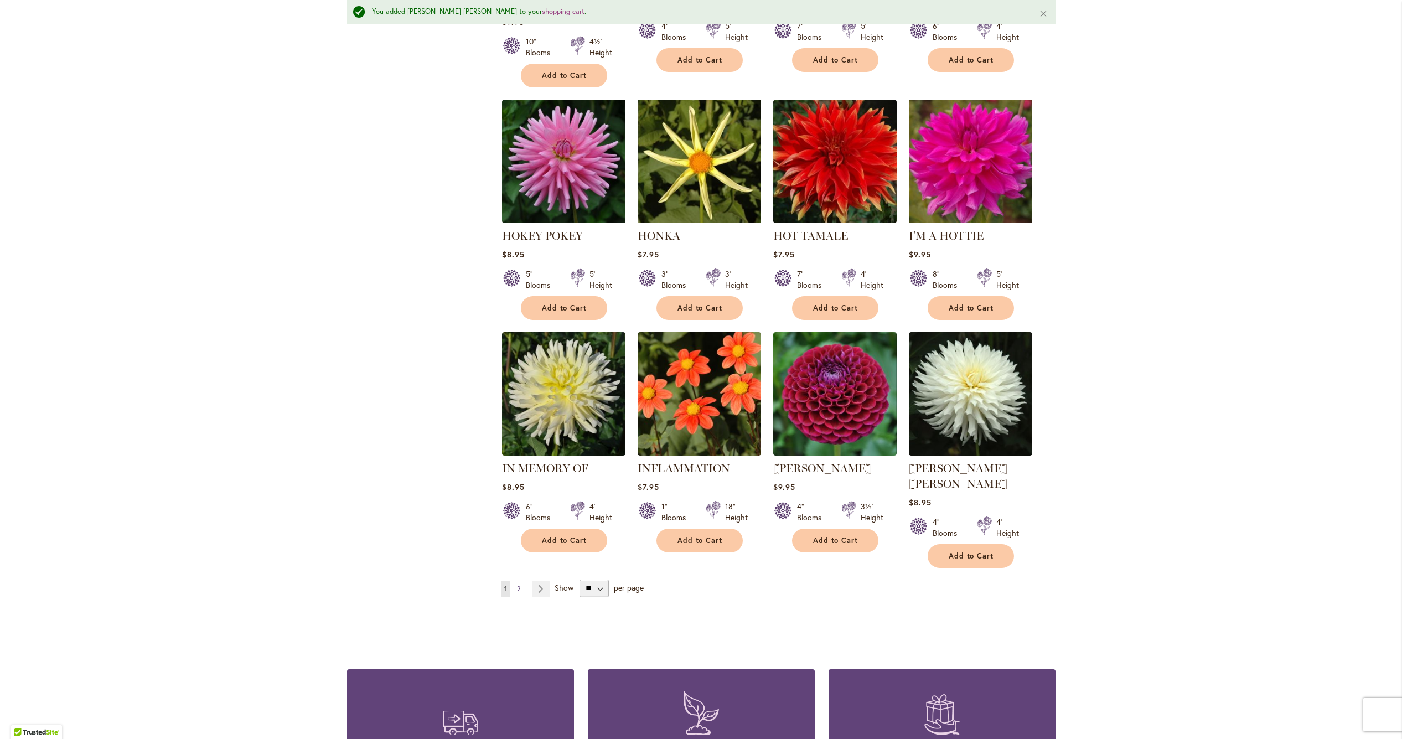
click at [521, 581] on link "Page 2" at bounding box center [518, 589] width 9 height 17
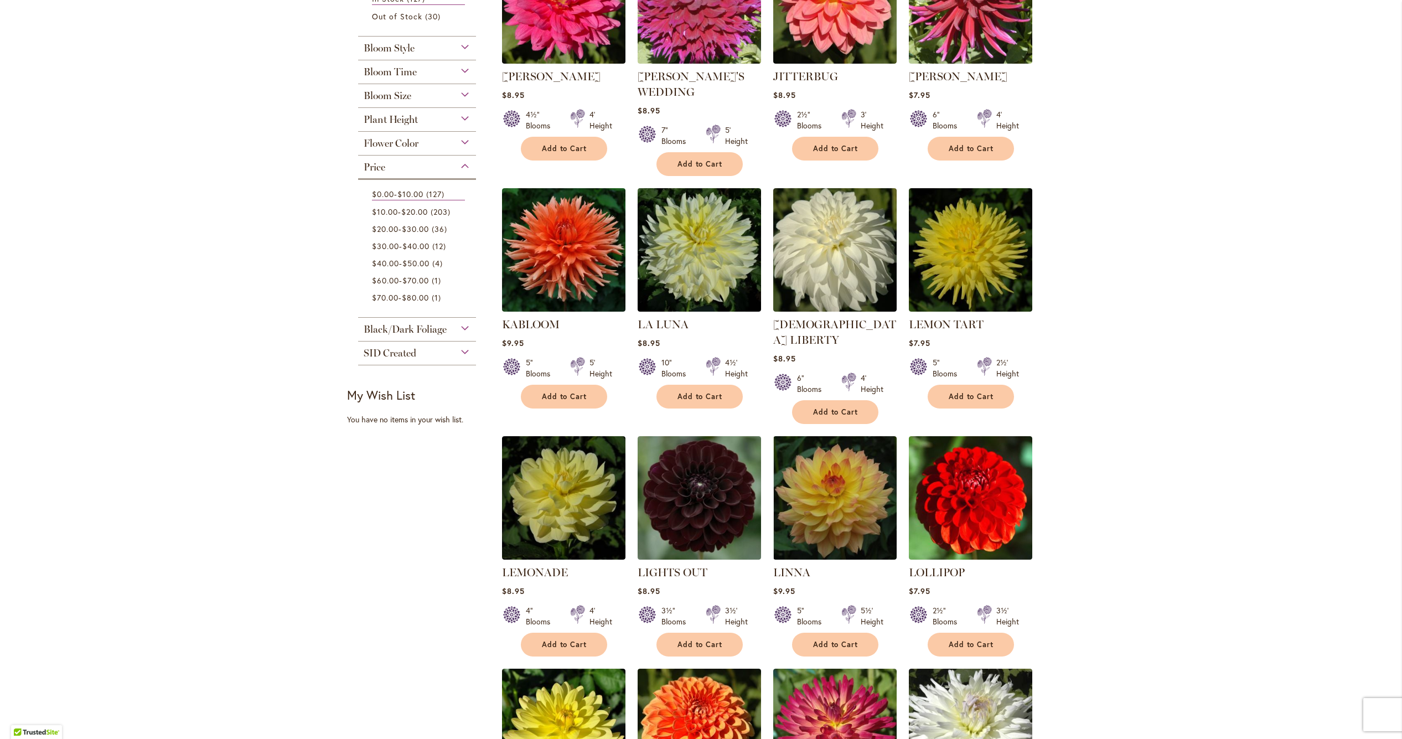
scroll to position [317, 0]
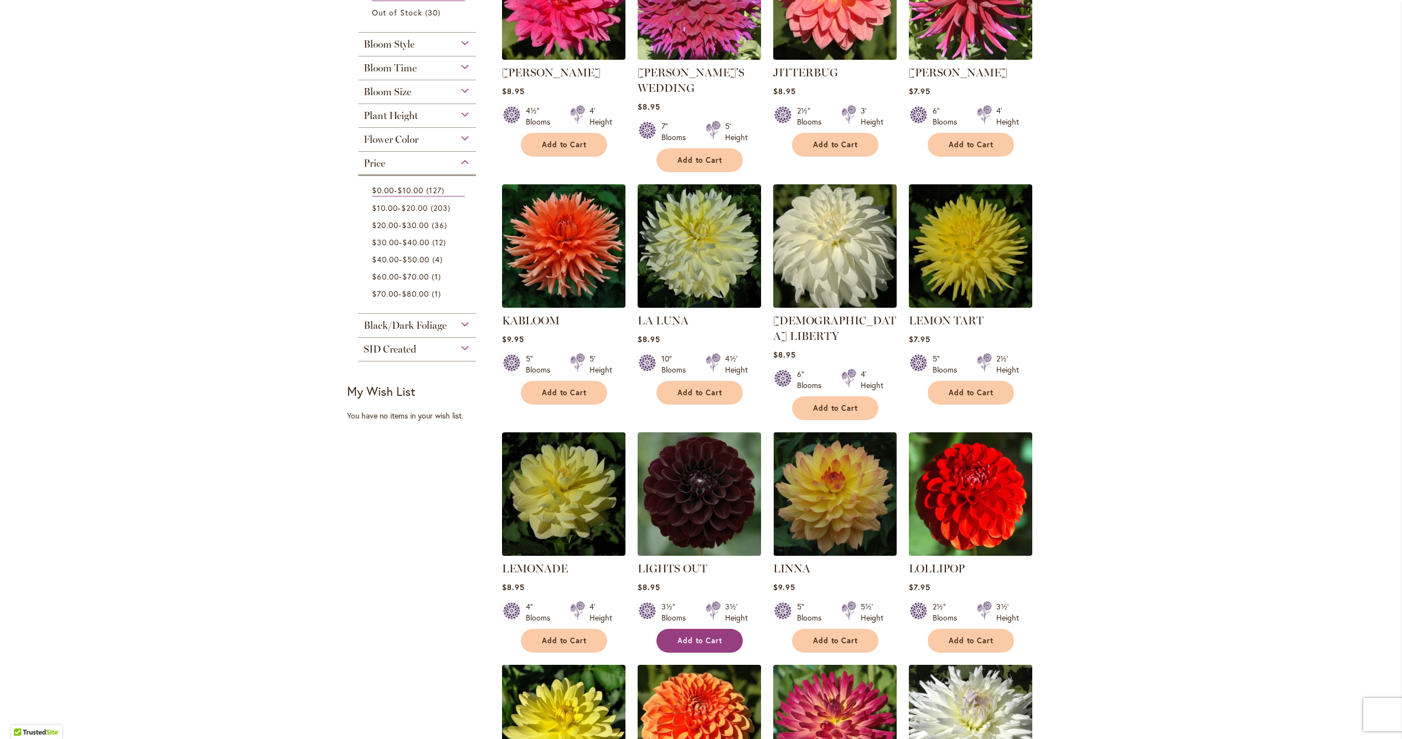
click at [703, 636] on span "Add to Cart" at bounding box center [699, 640] width 45 height 9
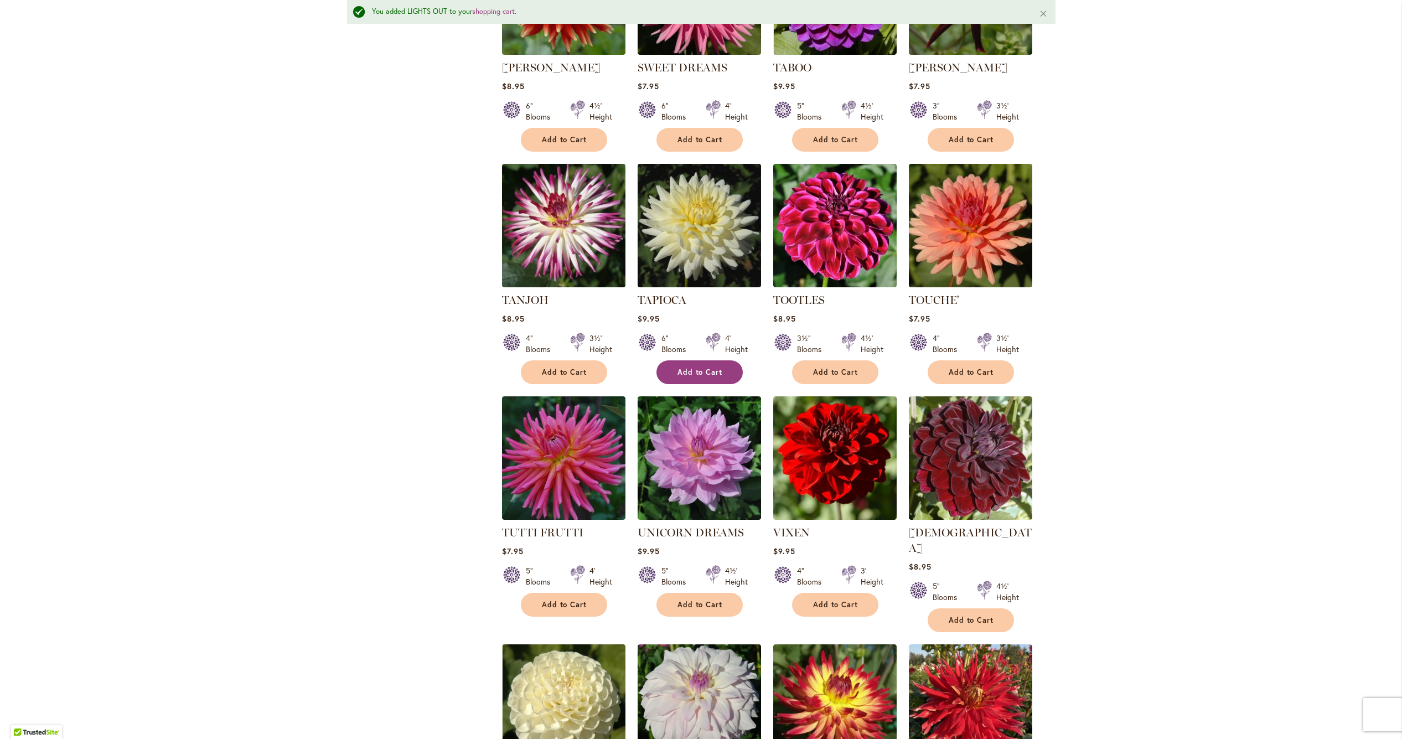
scroll to position [3017, 0]
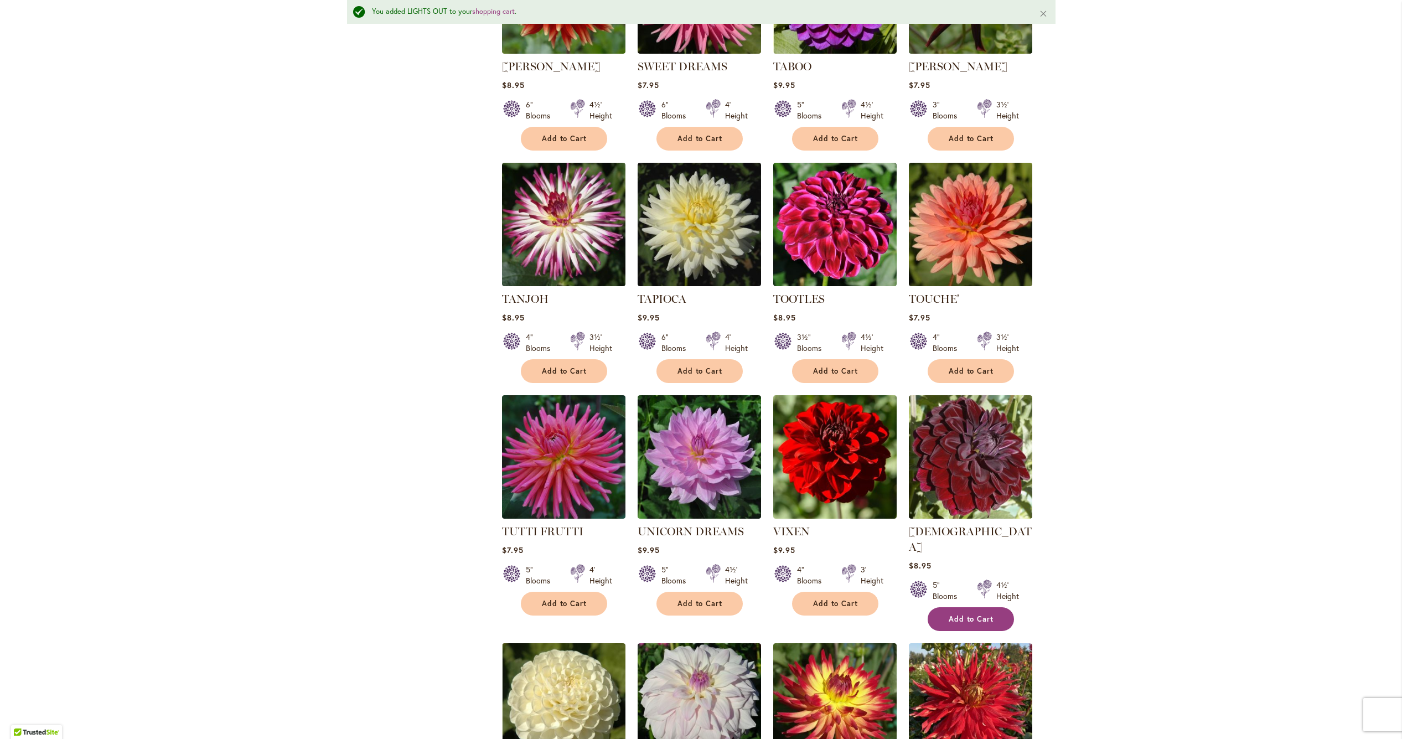
click at [971, 607] on button "Add to Cart" at bounding box center [971, 619] width 86 height 24
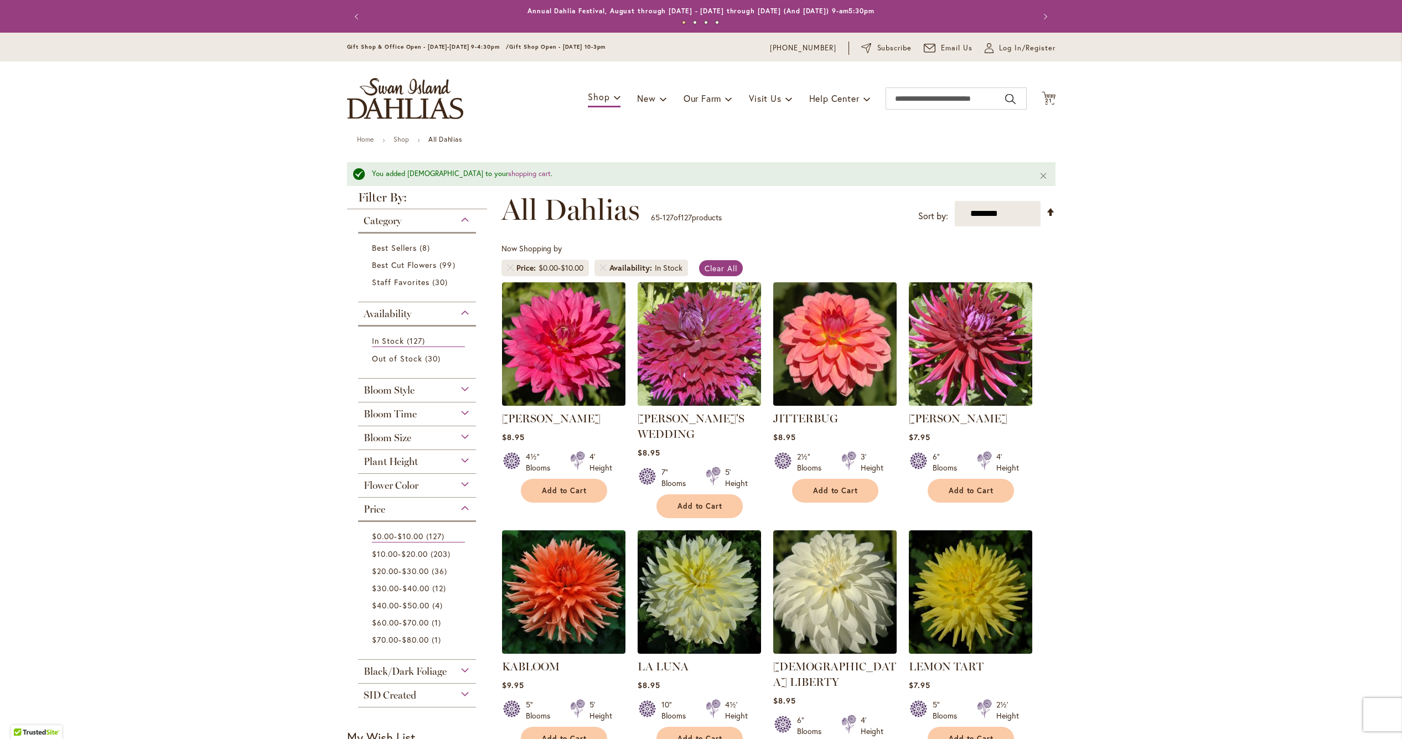
scroll to position [0, 0]
click at [1051, 98] on span "21 21 items" at bounding box center [1048, 101] width 11 height 6
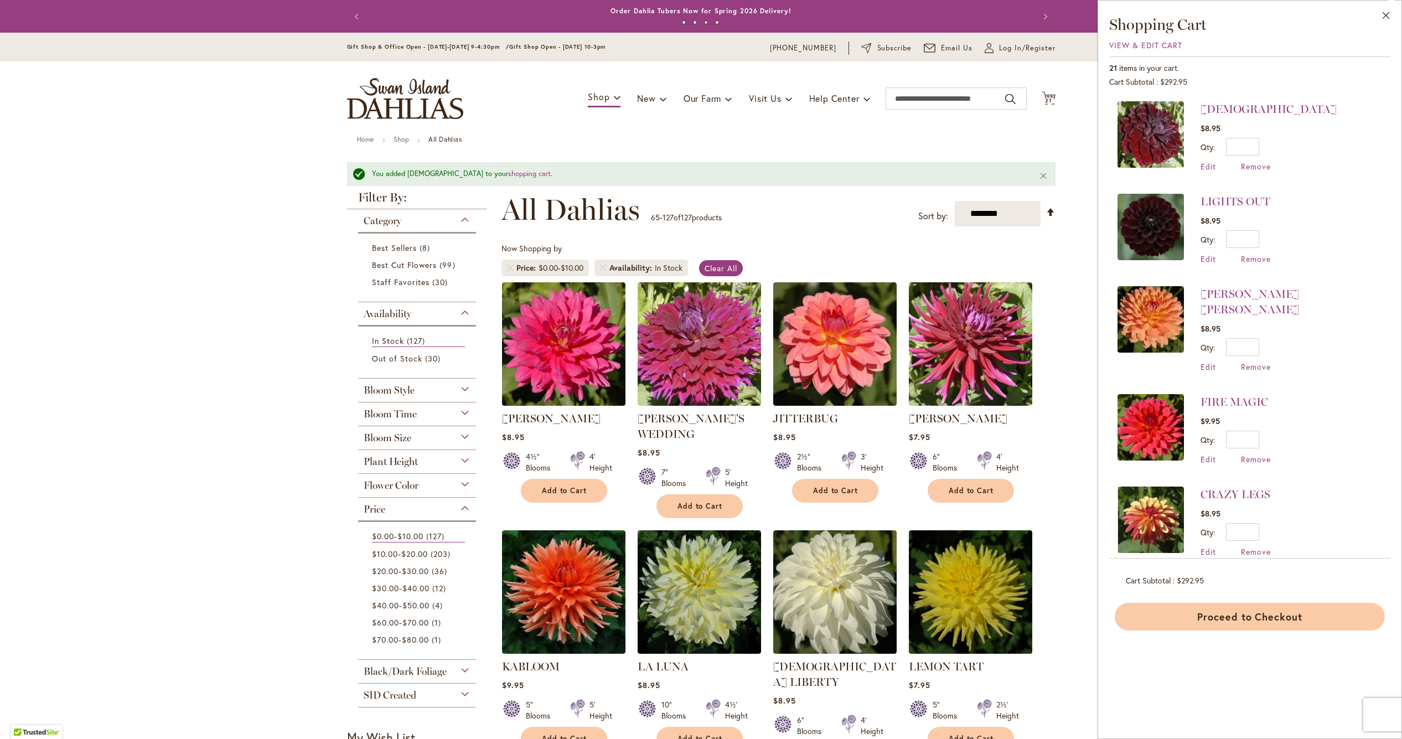
click at [1270, 621] on button "Proceed to Checkout" at bounding box center [1250, 617] width 270 height 28
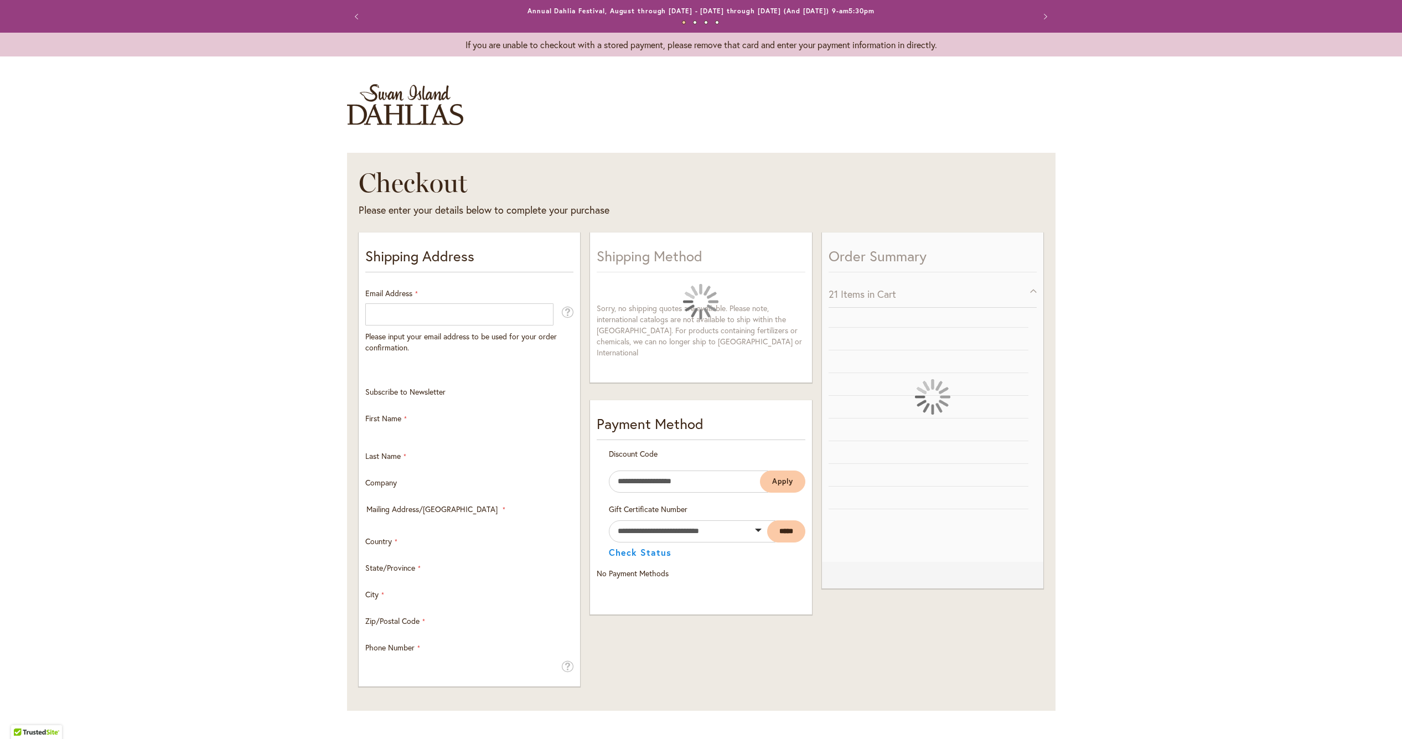
select select "**"
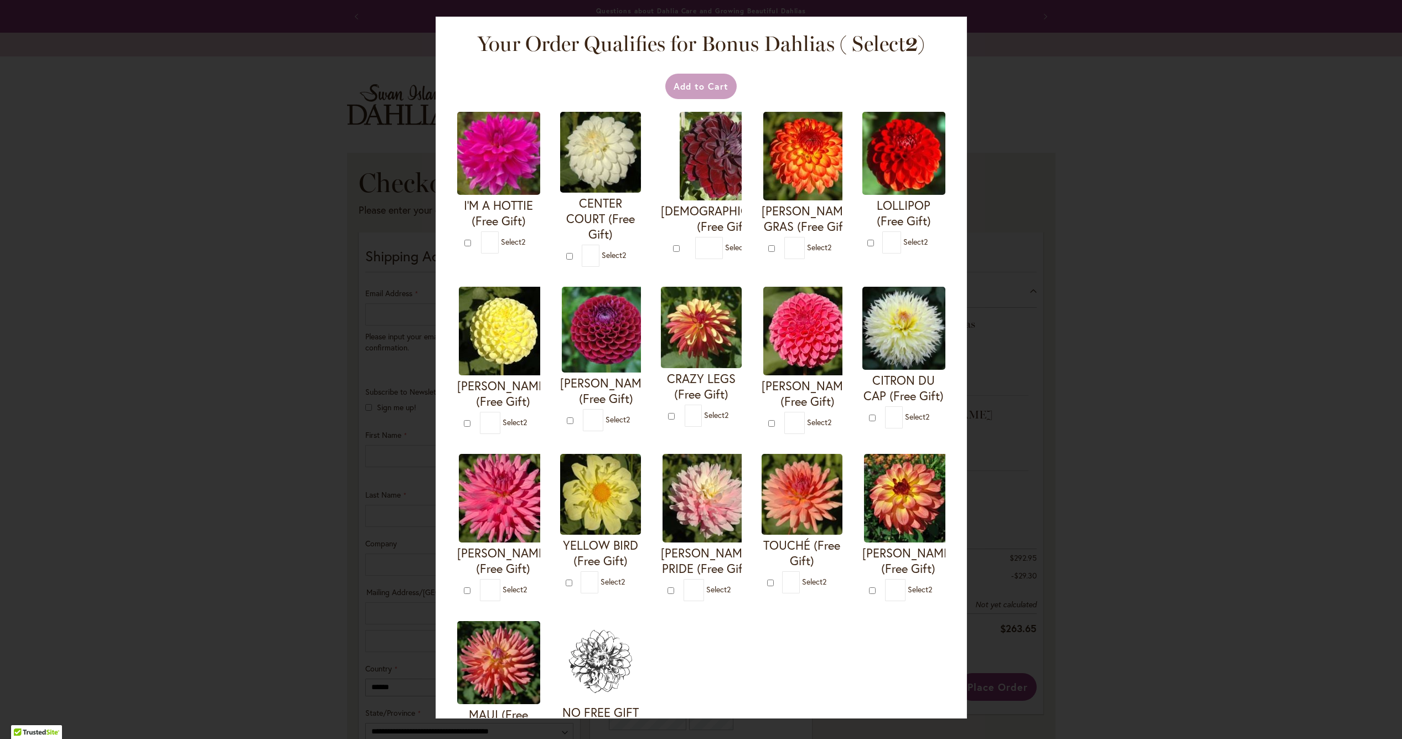
click at [673, 242] on div at bounding box center [677, 247] width 9 height 11
type input "*"
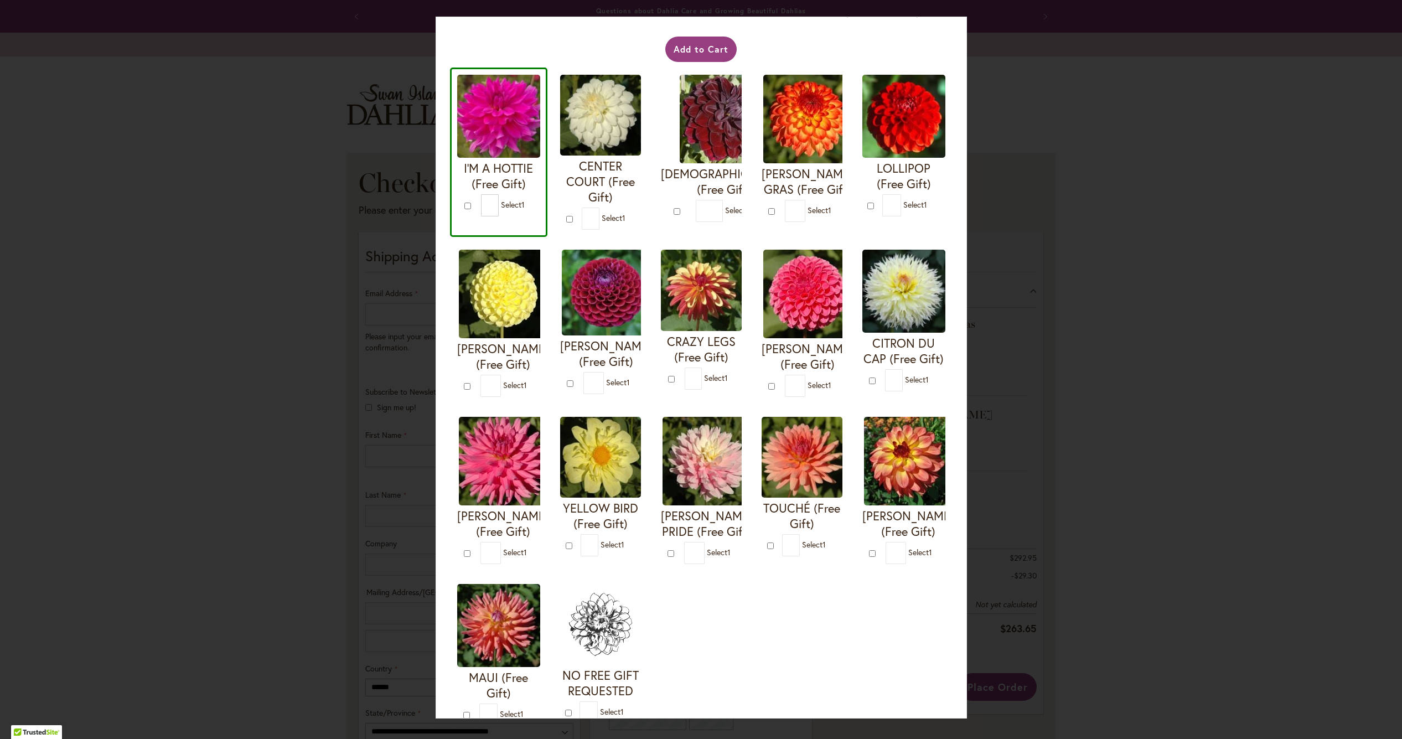
scroll to position [39, 0]
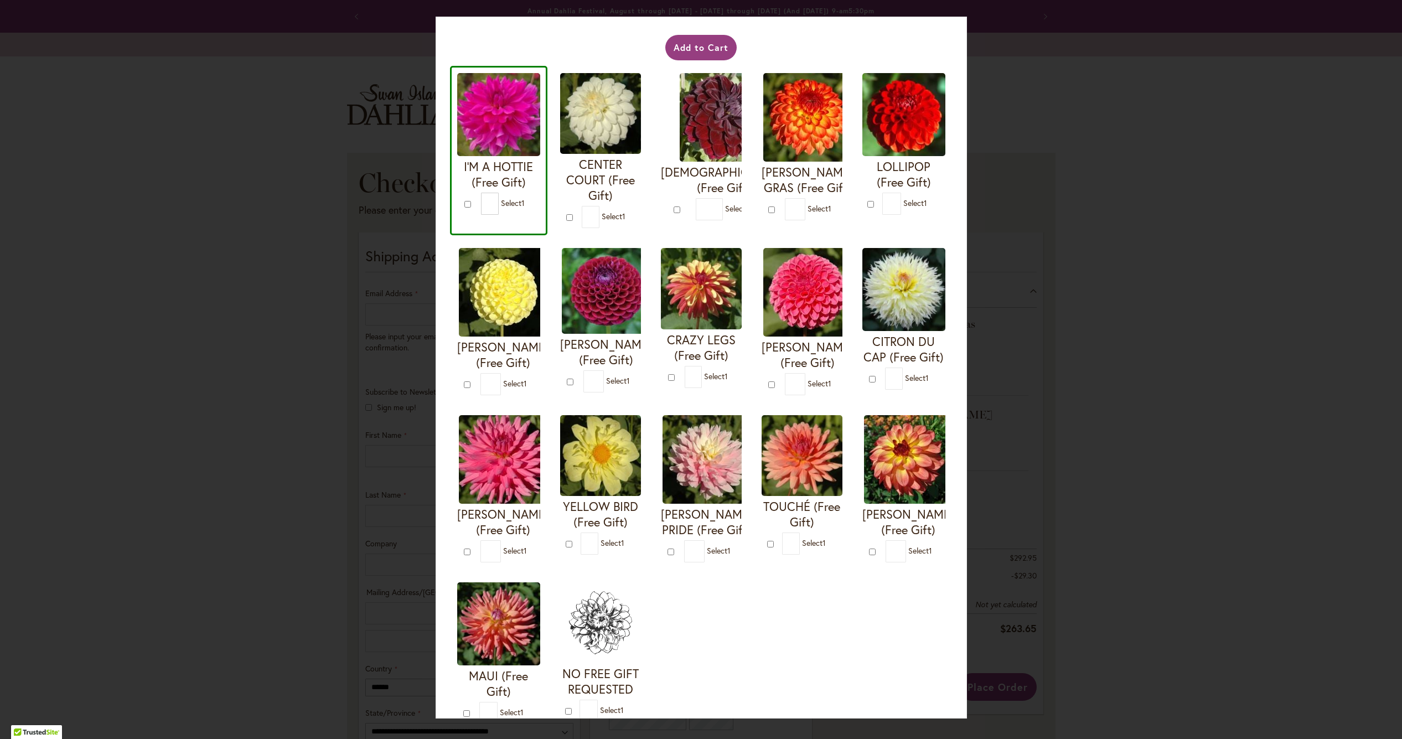
click at [319, 374] on div "Your Order Qualifies for Bonus Dahlias ( Select 1 ) Add to Cart I'M A HOTTIE (F…" at bounding box center [701, 369] width 1402 height 739
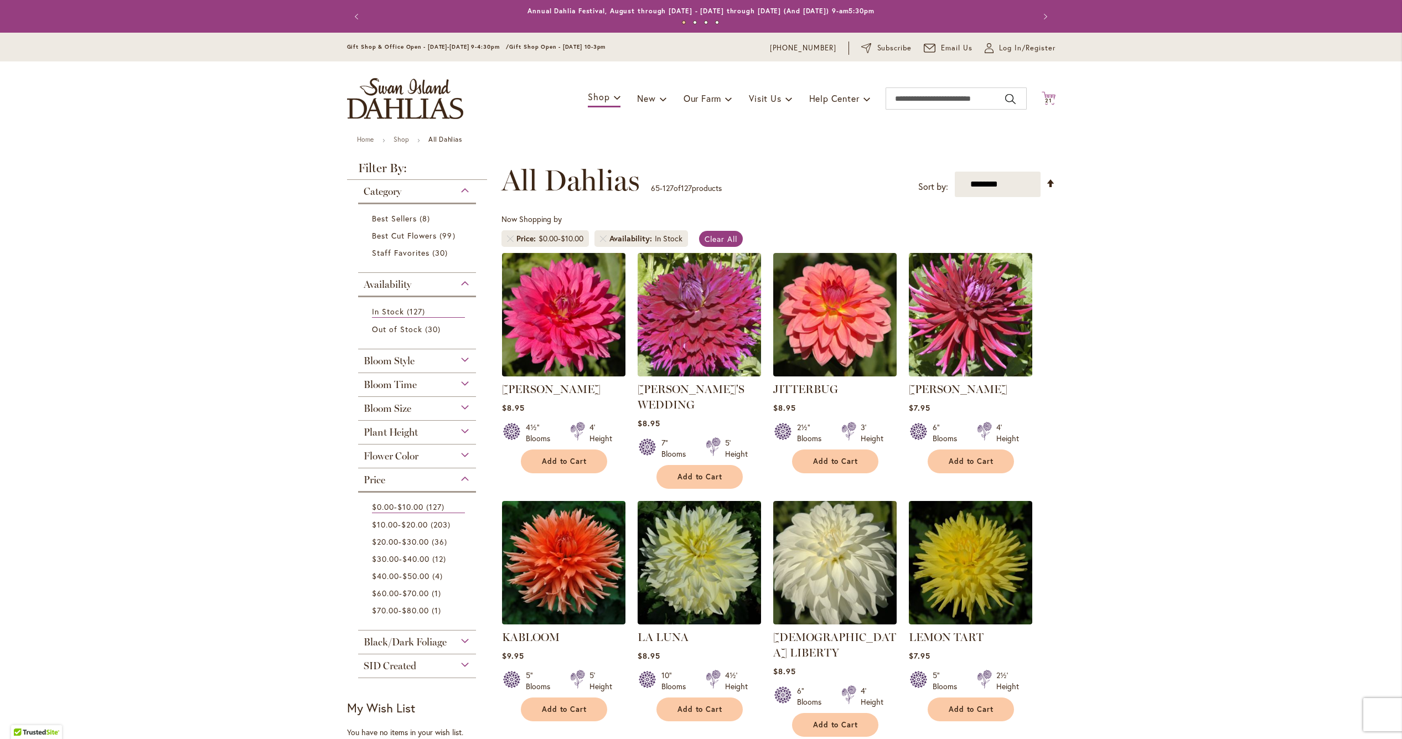
click at [1050, 91] on icon "Cart .cls-1 { fill: #231f20; }" at bounding box center [1049, 98] width 14 height 14
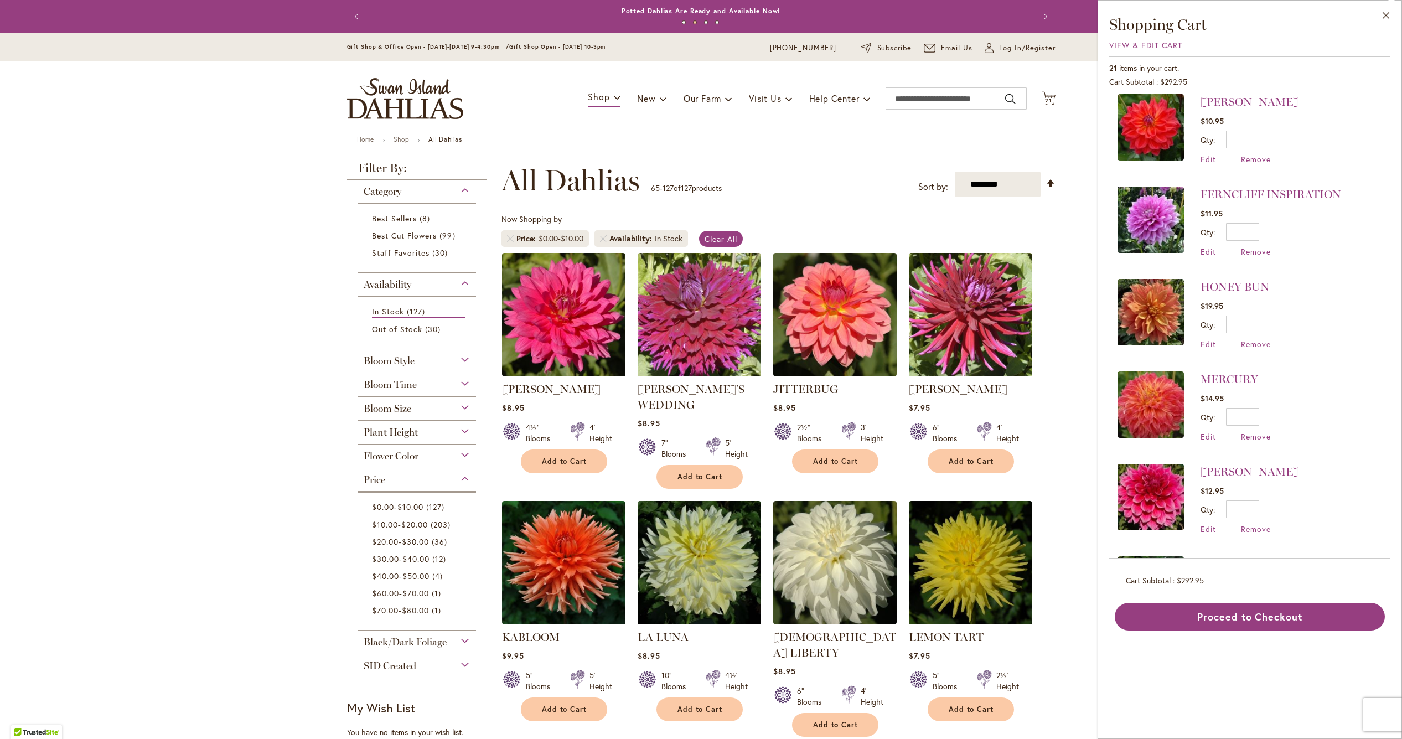
scroll to position [1411, 0]
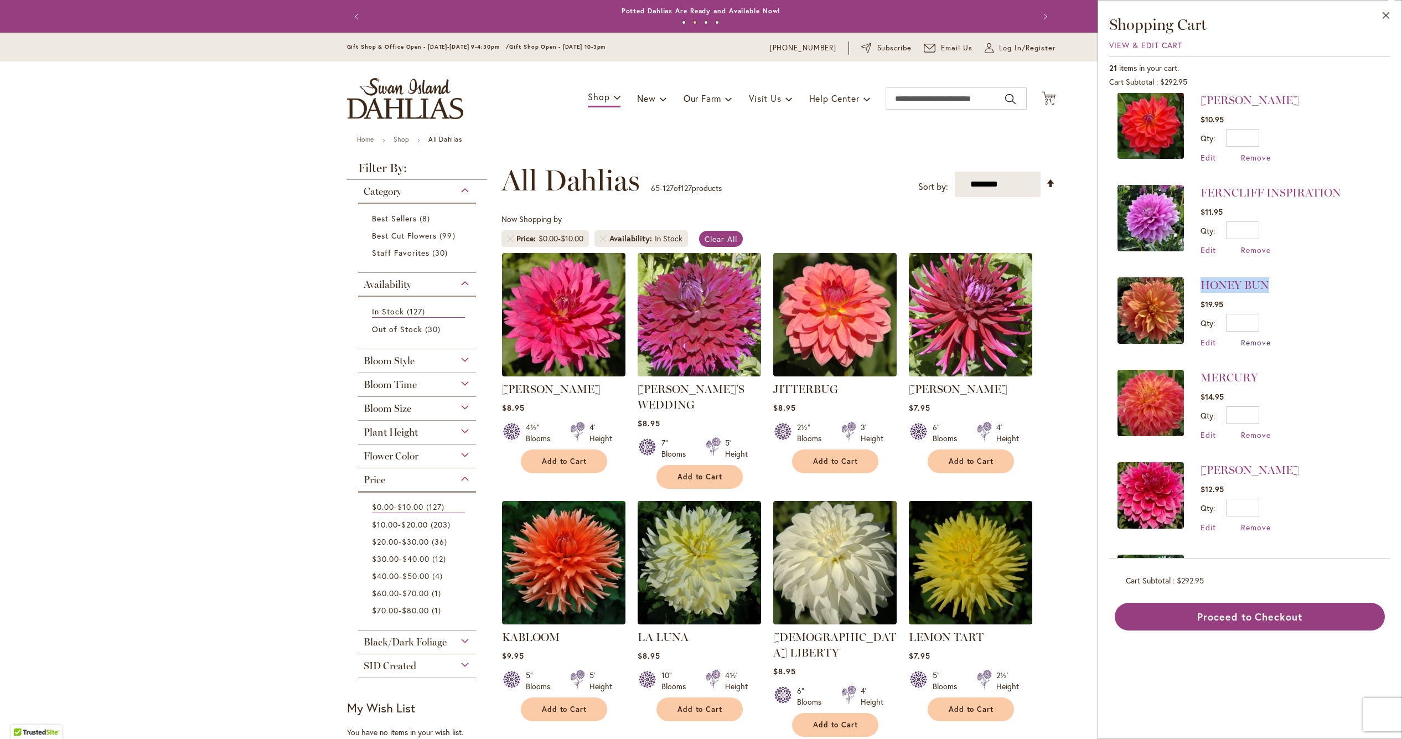
click at [1261, 337] on span "Remove" at bounding box center [1256, 342] width 30 height 11
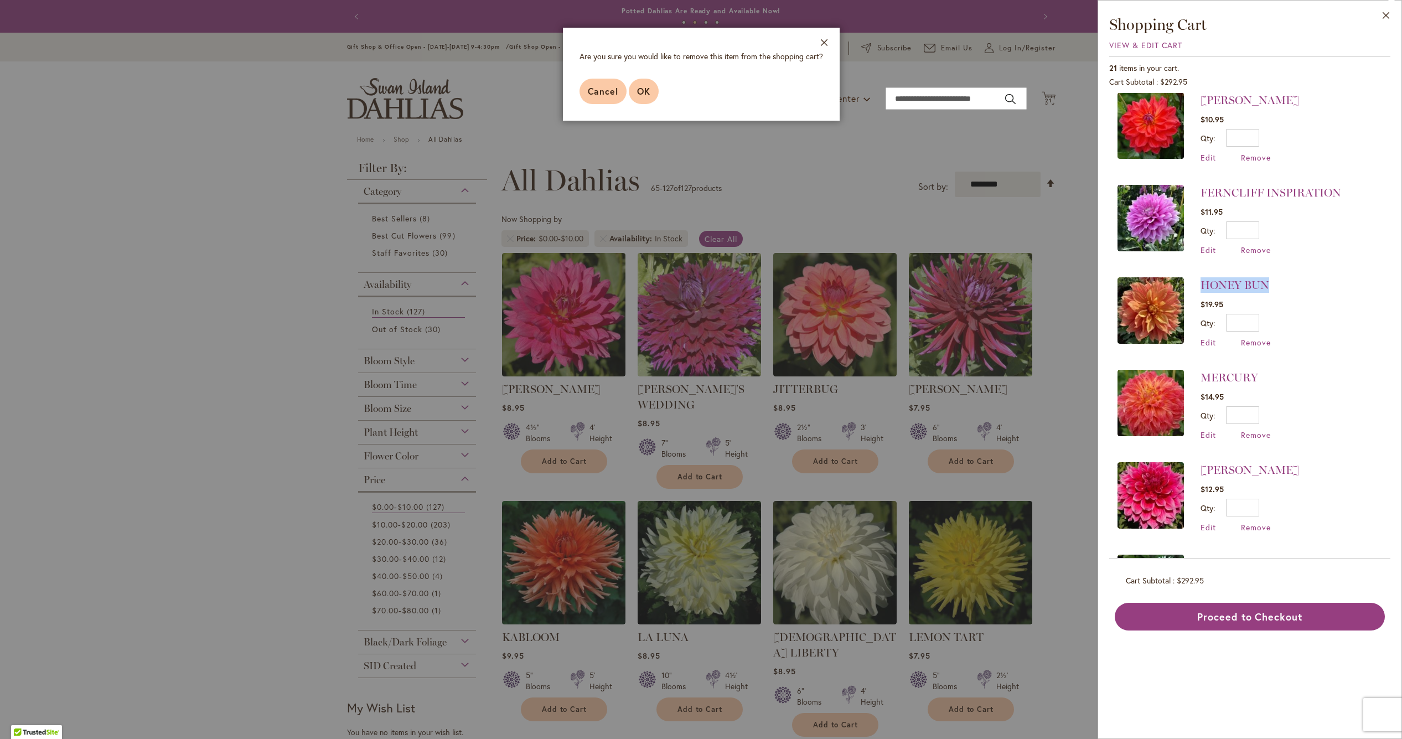
click at [645, 93] on span "OK" at bounding box center [643, 91] width 13 height 12
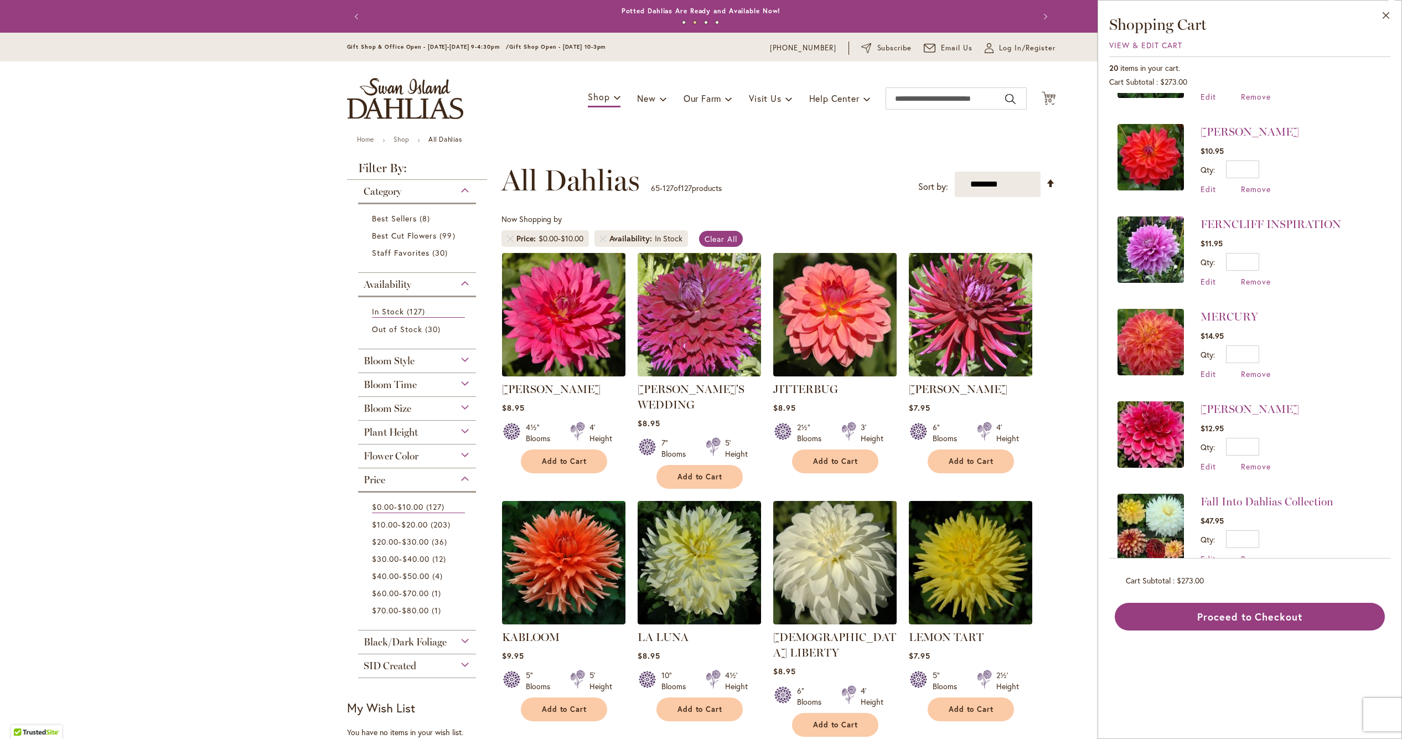
scroll to position [1378, 0]
click at [1256, 555] on span "Remove" at bounding box center [1256, 560] width 30 height 11
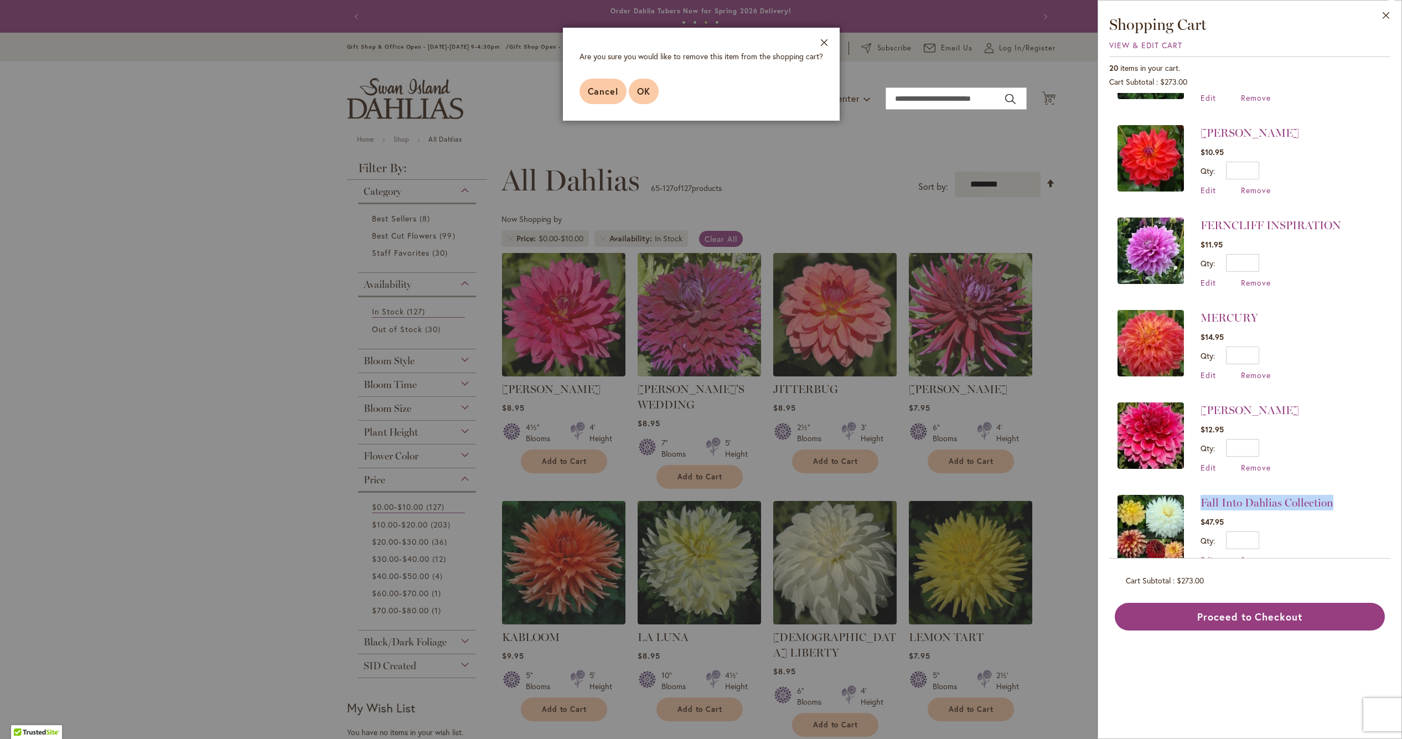
click at [639, 91] on span "OK" at bounding box center [643, 91] width 13 height 12
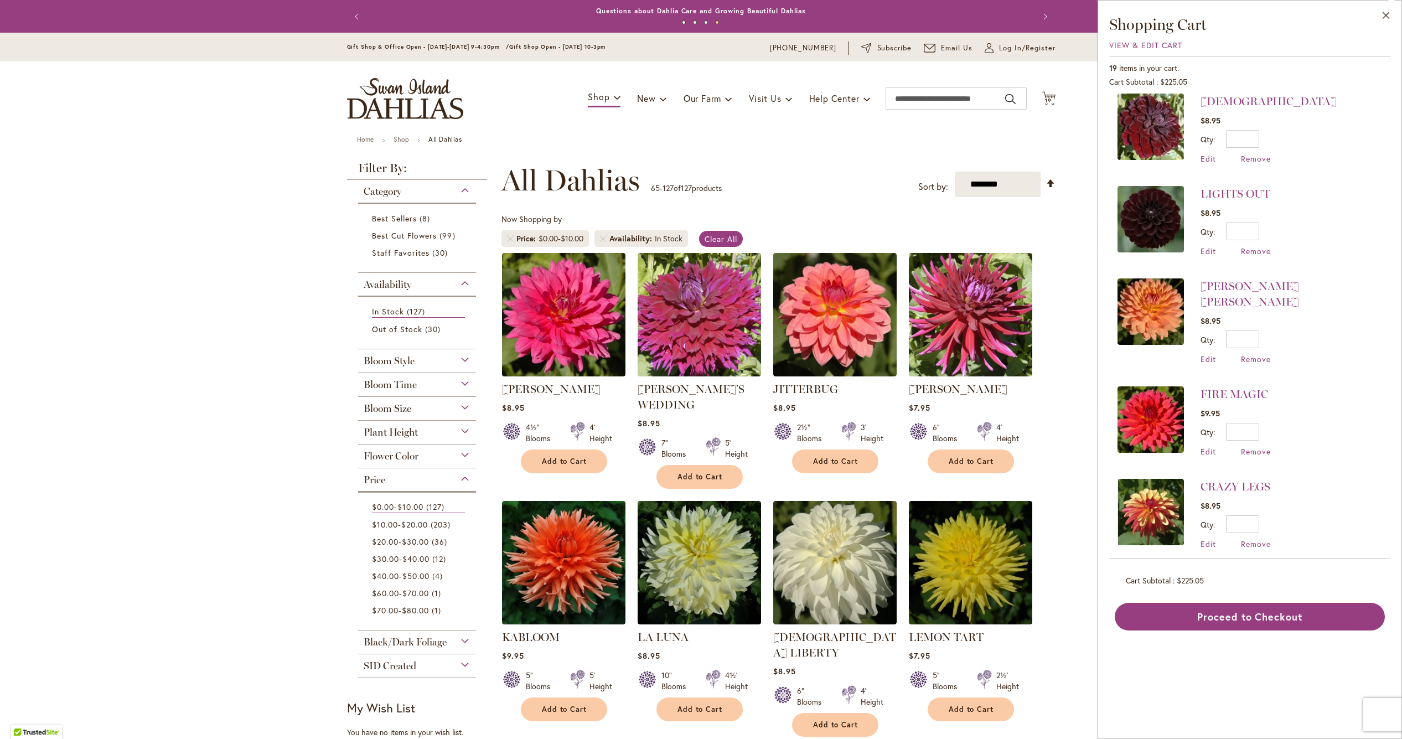
scroll to position [0, 0]
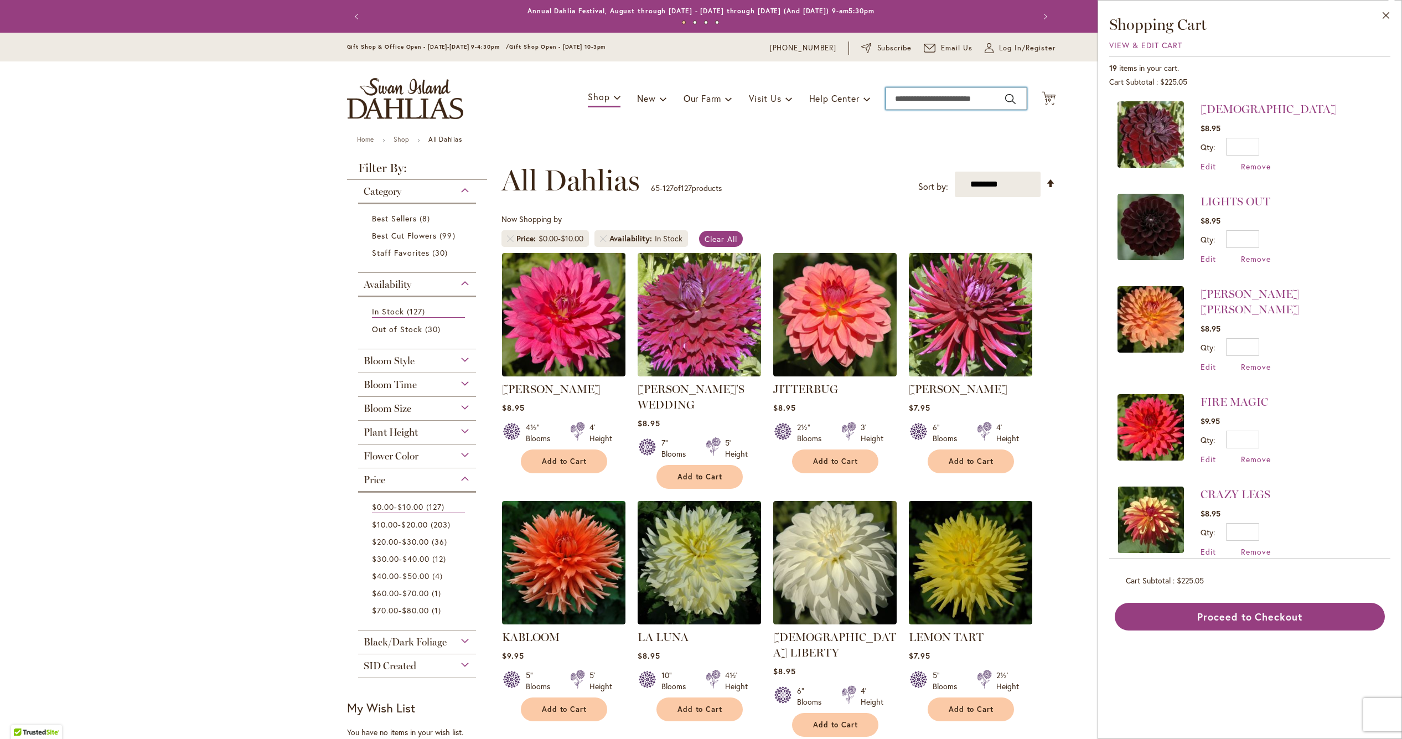
click at [953, 96] on input "Search" at bounding box center [955, 98] width 141 height 22
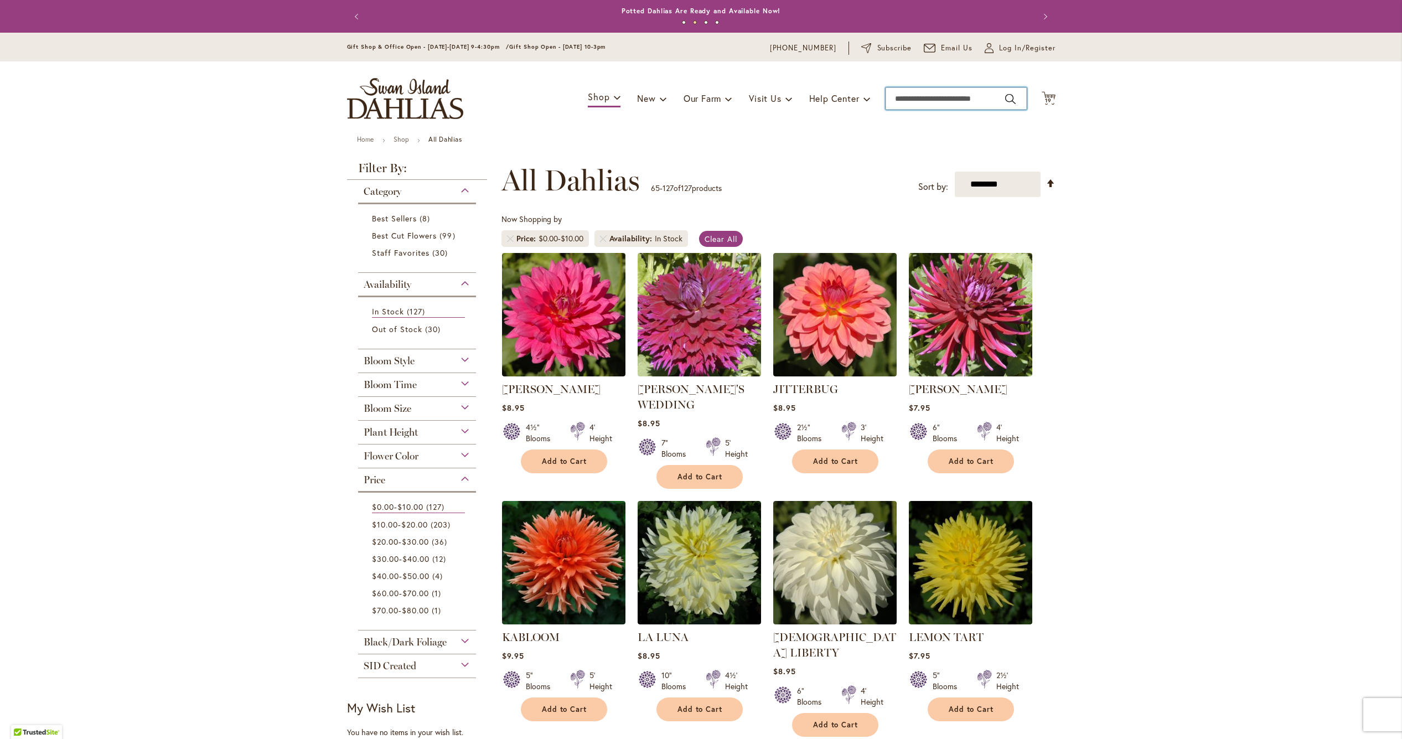
click at [940, 96] on input "Search" at bounding box center [955, 98] width 141 height 22
type input "**********"
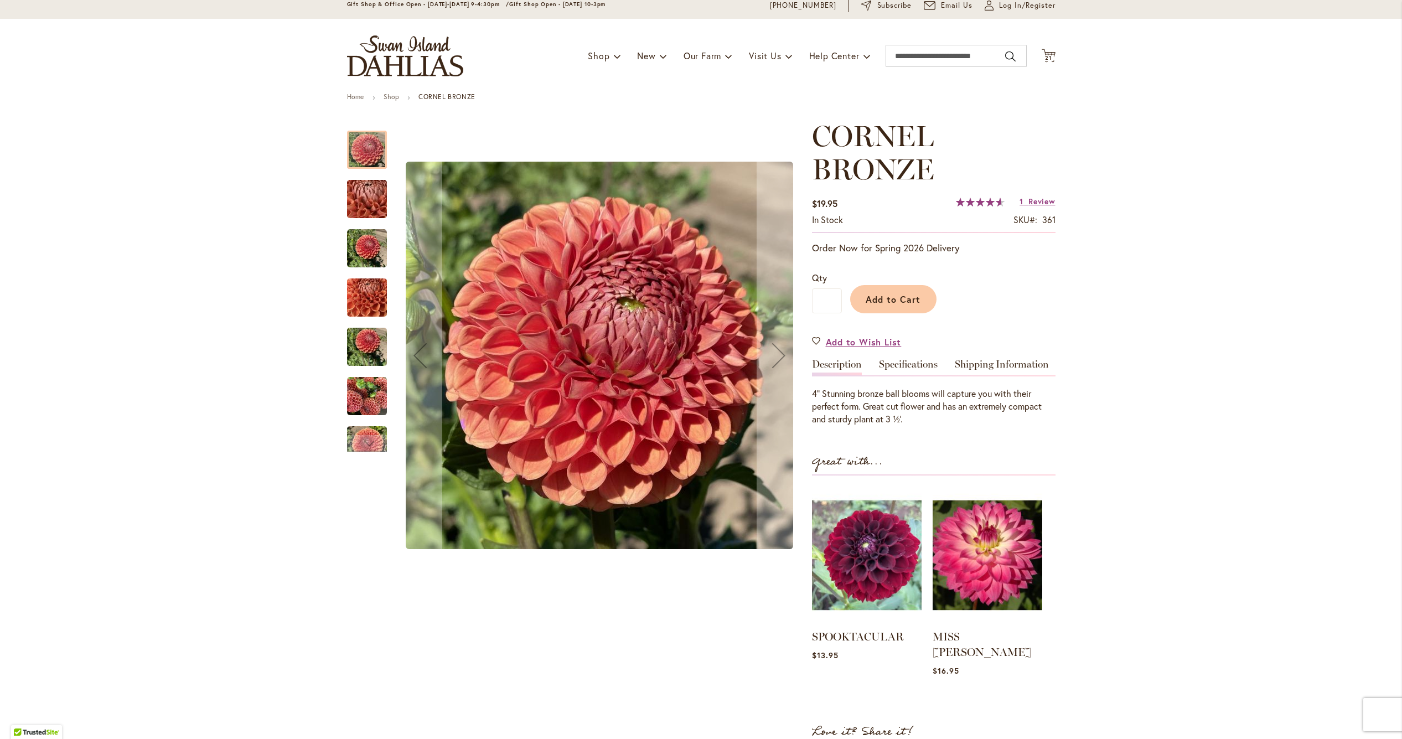
scroll to position [44, 0]
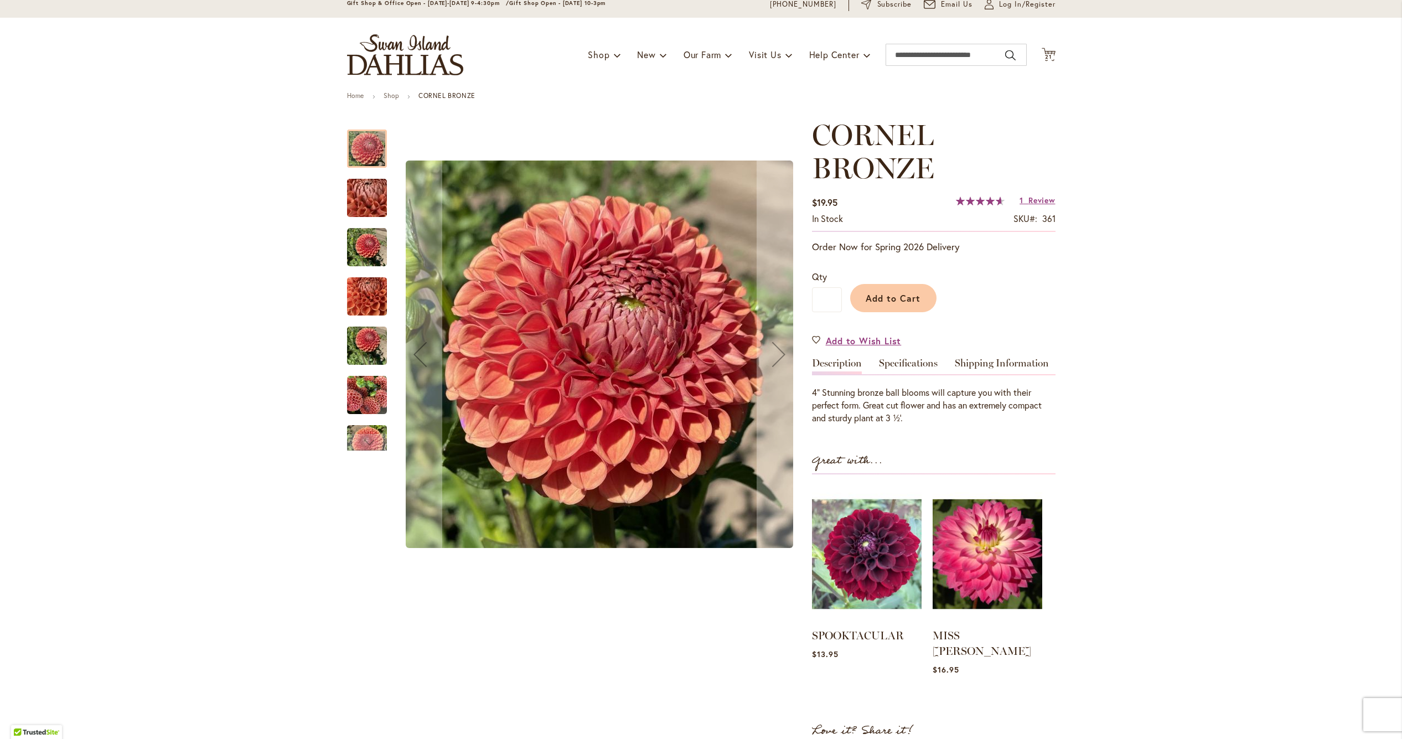
click at [362, 189] on img "CORNEL BRONZE" at bounding box center [367, 198] width 80 height 60
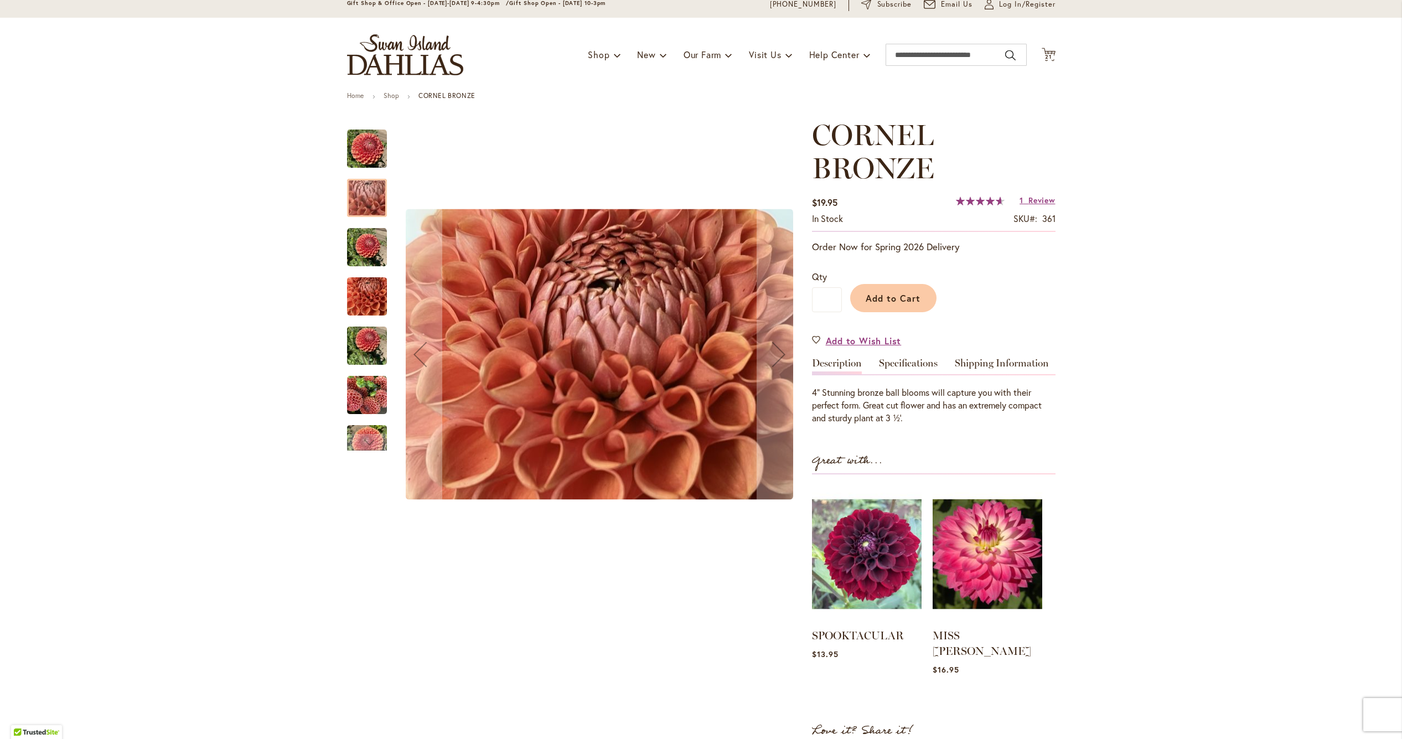
click at [376, 239] on img "CORNEL BRONZE" at bounding box center [367, 247] width 40 height 40
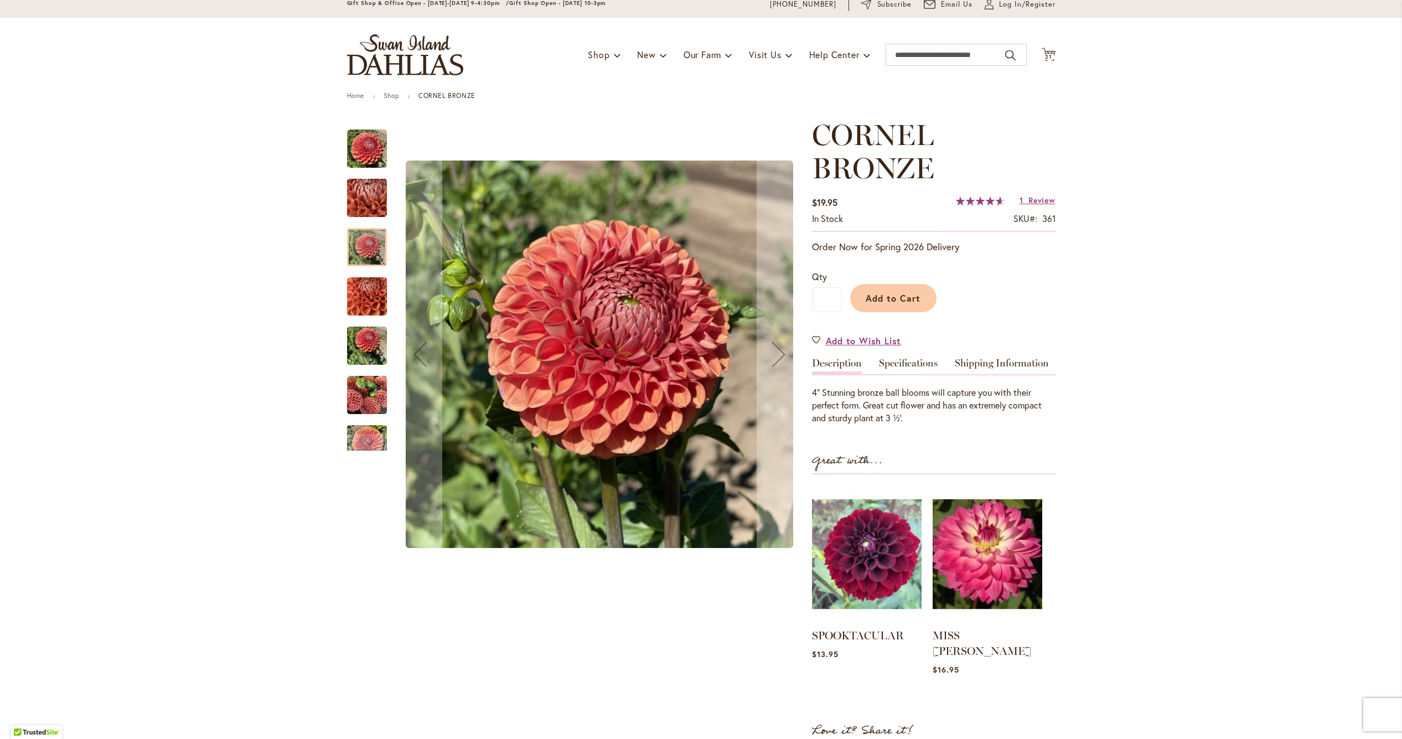
click at [380, 293] on img "CORNEL BRONZE" at bounding box center [367, 296] width 40 height 53
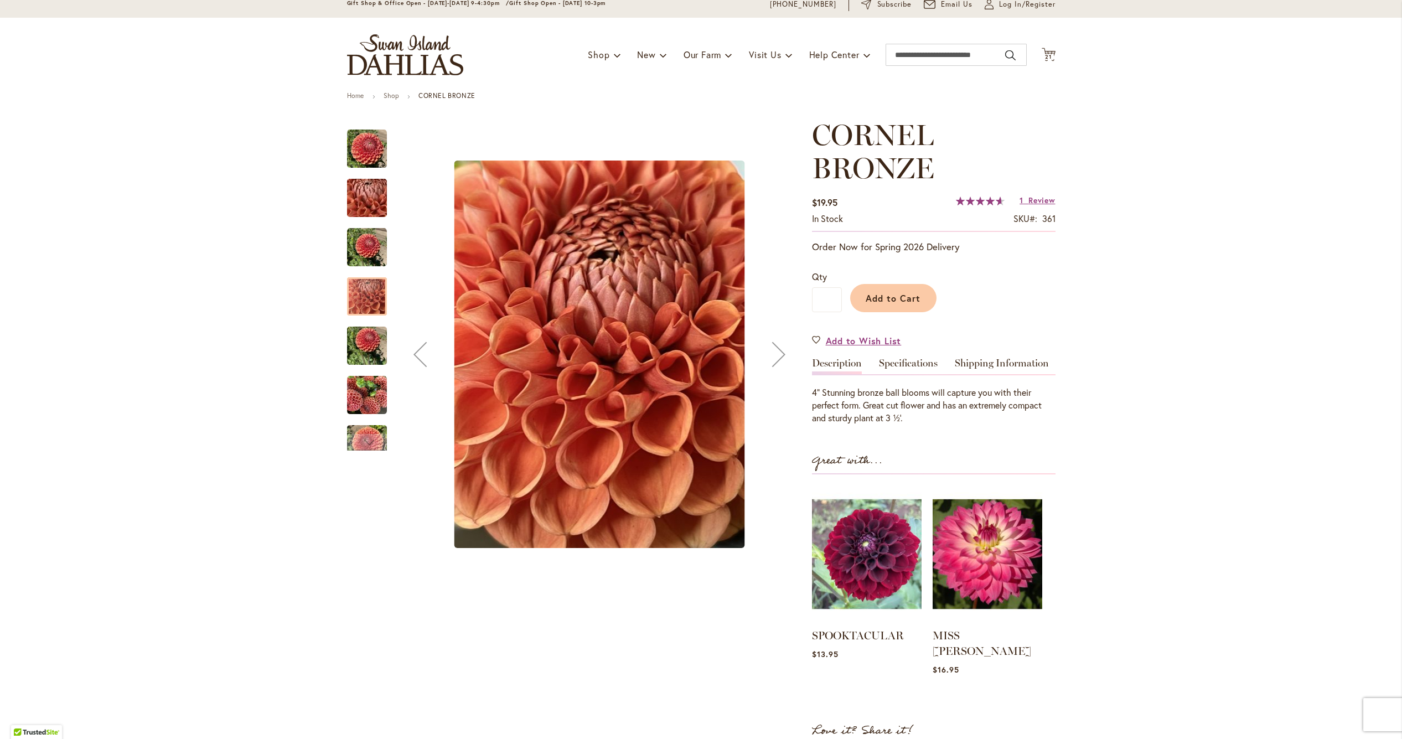
click at [385, 348] on img "CORNEL BRONZE" at bounding box center [367, 345] width 40 height 53
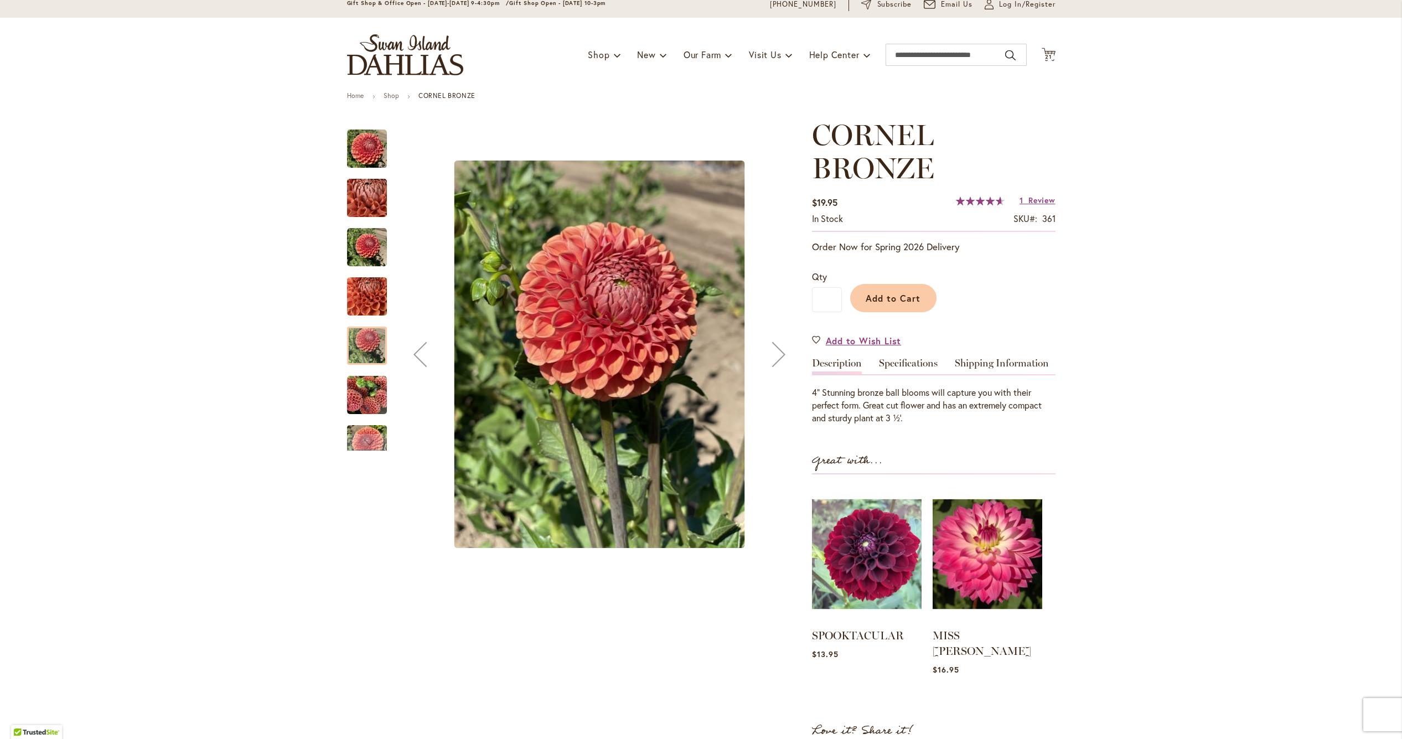
click at [375, 385] on img "CORNEL BRONZE" at bounding box center [367, 395] width 40 height 40
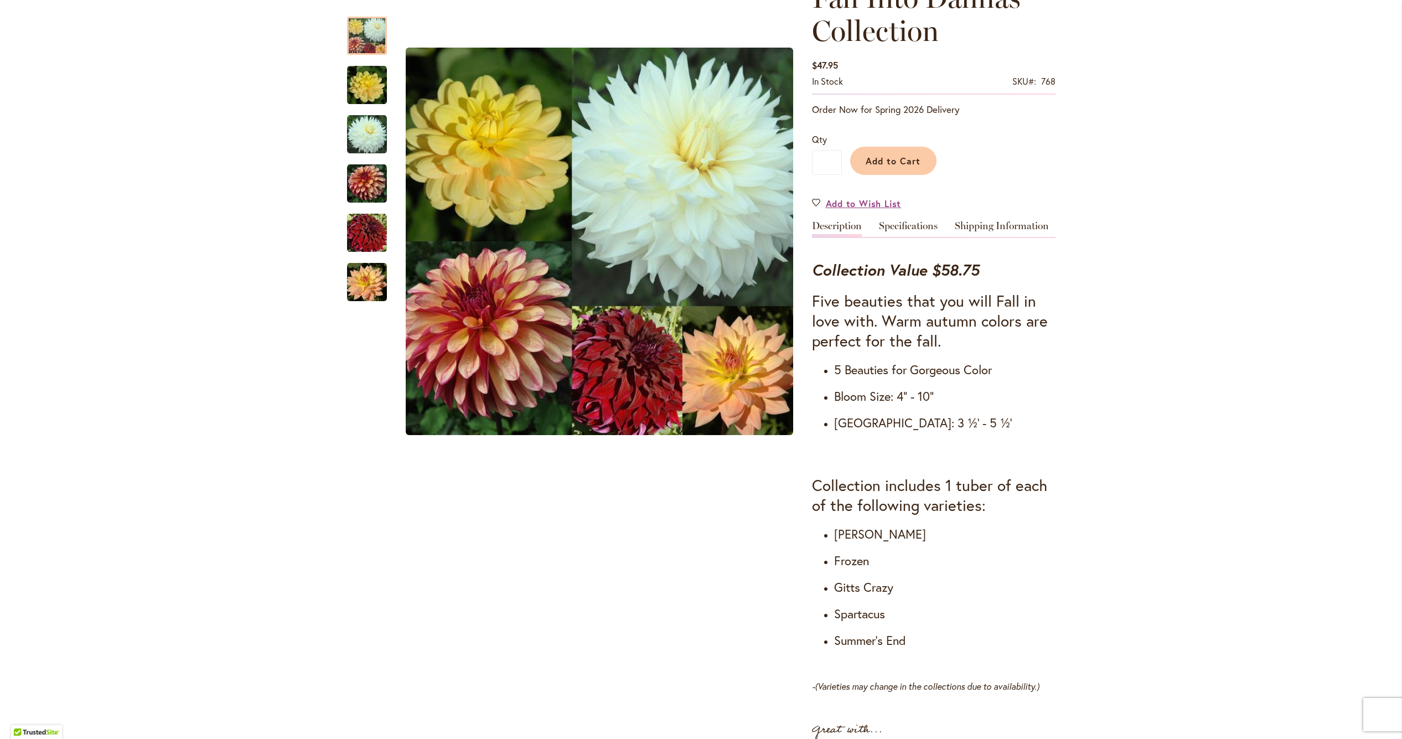
scroll to position [182, 0]
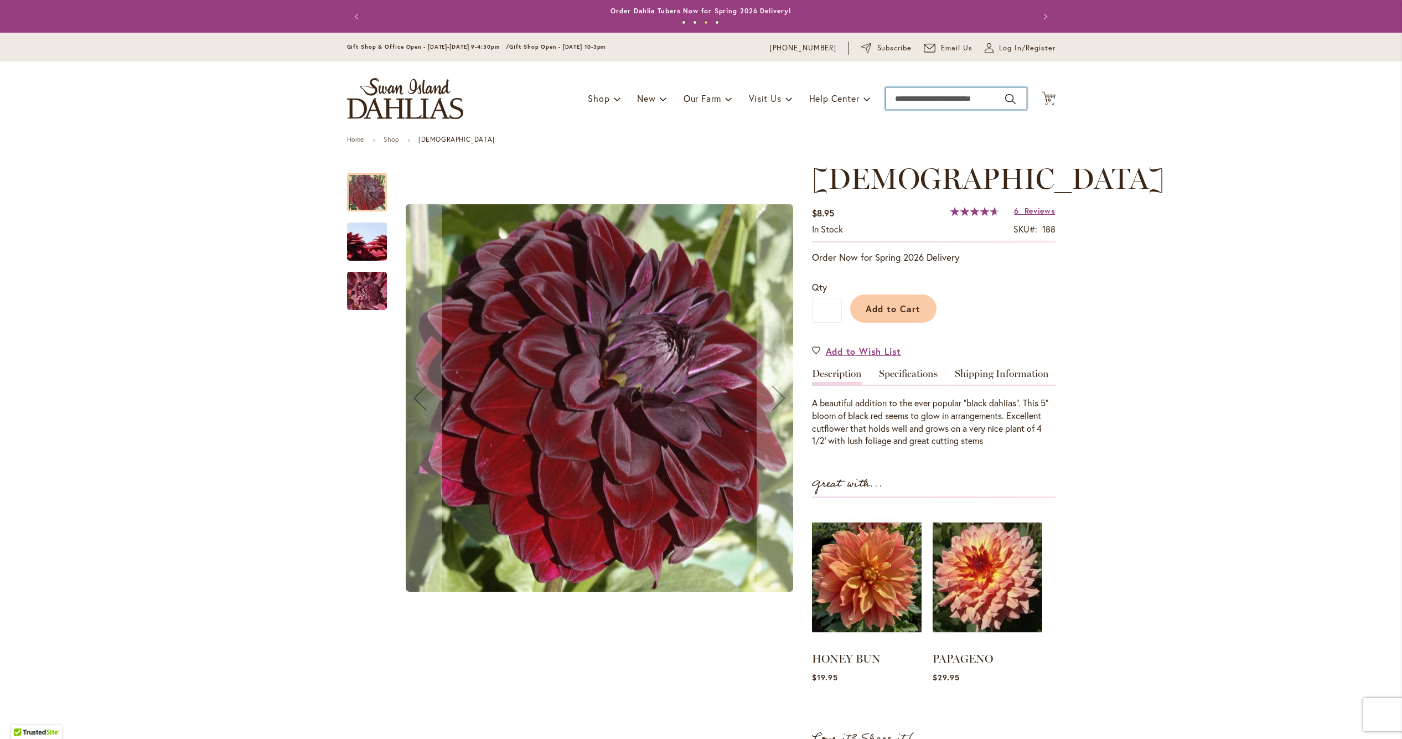
click at [960, 103] on input "Search" at bounding box center [955, 98] width 141 height 22
type input "*******"
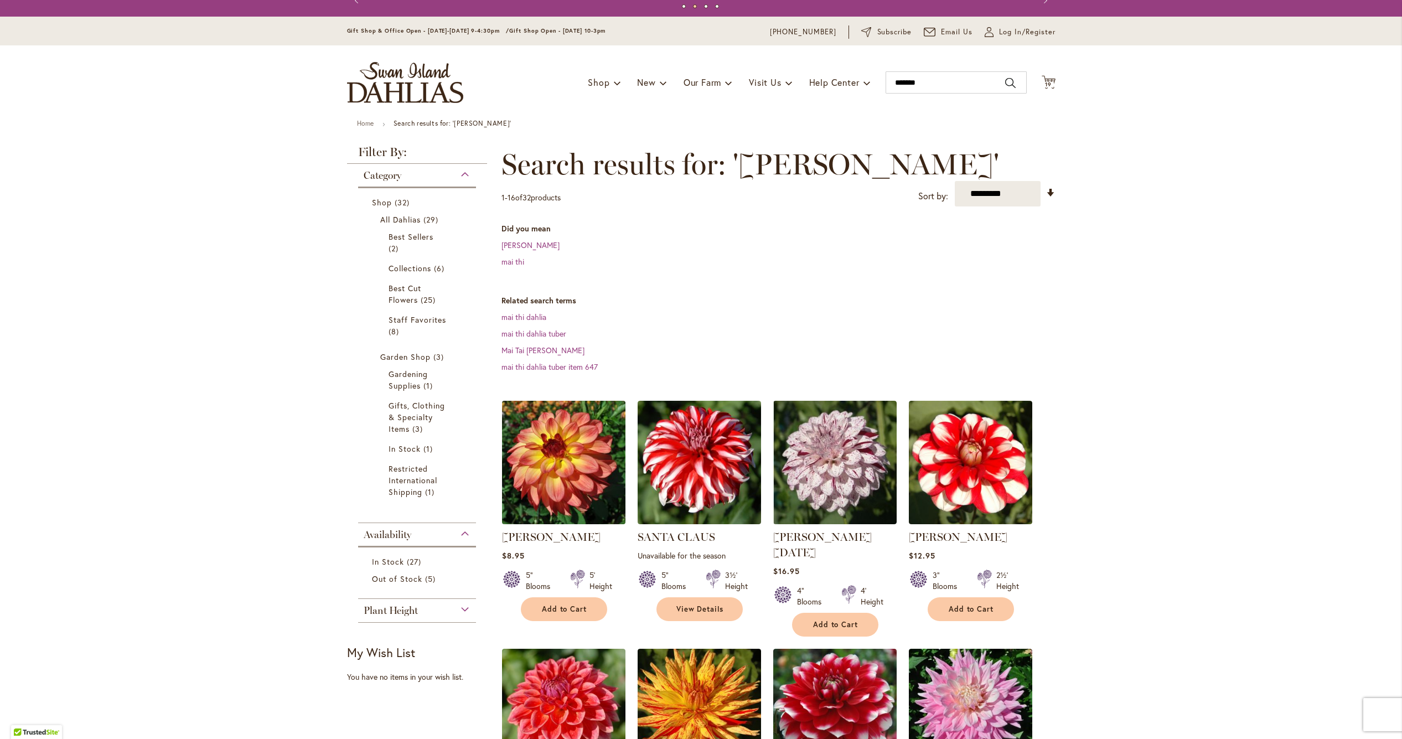
scroll to position [17, 0]
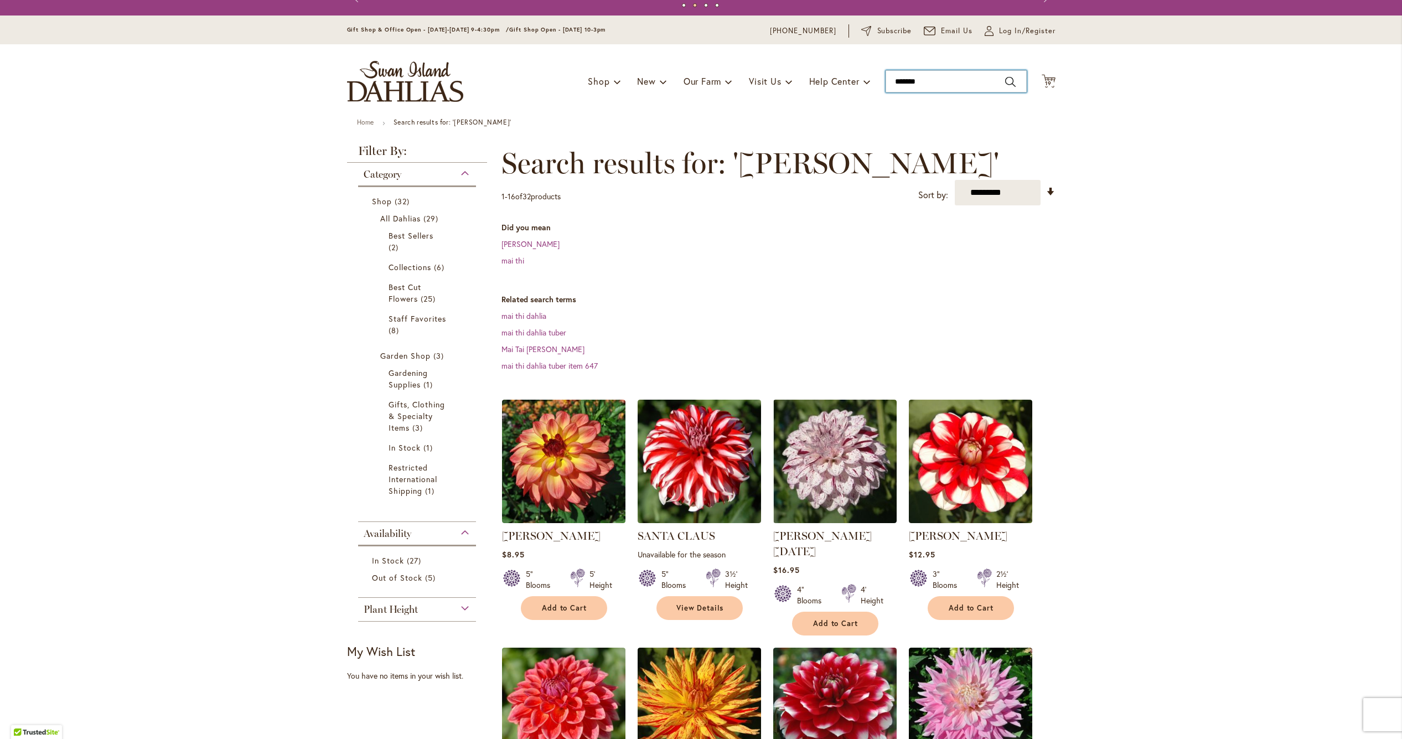
click at [944, 80] on input "*******" at bounding box center [955, 81] width 141 height 22
type input "**********"
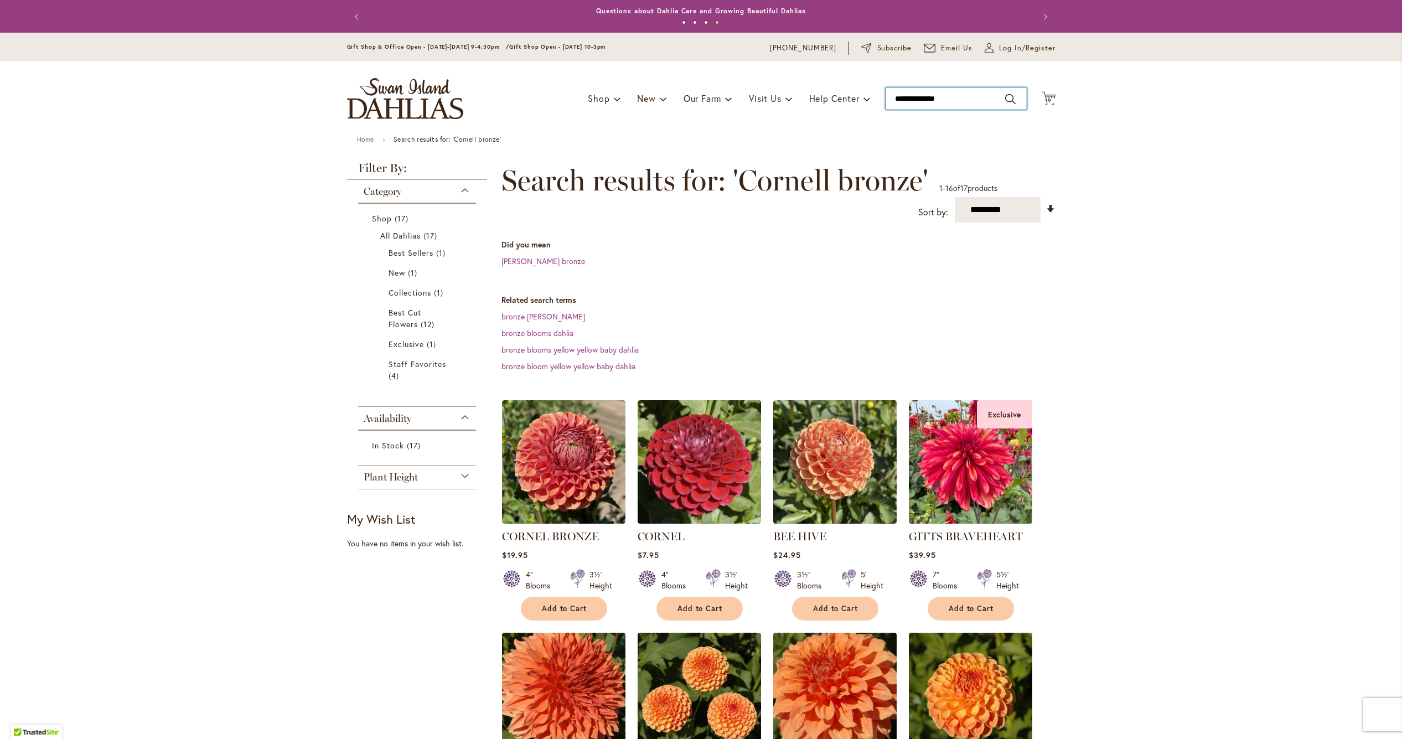
click at [960, 101] on input "**********" at bounding box center [955, 98] width 141 height 22
click input "**********"
type input "*******"
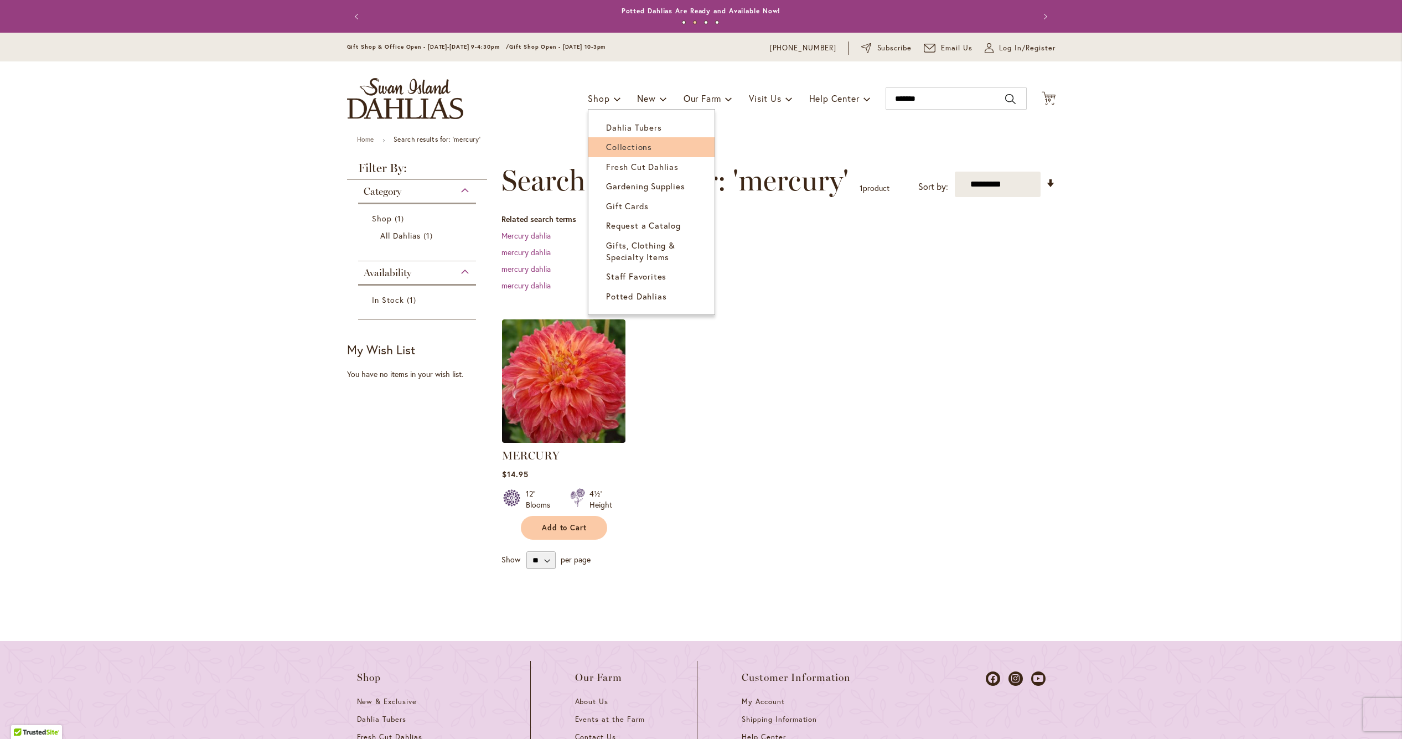
click at [631, 148] on span "Collections" at bounding box center [629, 146] width 46 height 11
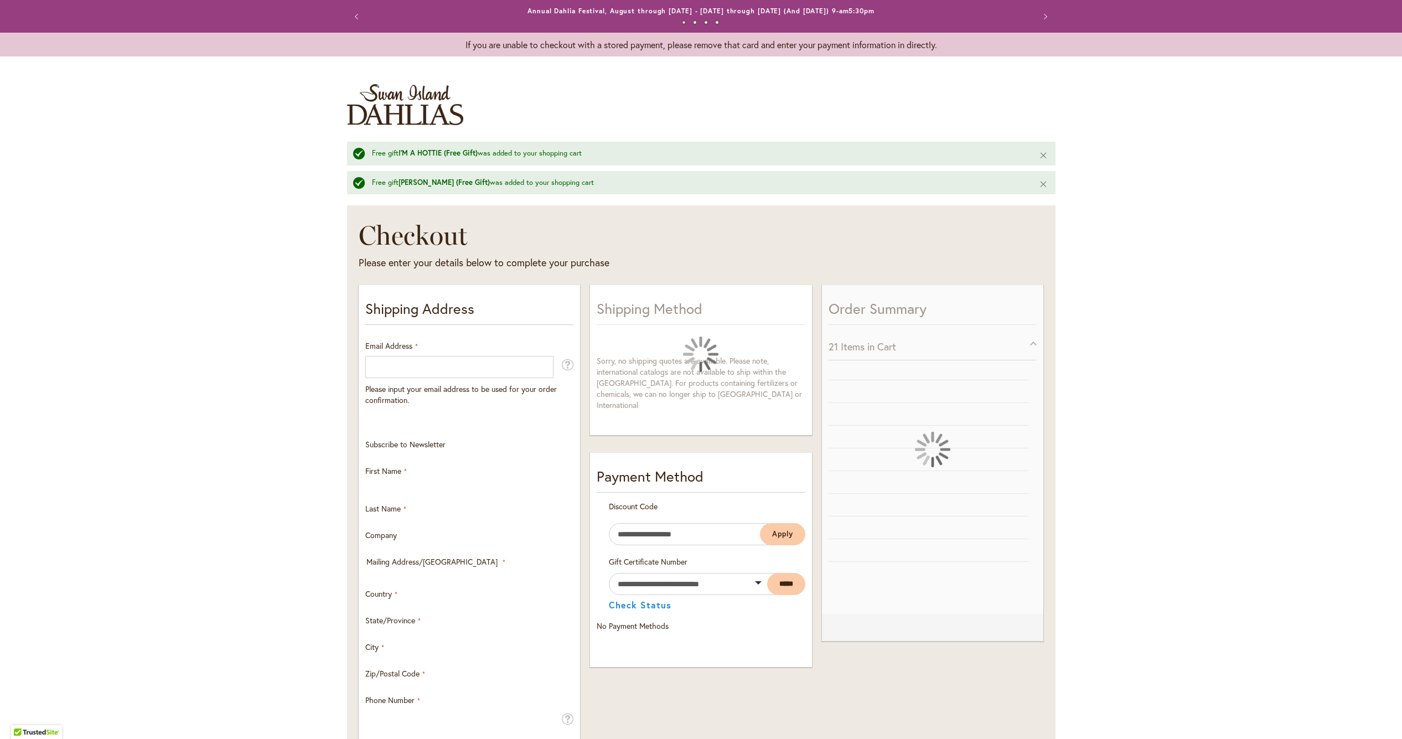
select select "**"
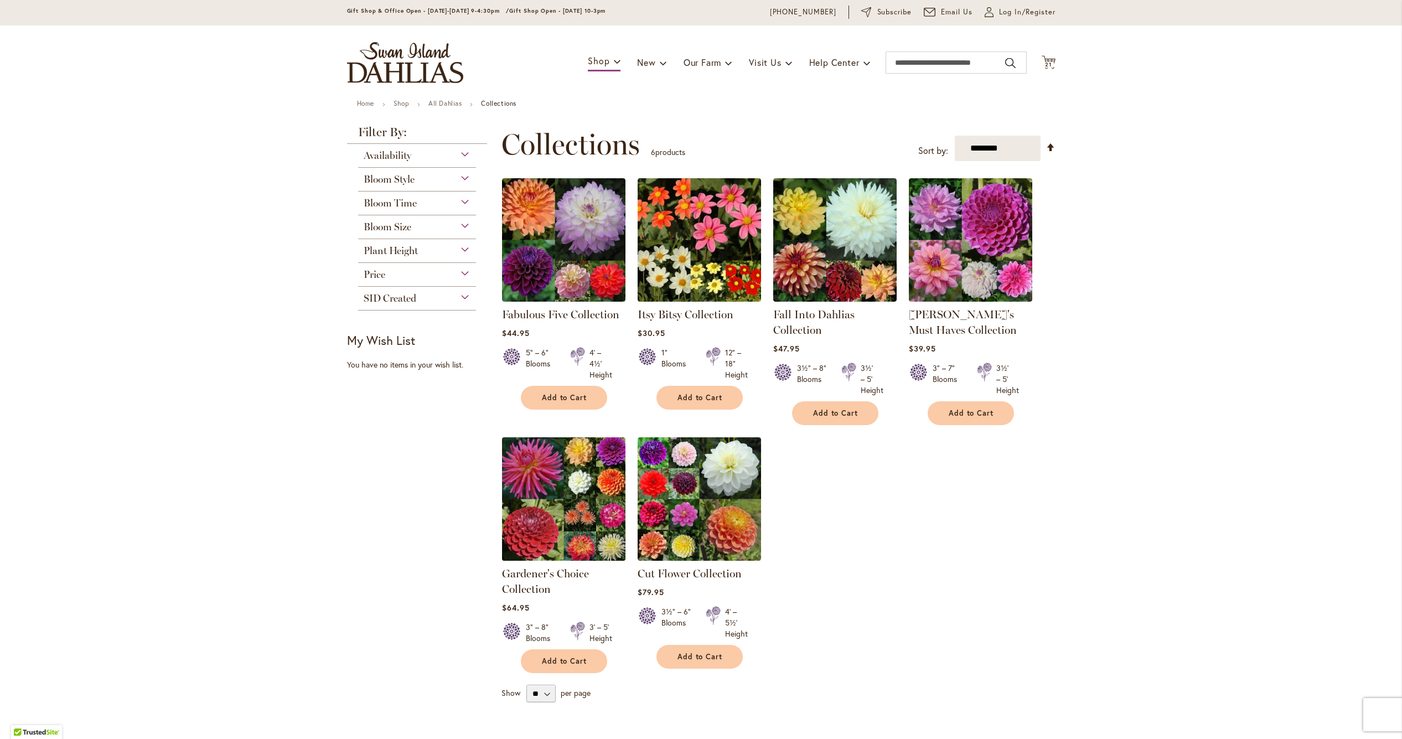
scroll to position [30, 0]
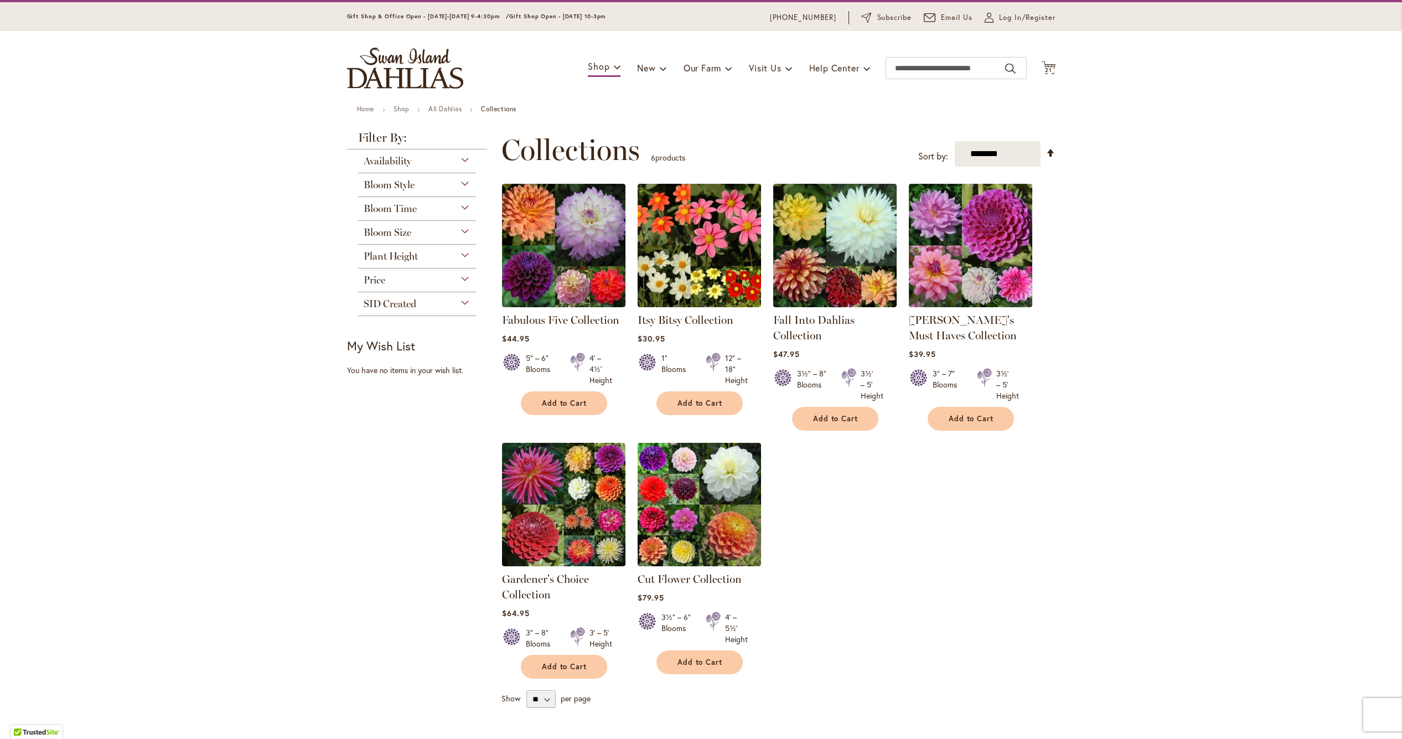
click at [415, 234] on div "Bloom Size" at bounding box center [417, 230] width 118 height 18
click at [422, 282] on div "Price" at bounding box center [417, 277] width 118 height 18
drag, startPoint x: 424, startPoint y: 304, endPoint x: 428, endPoint y: 247, distance: 57.2
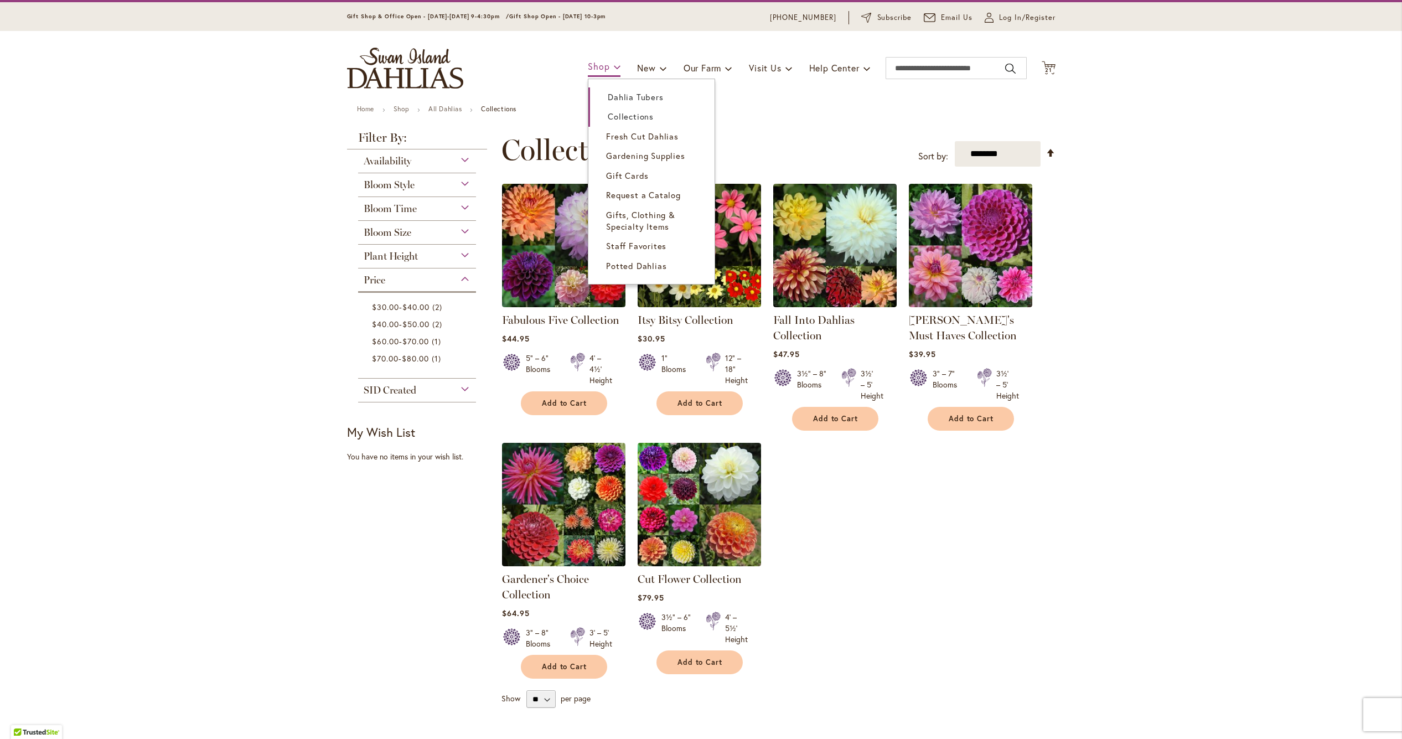
click at [610, 67] on link "Shop" at bounding box center [604, 67] width 33 height 19
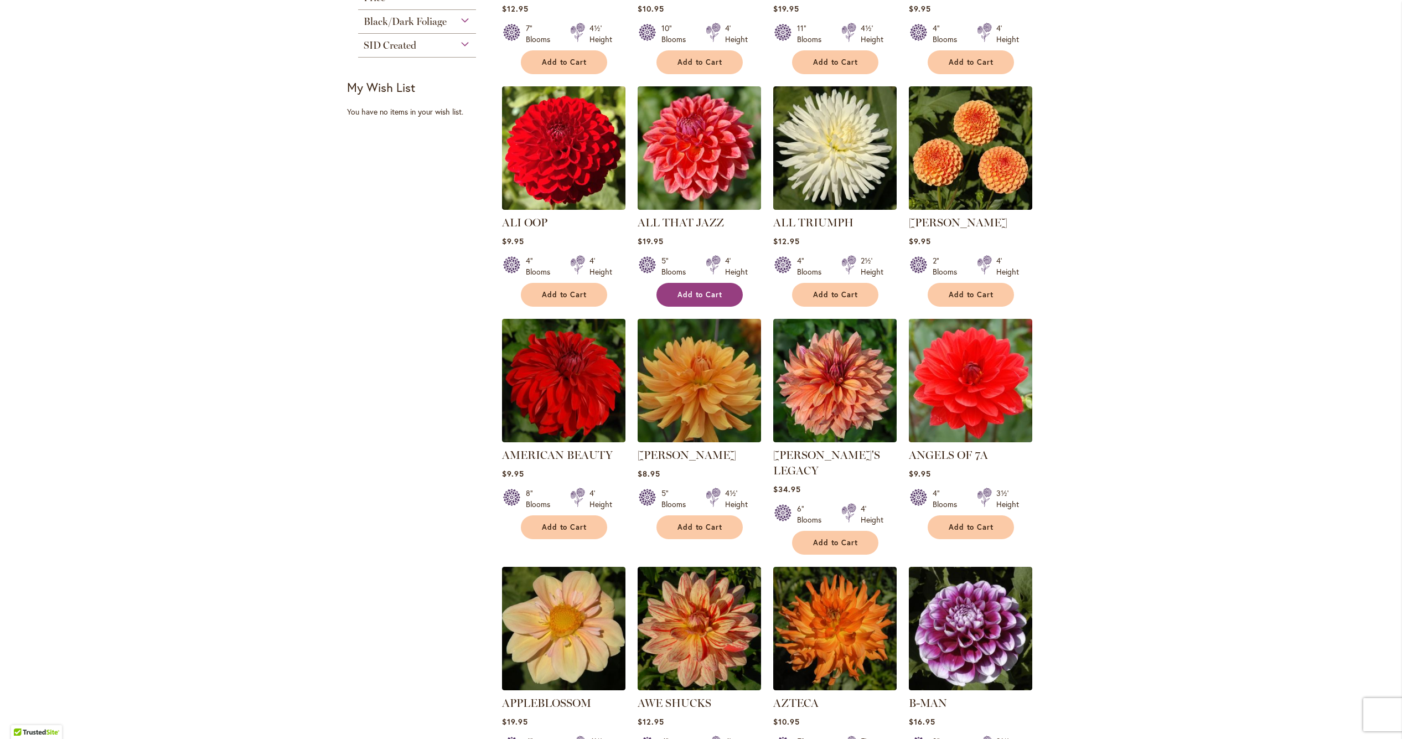
scroll to position [426, 0]
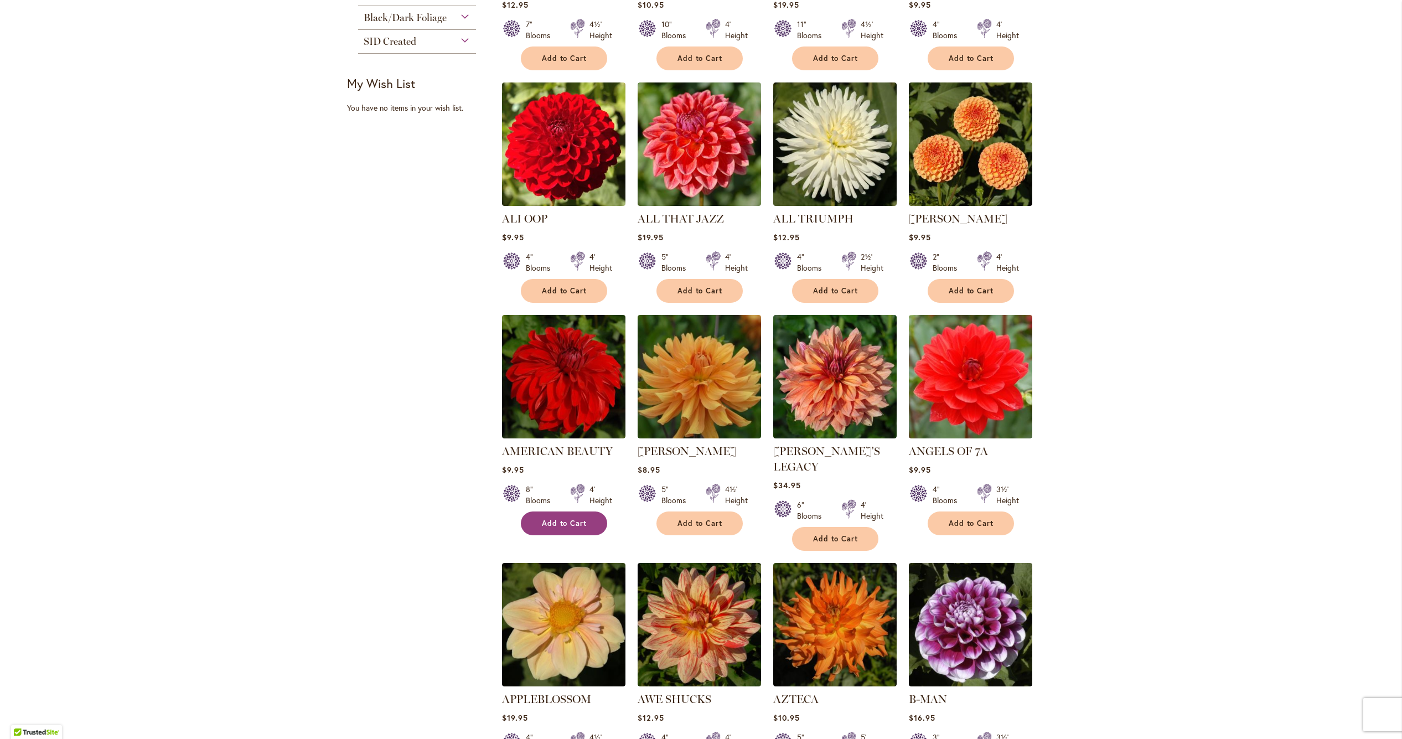
click at [561, 526] on button "Add to Cart" at bounding box center [564, 523] width 86 height 24
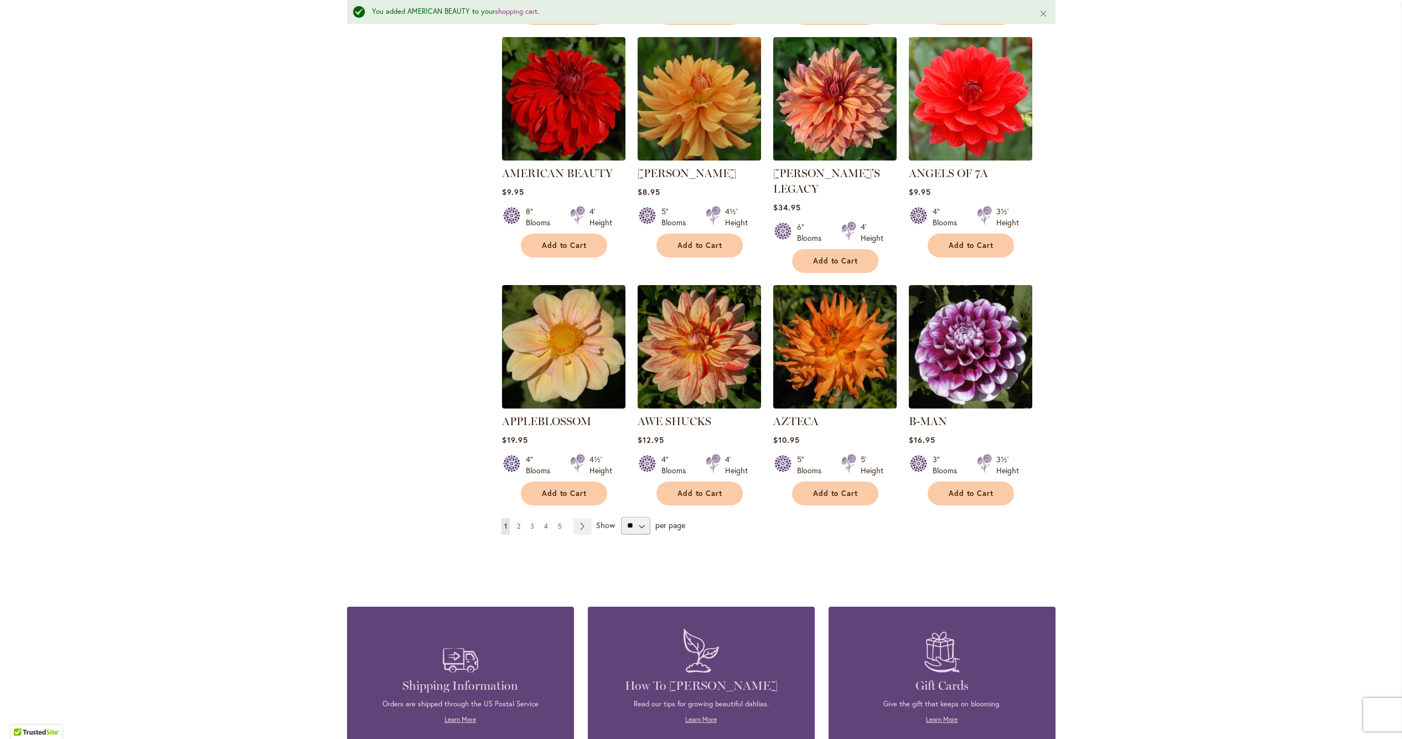
scroll to position [734, 0]
click at [518, 521] on span "2" at bounding box center [518, 525] width 3 height 8
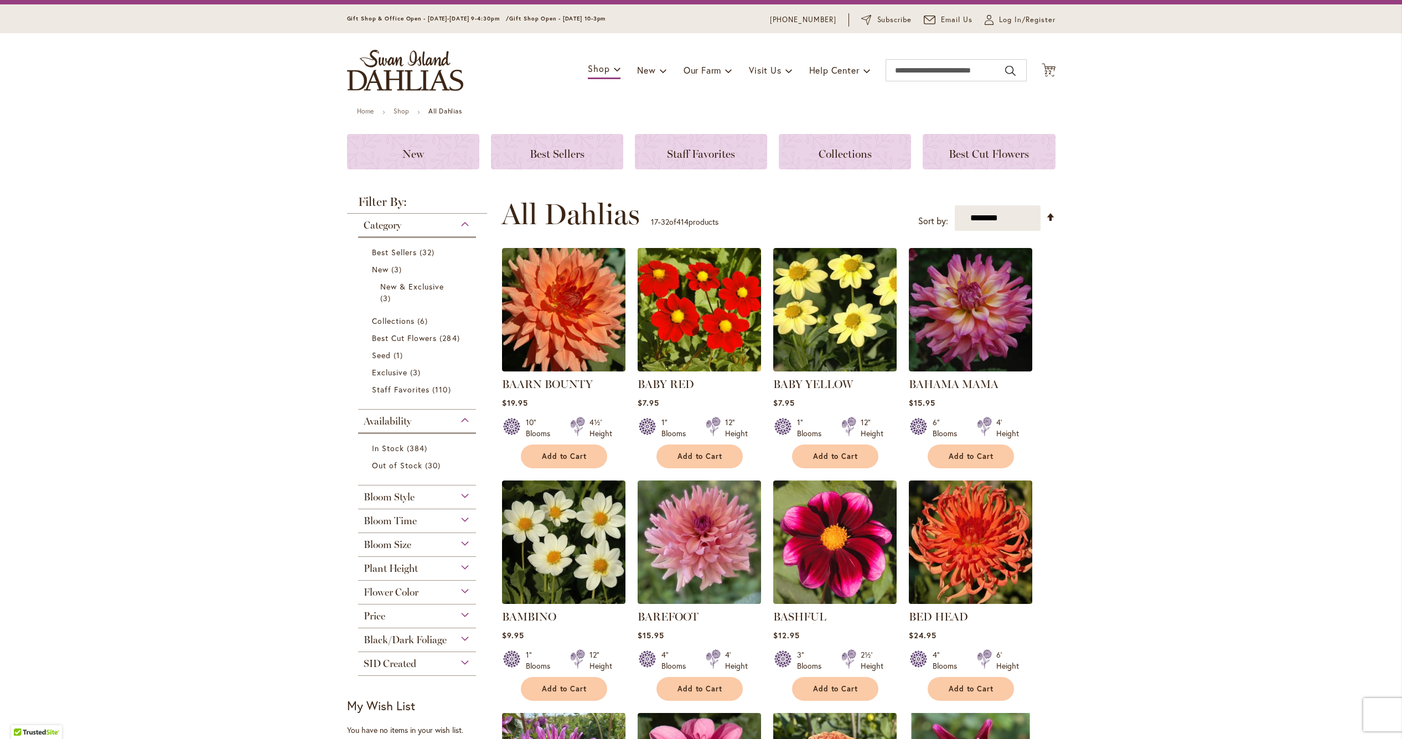
scroll to position [34, 0]
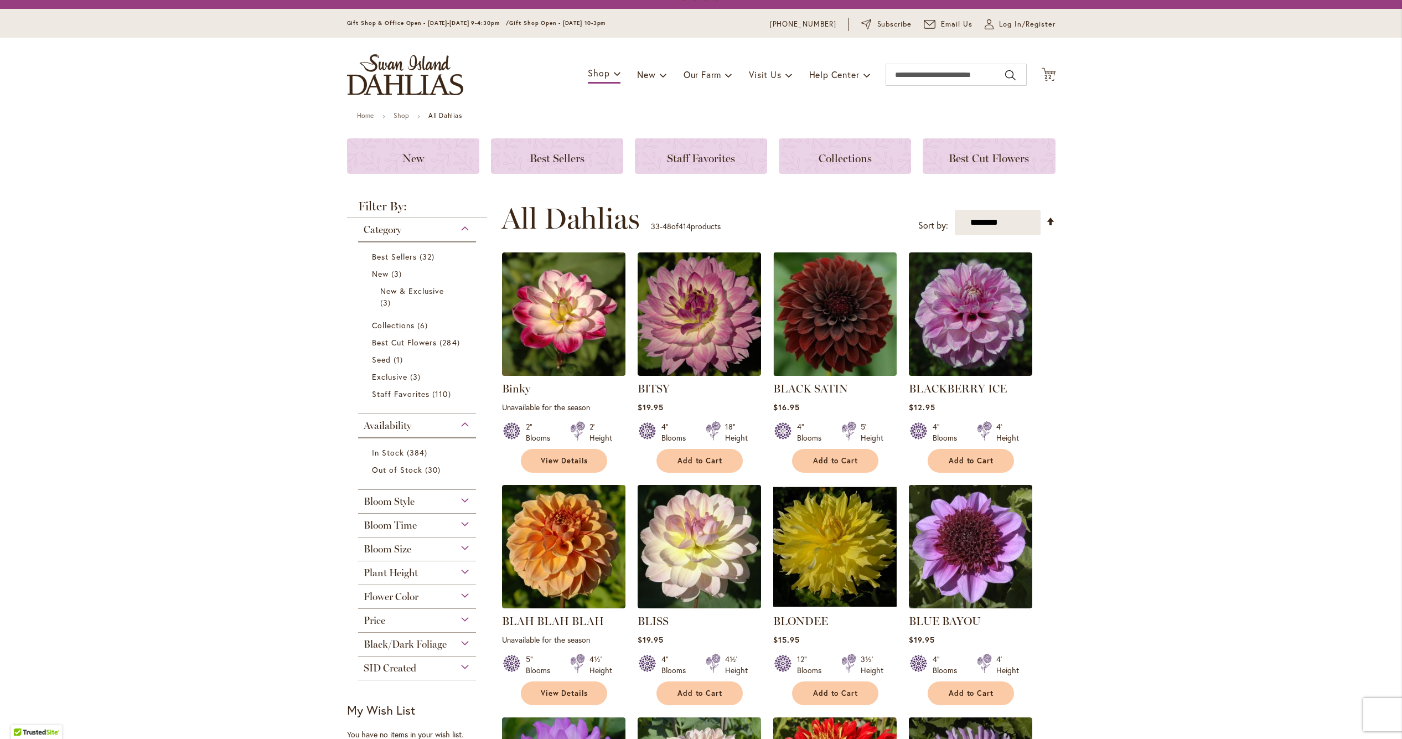
scroll to position [29, 0]
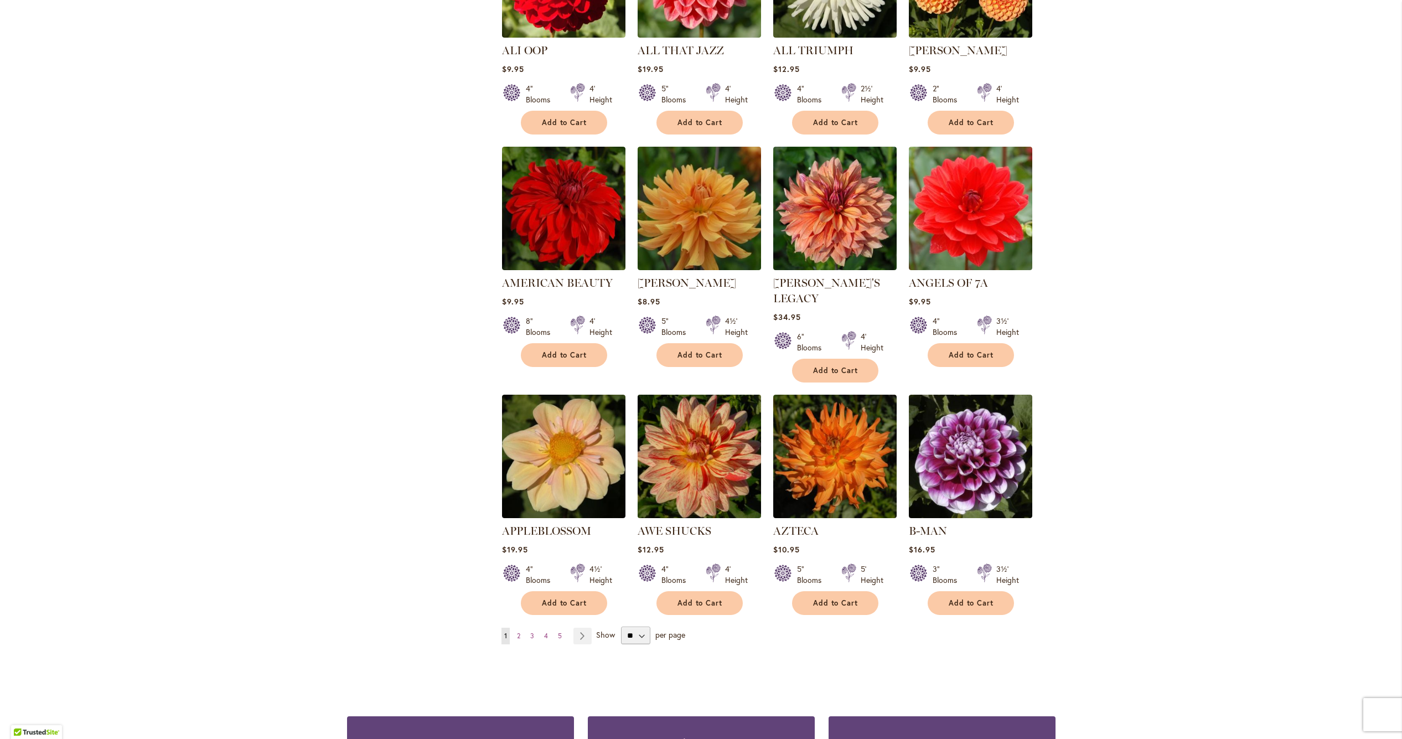
scroll to position [573, 0]
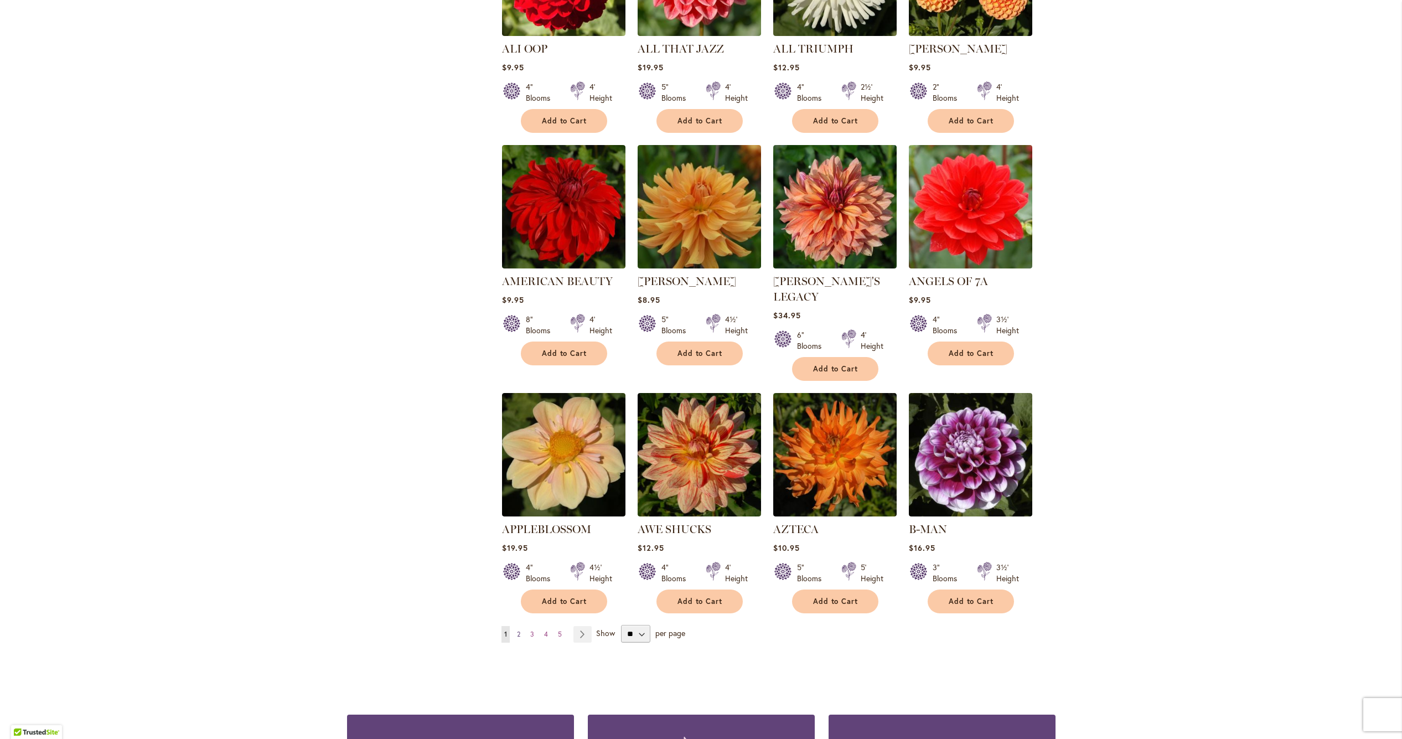
click at [520, 626] on link "Page 2" at bounding box center [518, 634] width 9 height 17
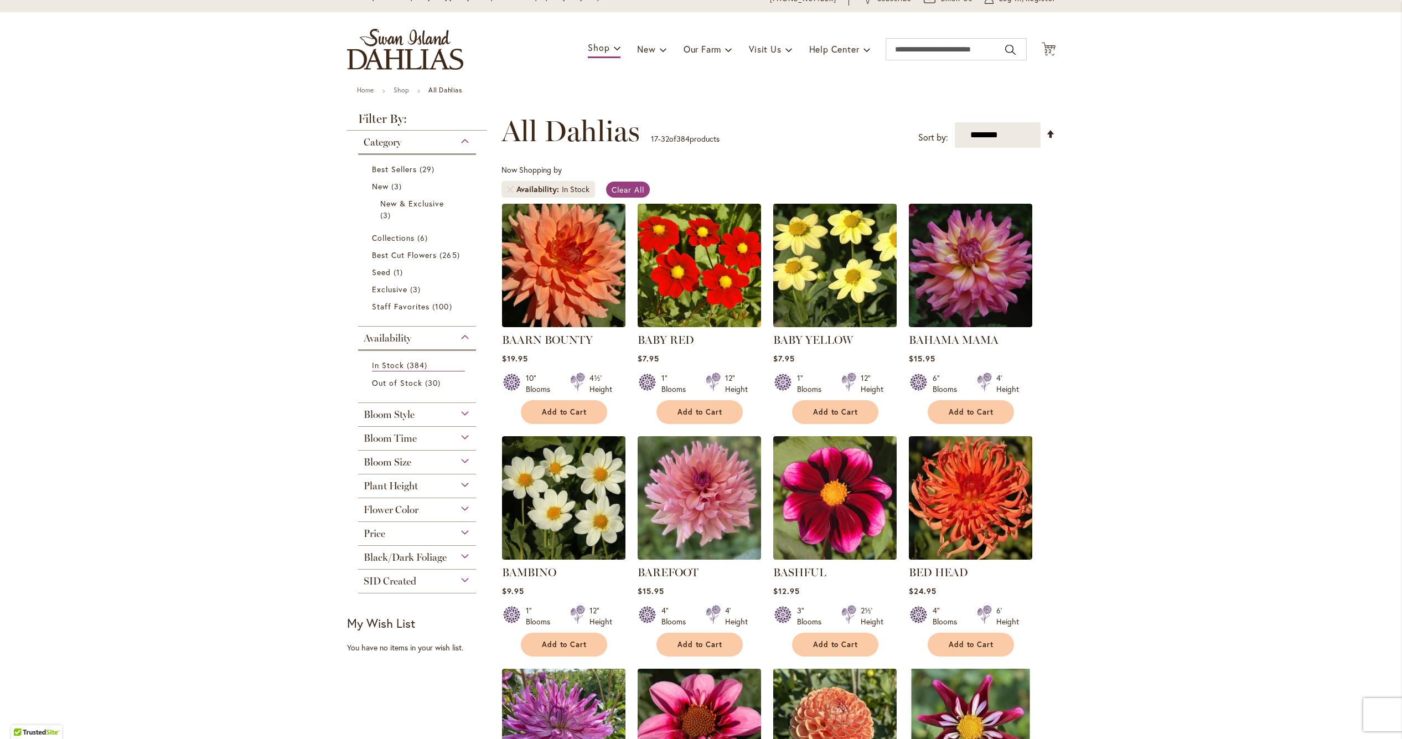
scroll to position [228, 0]
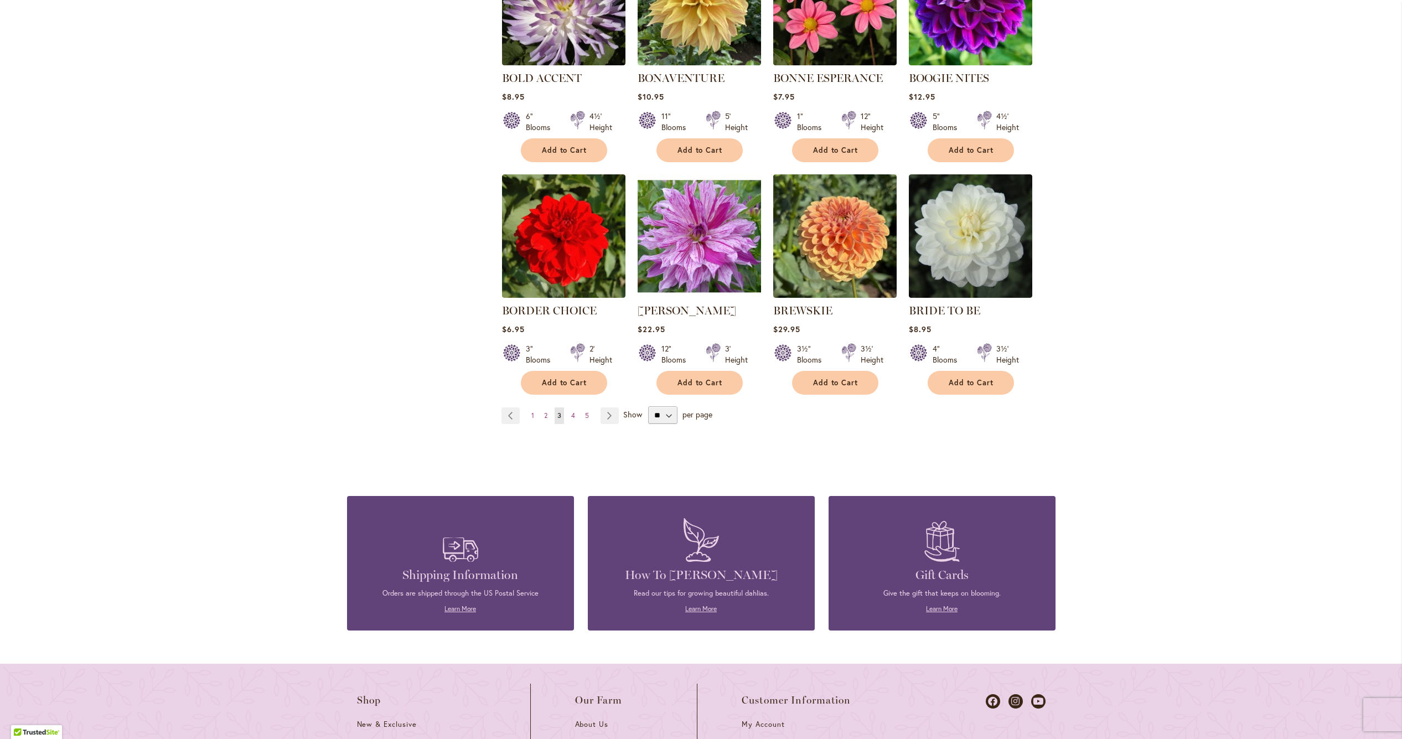
scroll to position [780, 0]
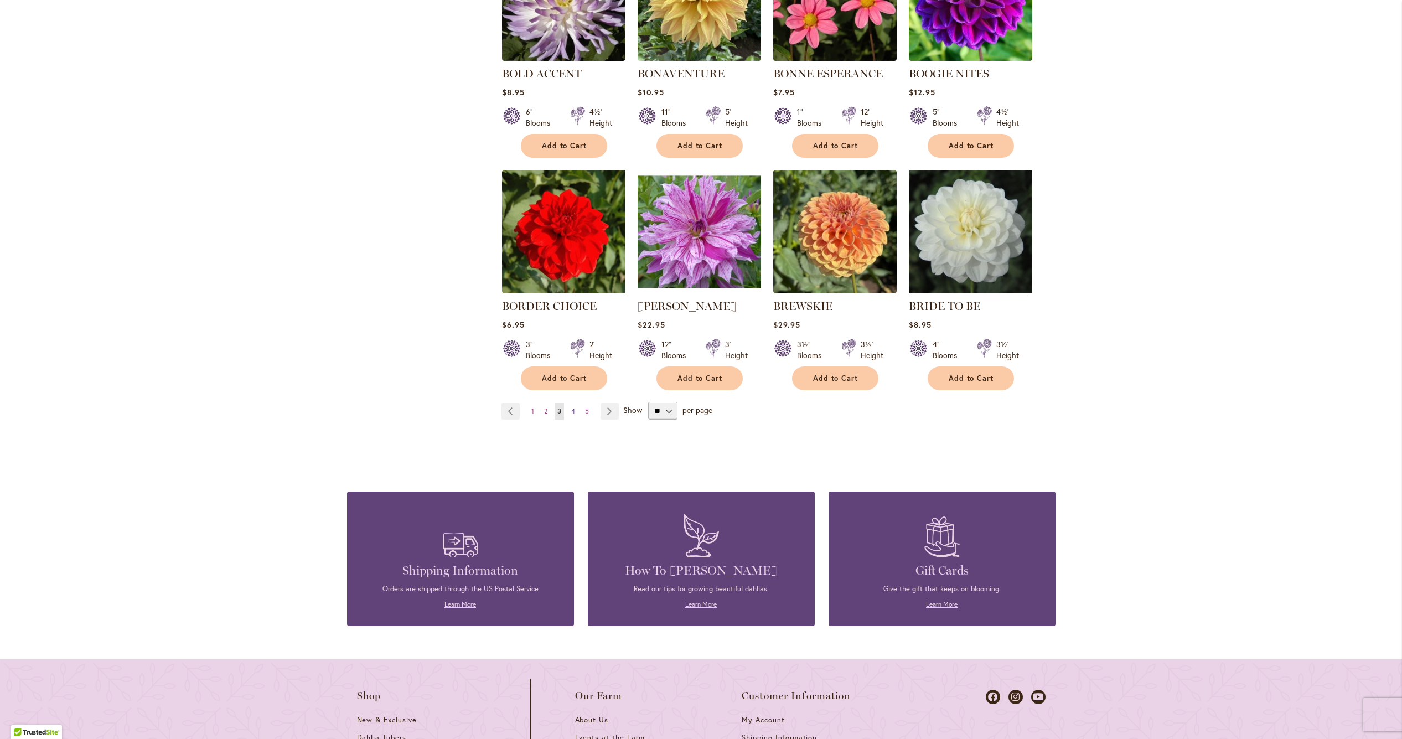
click at [574, 409] on span "4" at bounding box center [573, 411] width 4 height 8
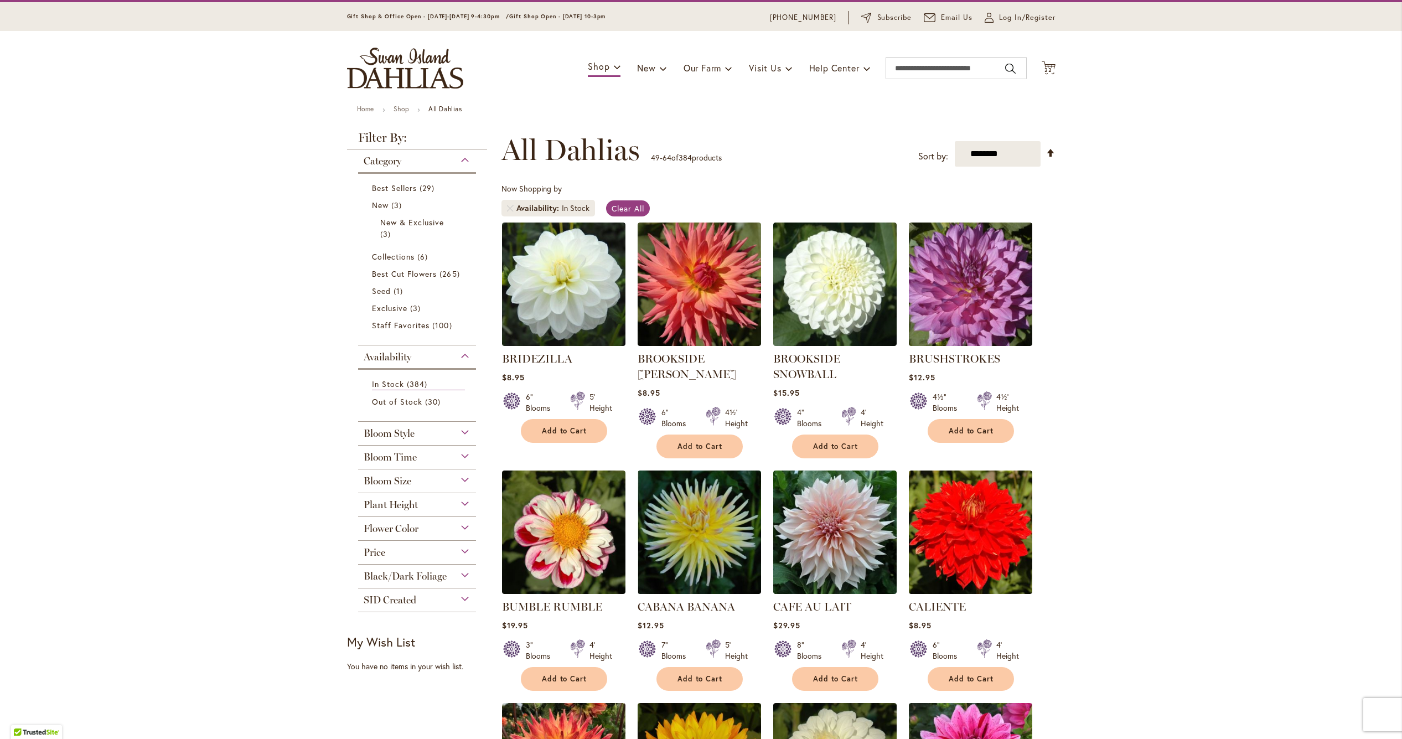
scroll to position [33, 0]
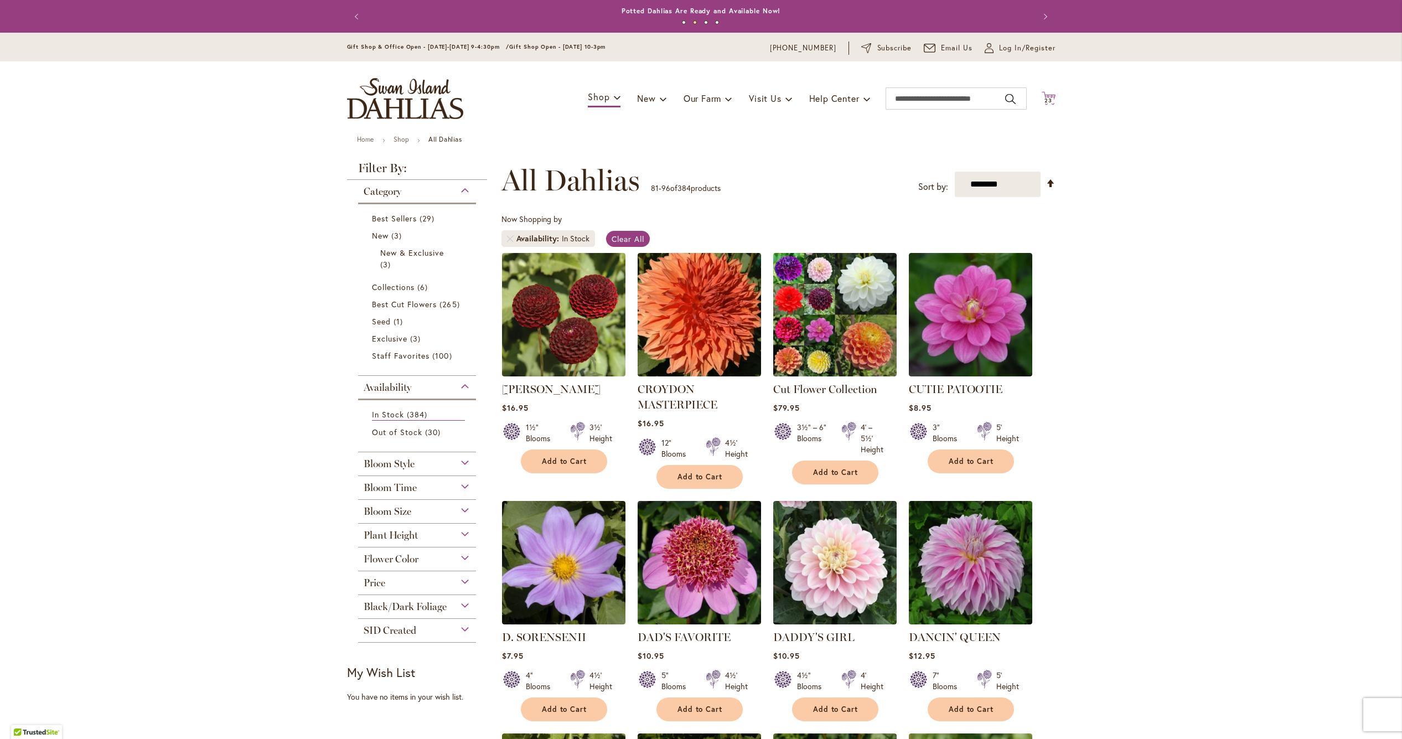
click at [1050, 98] on span "23" at bounding box center [1048, 100] width 8 height 7
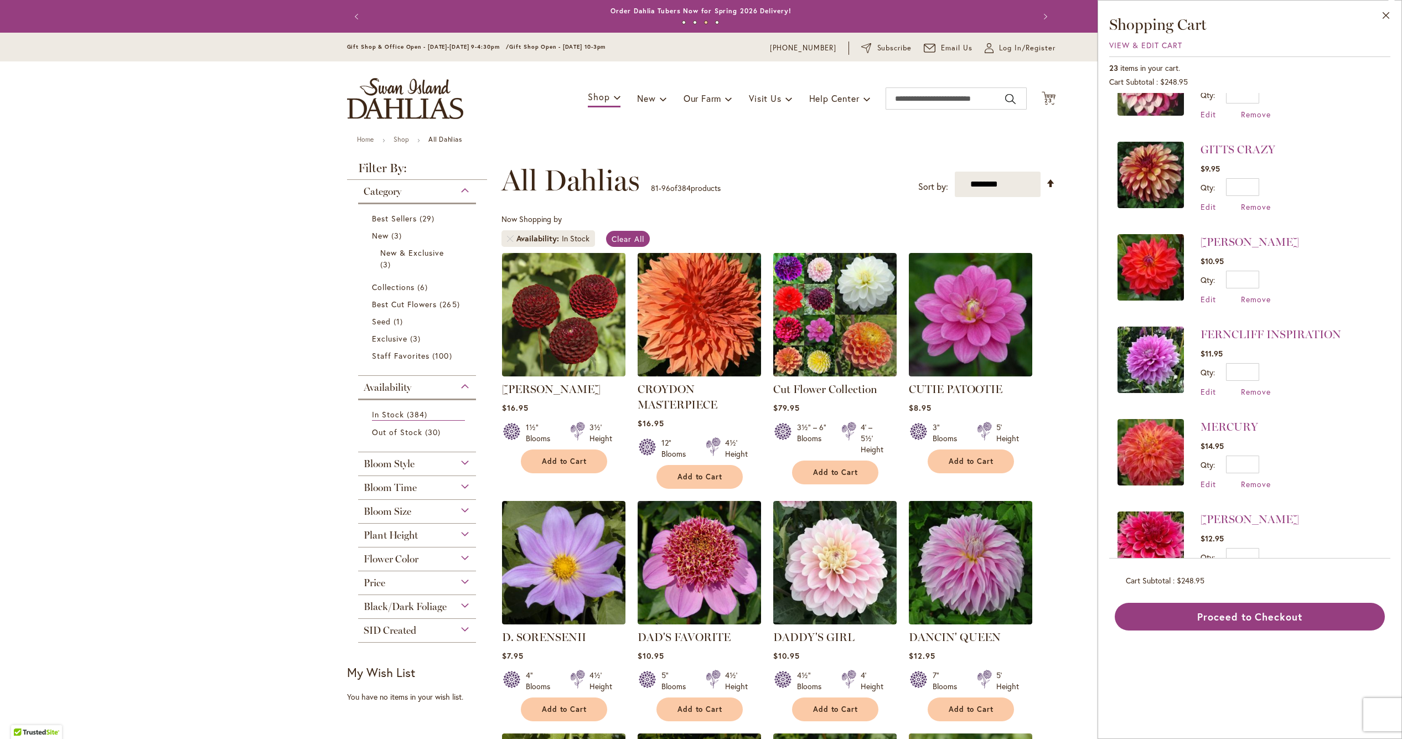
click at [399, 579] on div "Price" at bounding box center [417, 580] width 118 height 18
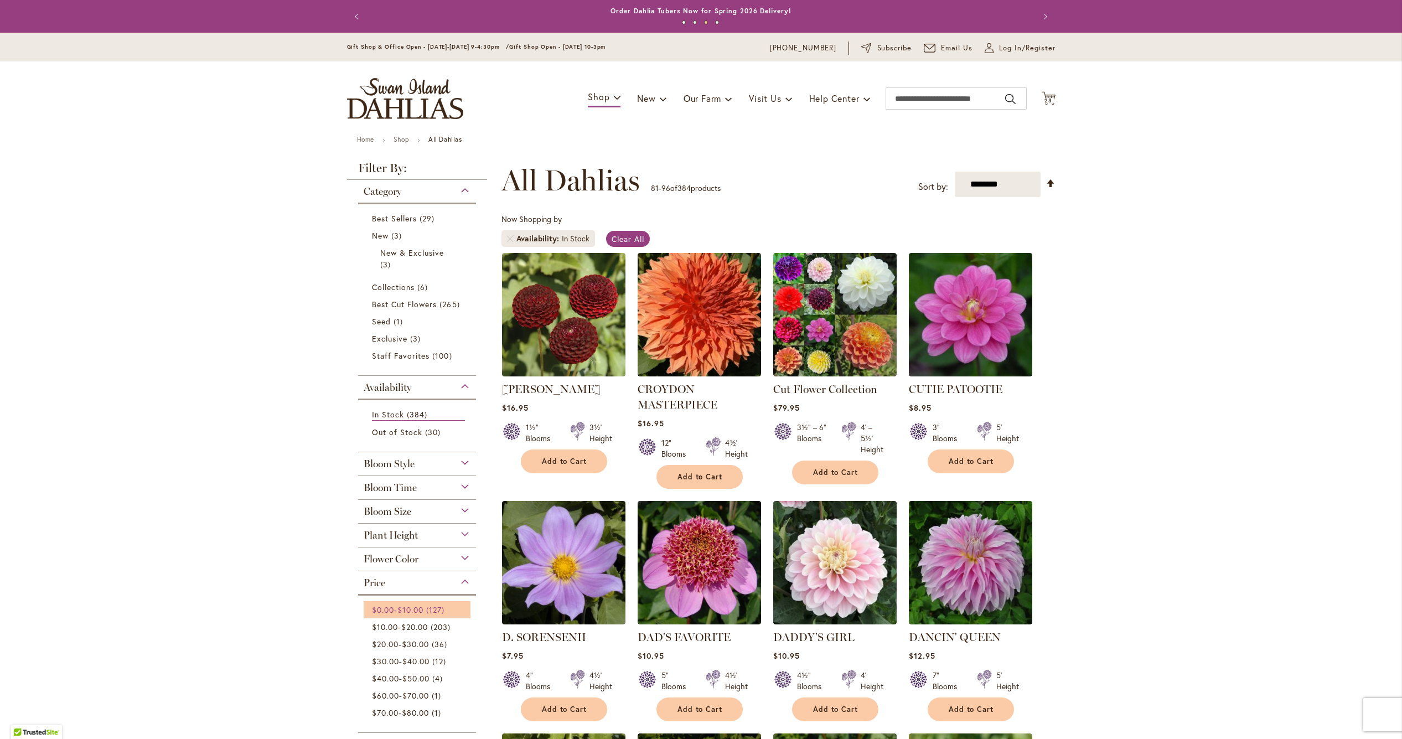
click at [412, 605] on span "$10.00" at bounding box center [410, 609] width 26 height 11
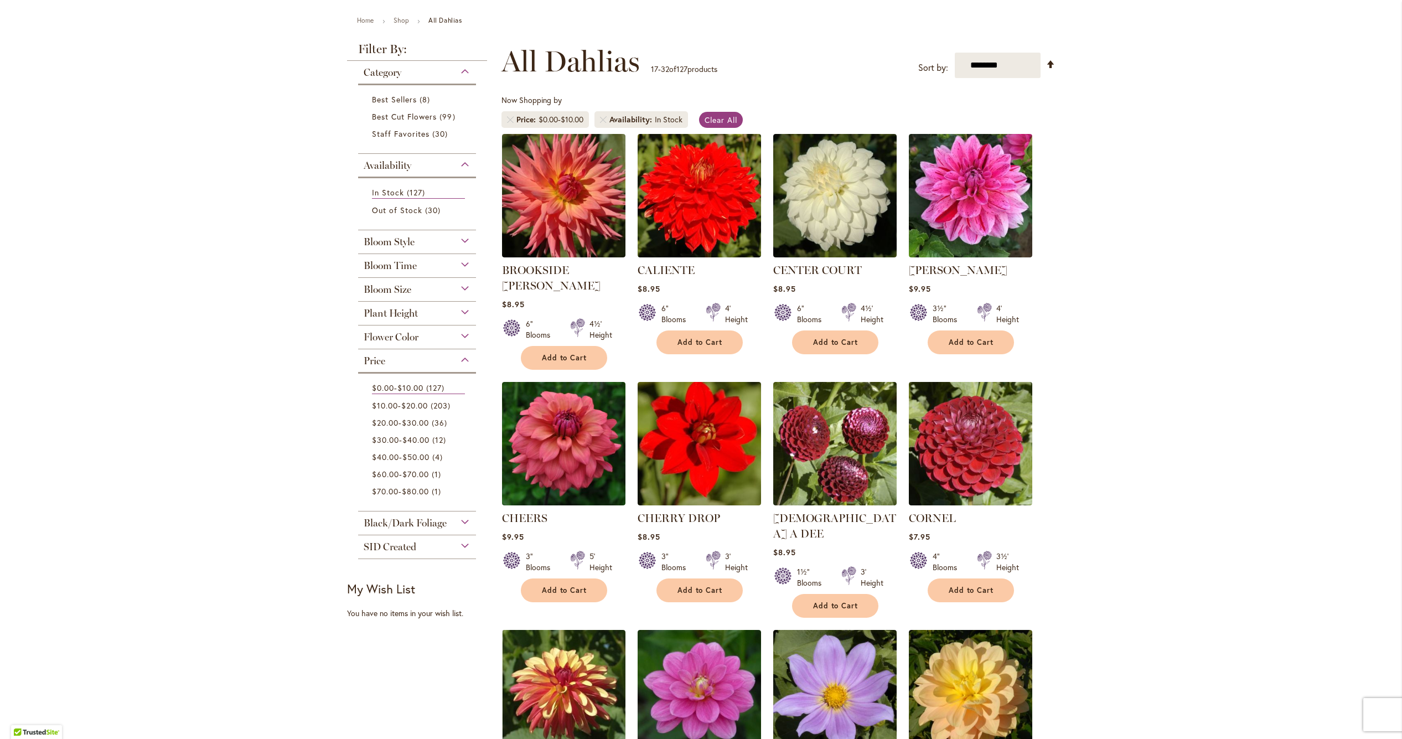
scroll to position [121, 0]
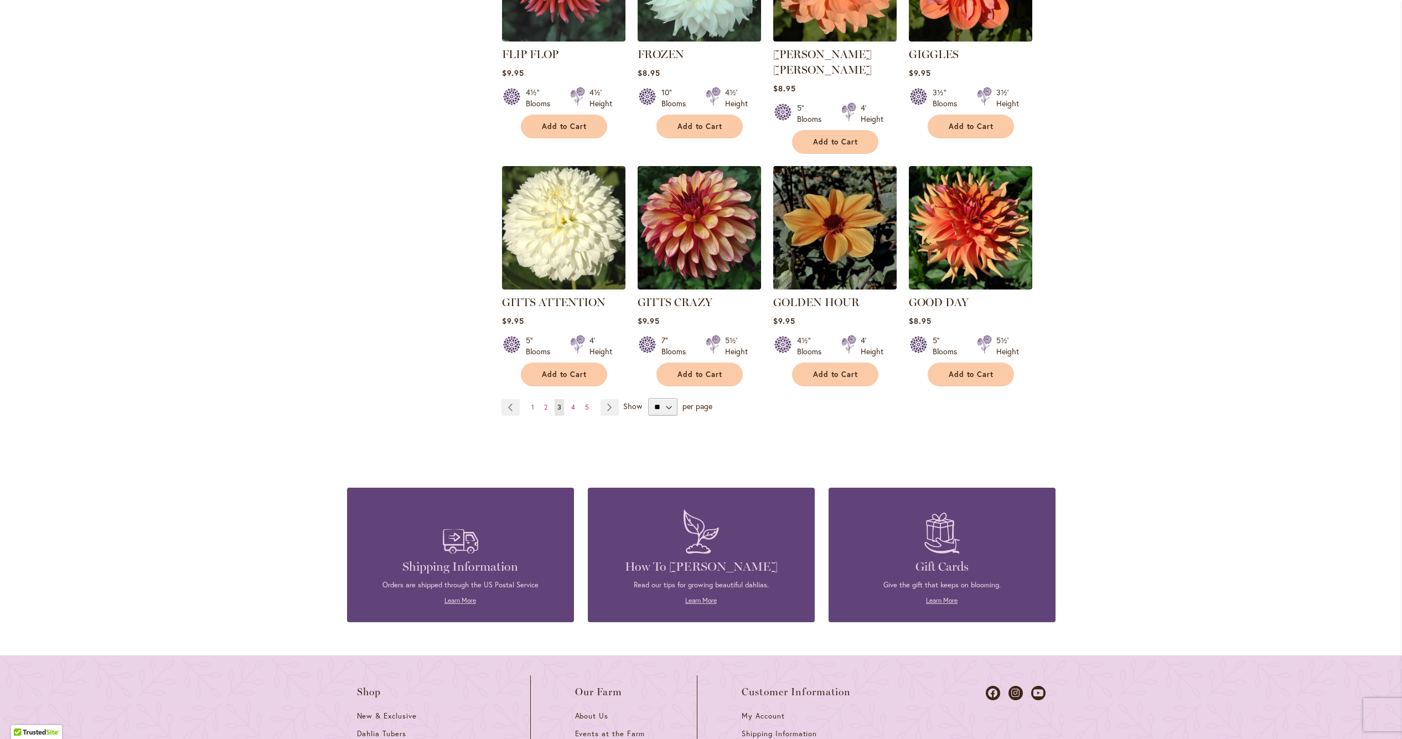
scroll to position [796, 0]
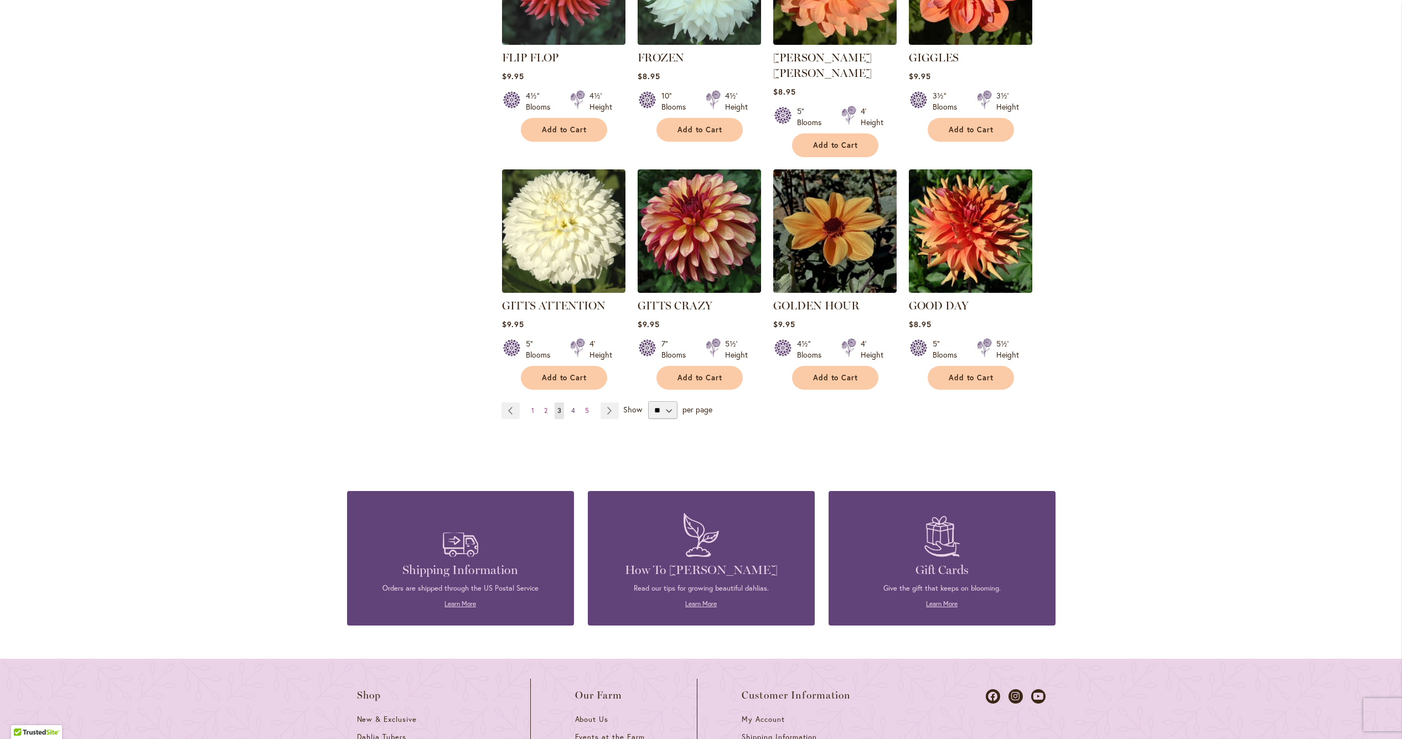
click at [570, 402] on link "Page 4" at bounding box center [572, 410] width 9 height 17
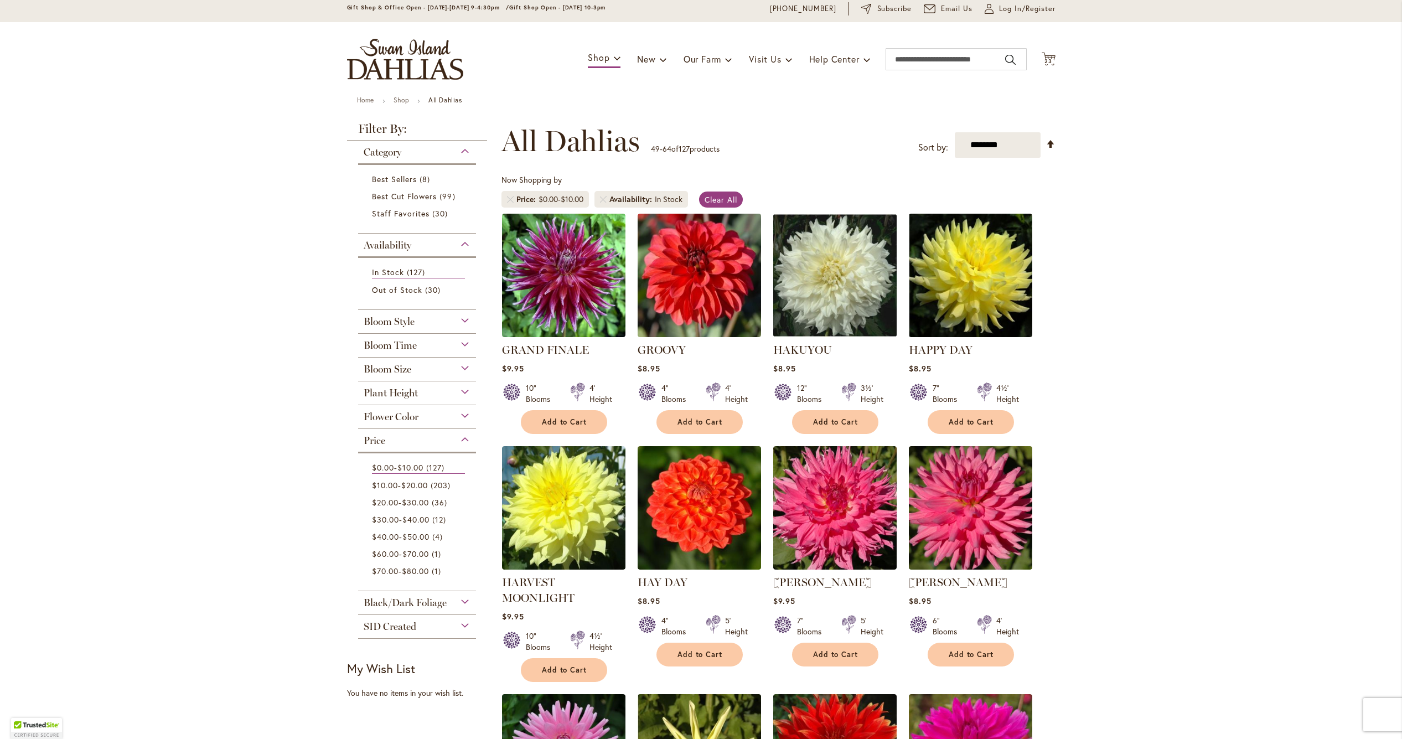
scroll to position [48, 0]
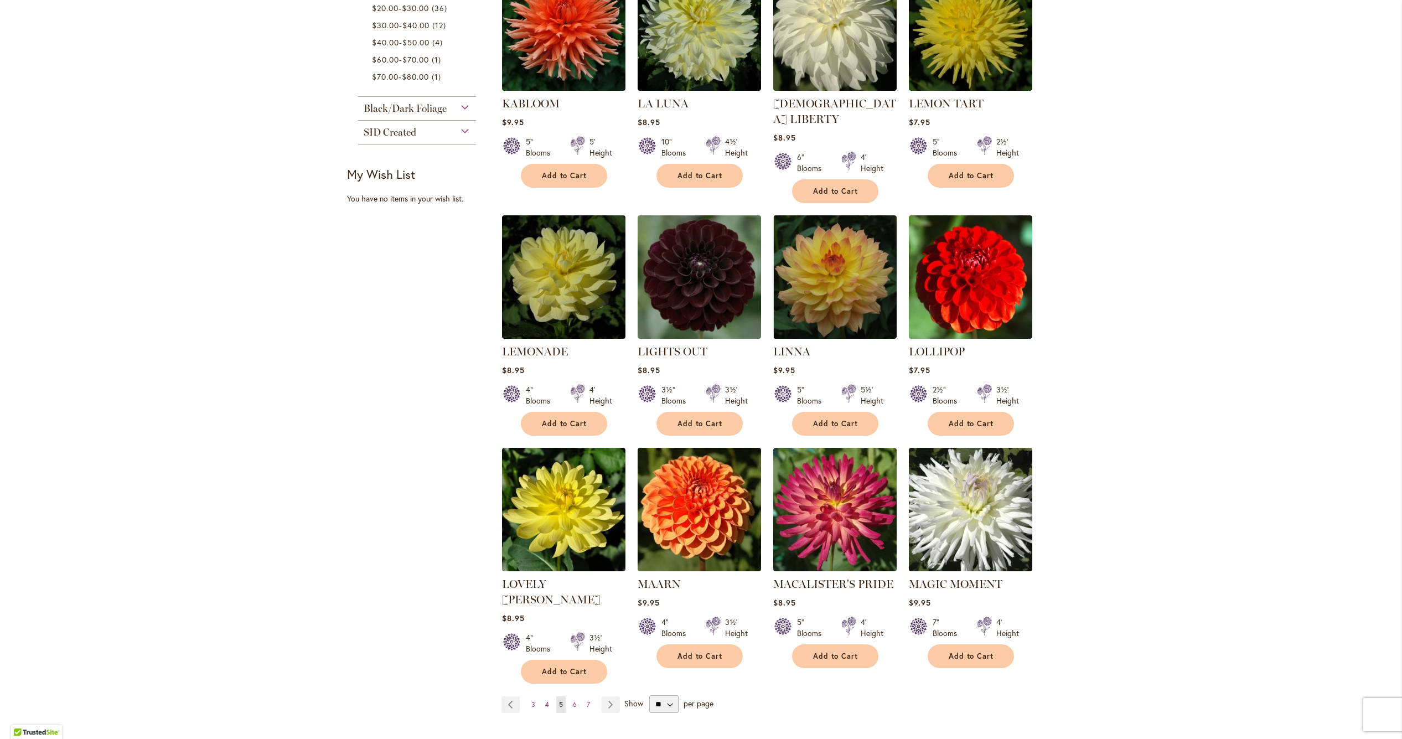
scroll to position [535, 0]
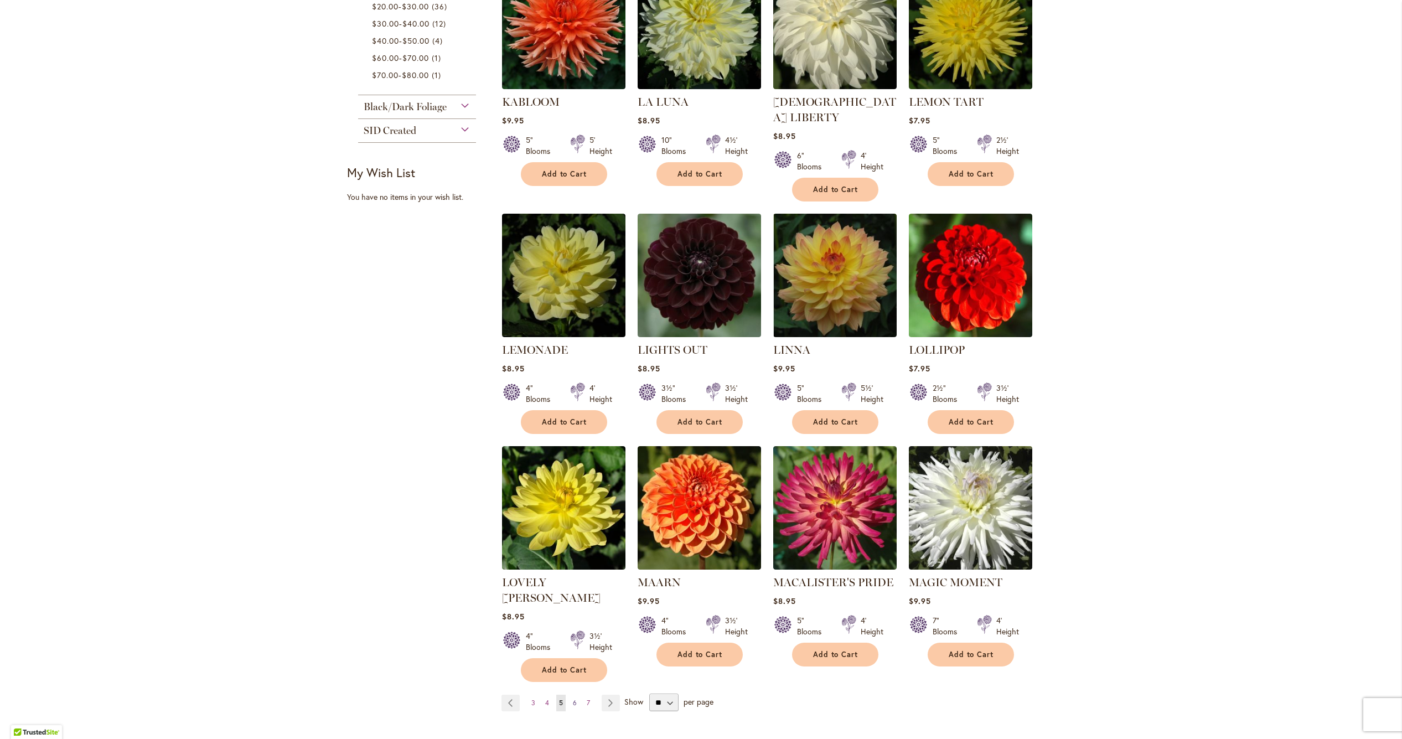
click at [575, 698] on span "6" at bounding box center [575, 702] width 4 height 8
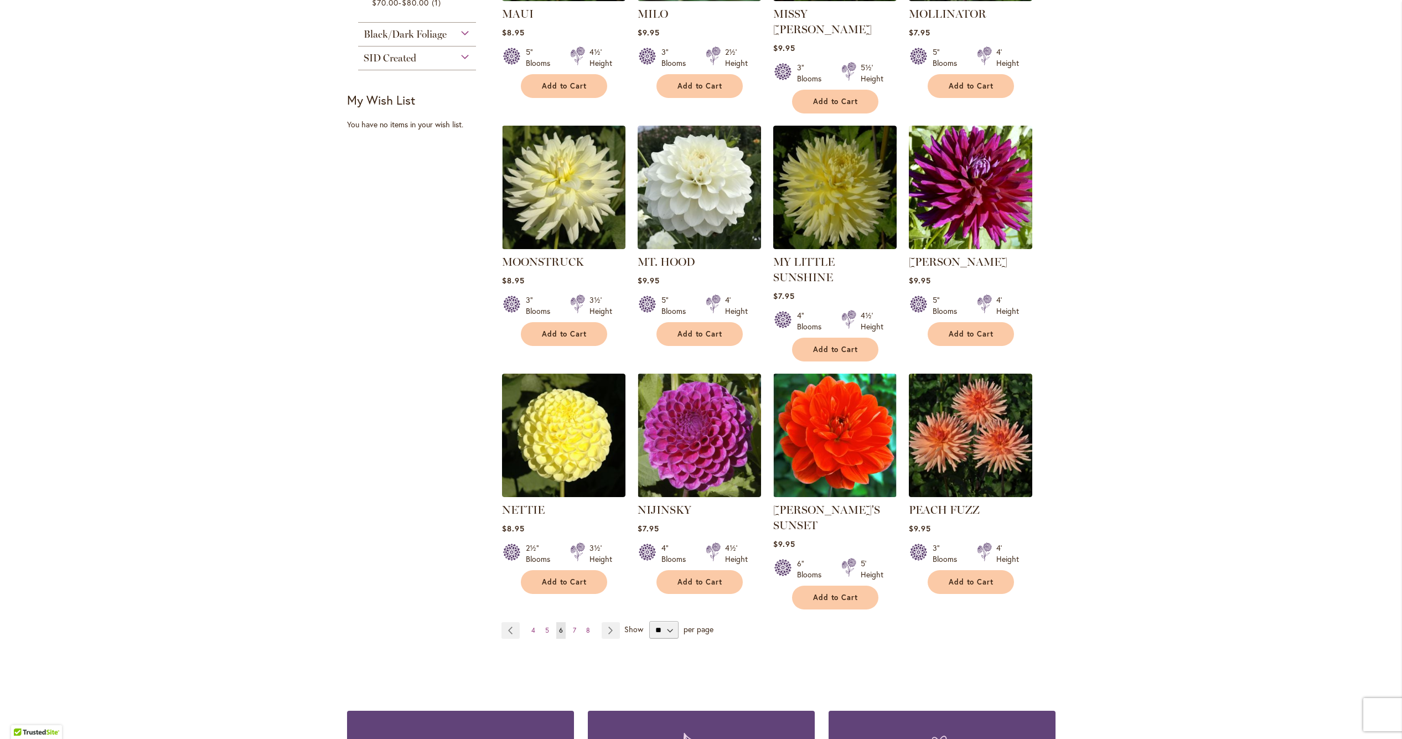
scroll to position [626, 0]
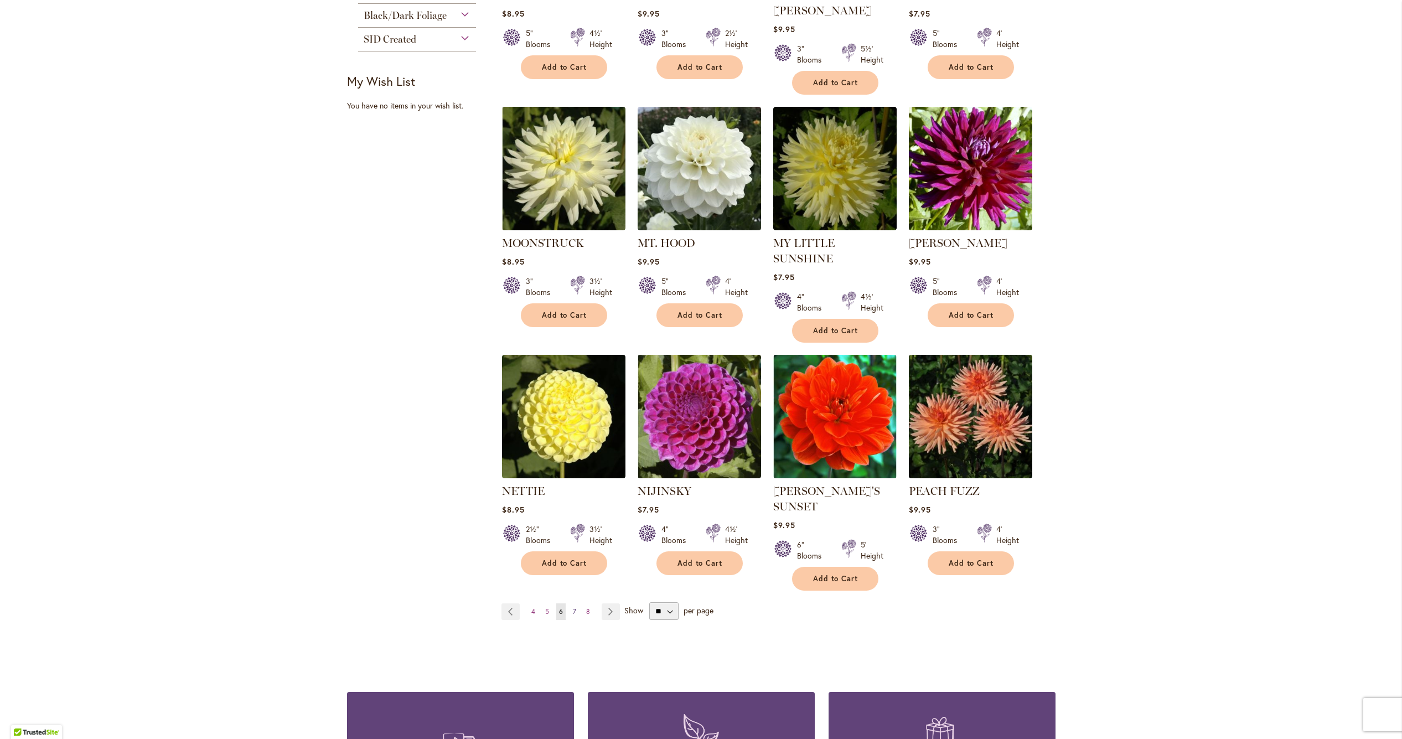
click at [574, 607] on span "7" at bounding box center [574, 611] width 3 height 8
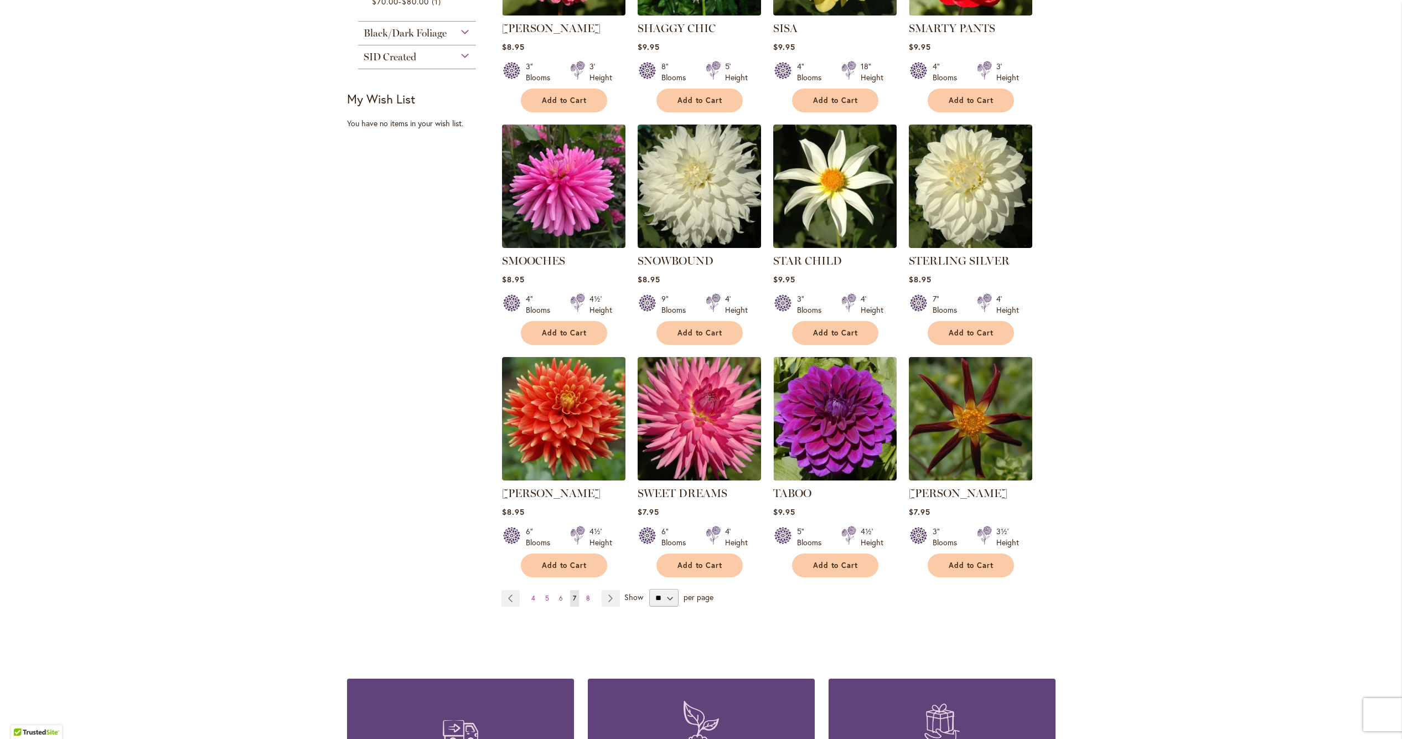
scroll to position [621, 0]
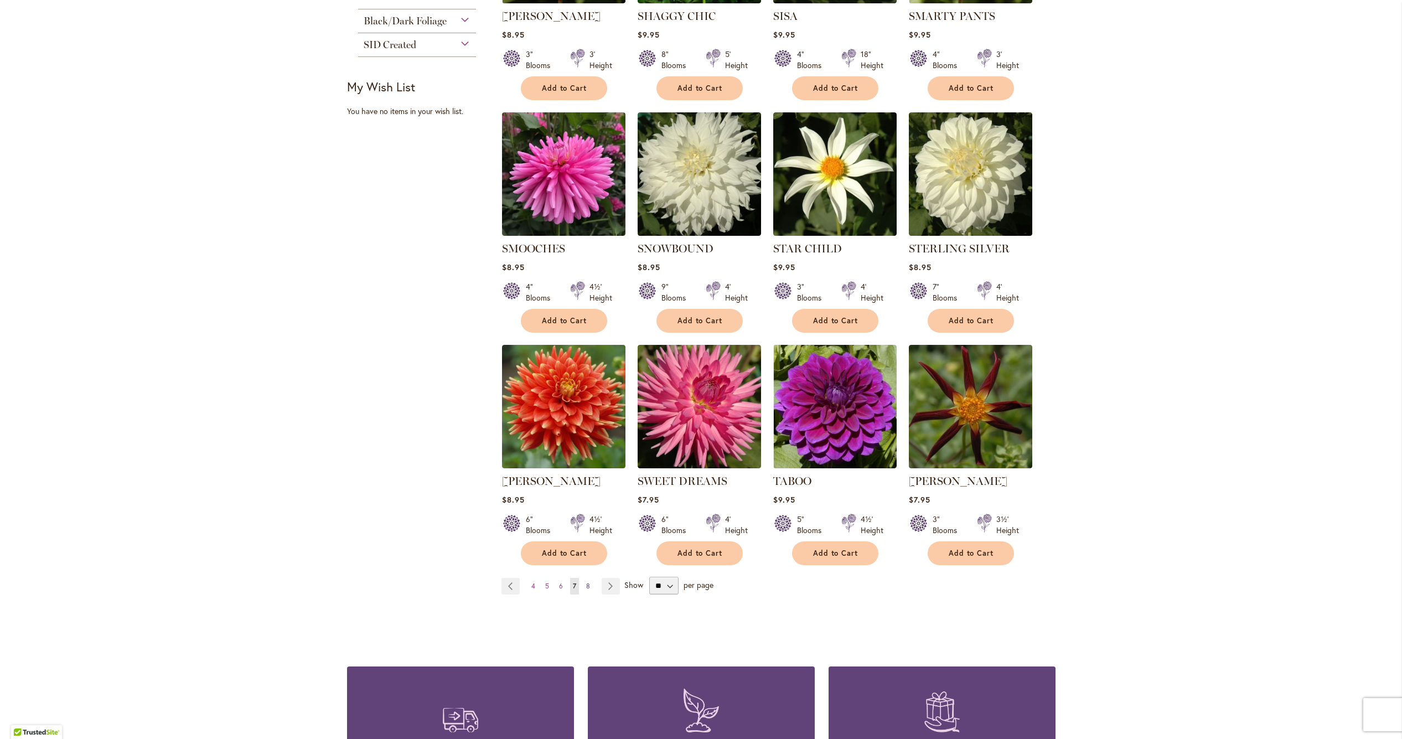
click at [586, 582] on span "8" at bounding box center [588, 586] width 4 height 8
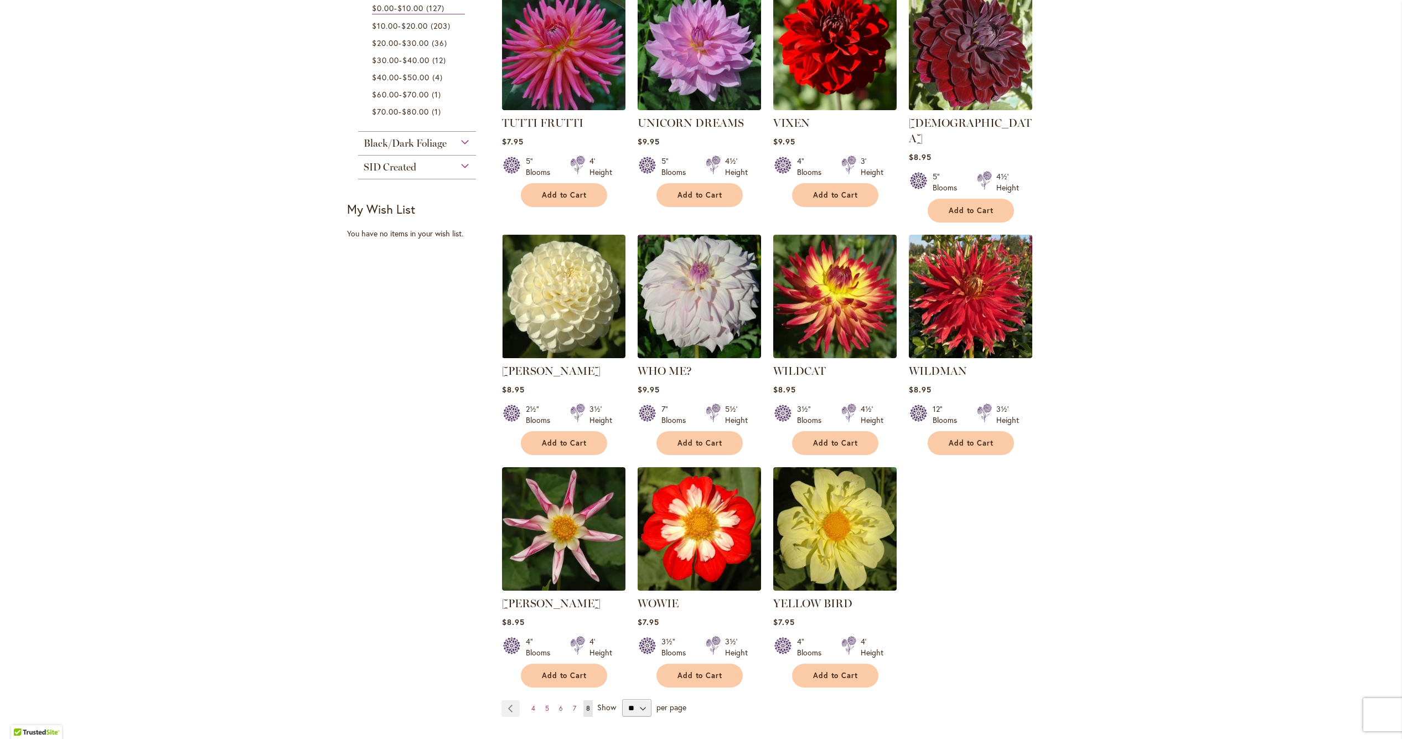
scroll to position [500, 0]
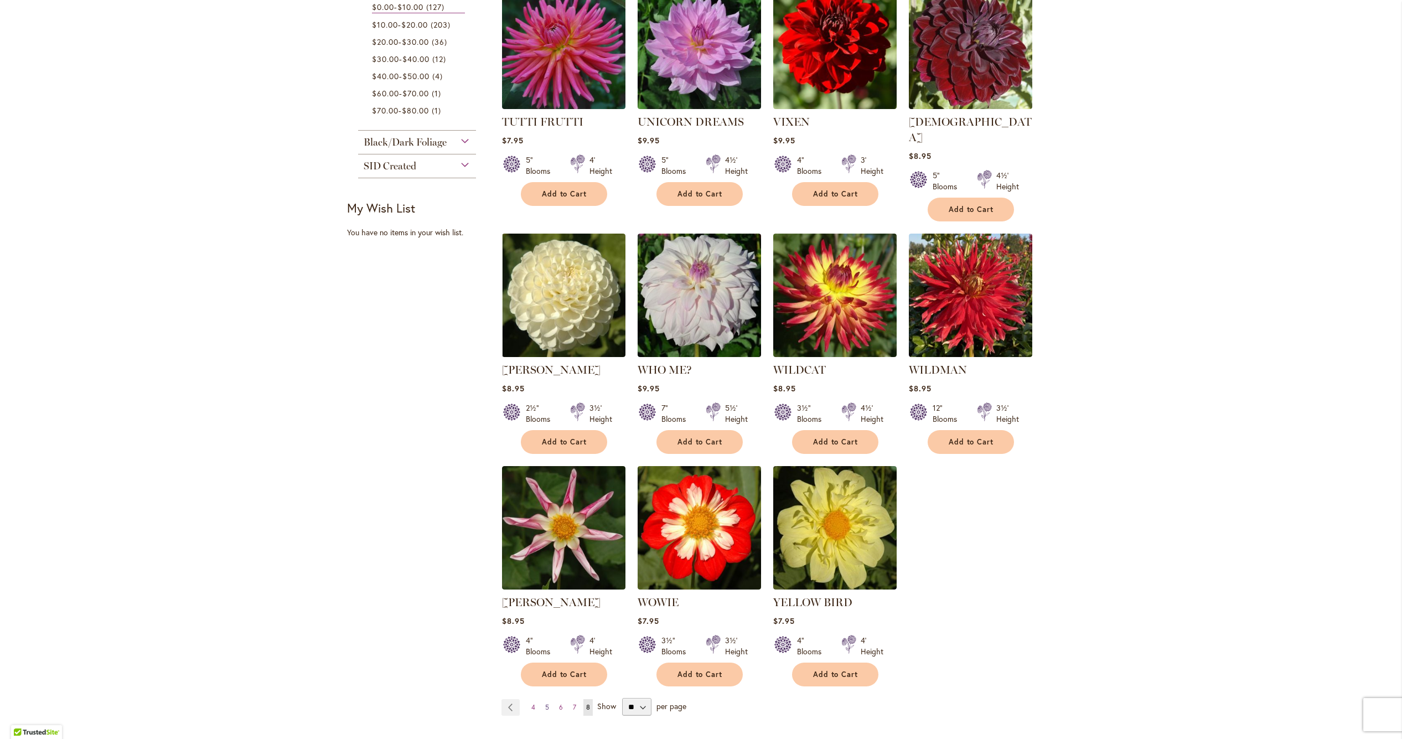
click at [548, 703] on span "5" at bounding box center [547, 707] width 4 height 8
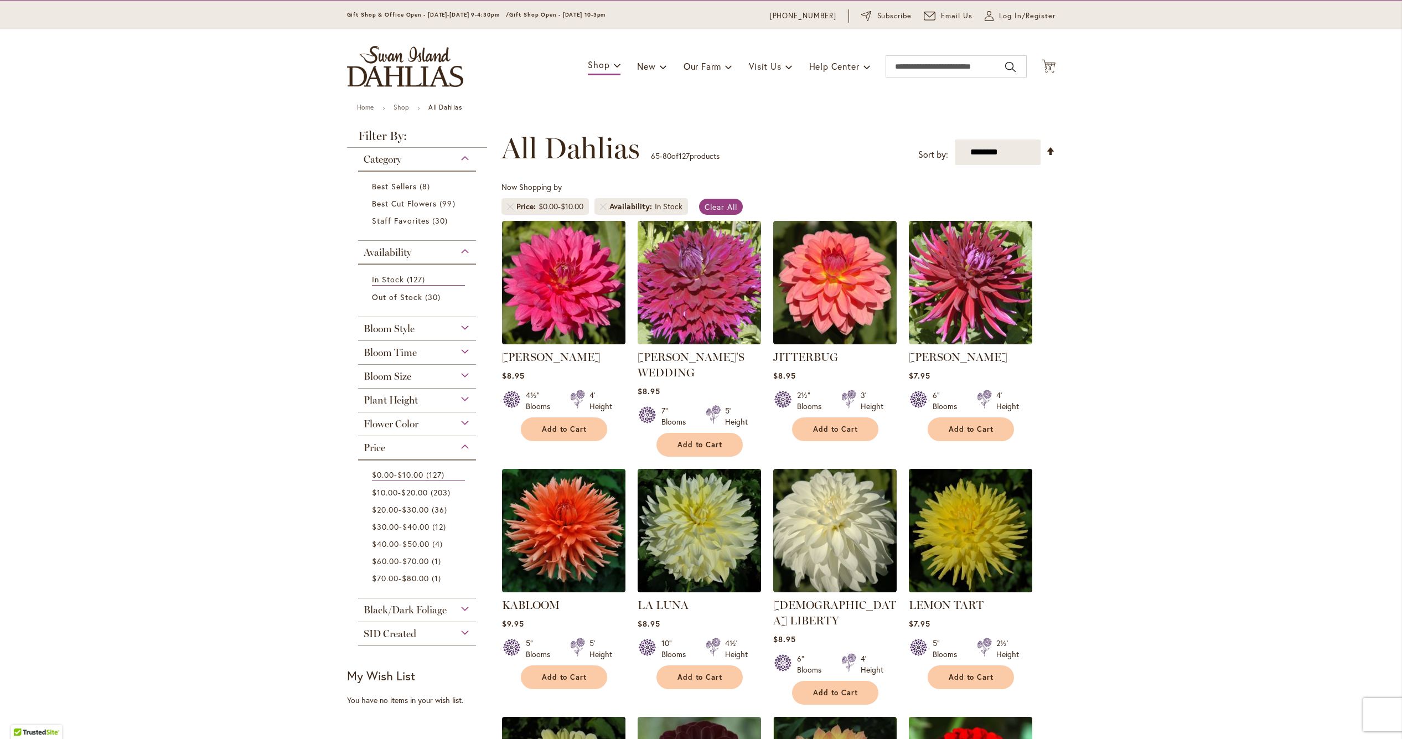
scroll to position [44, 0]
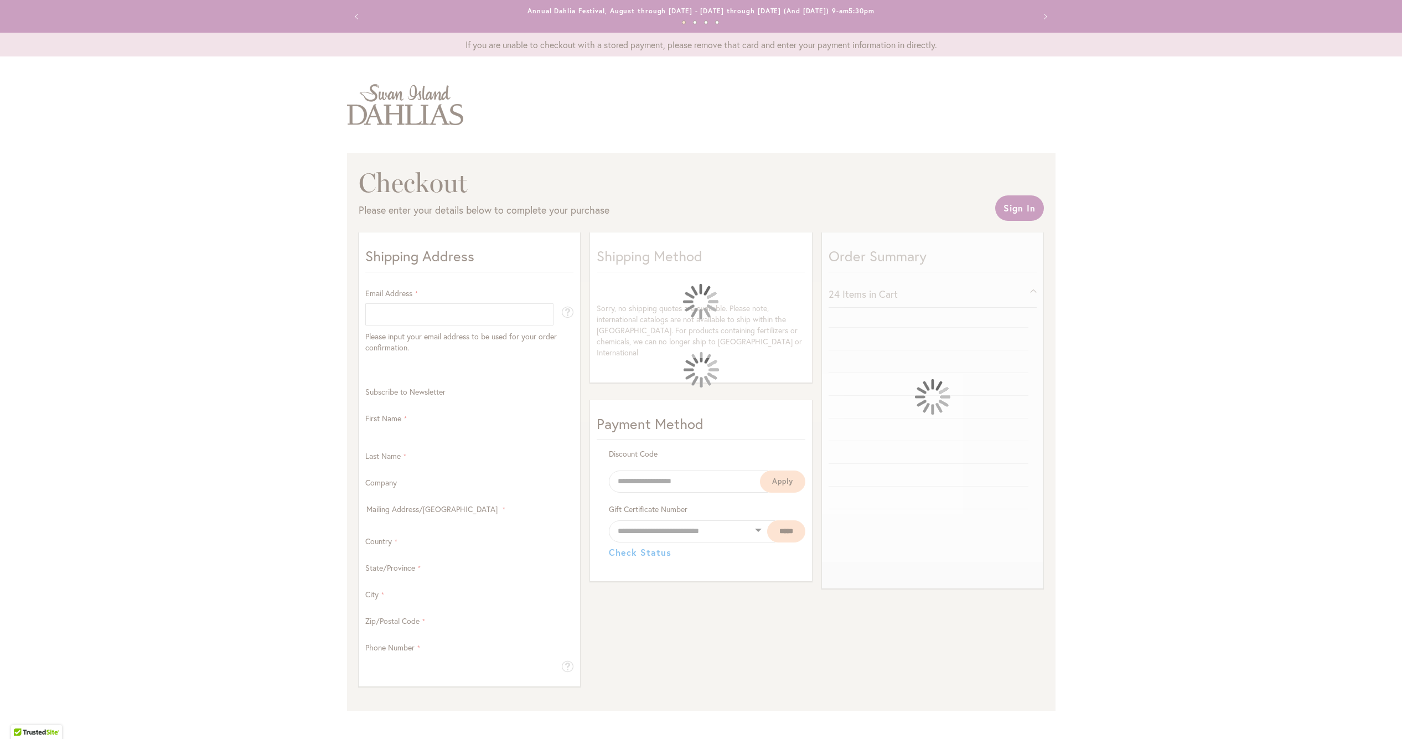
select select "**"
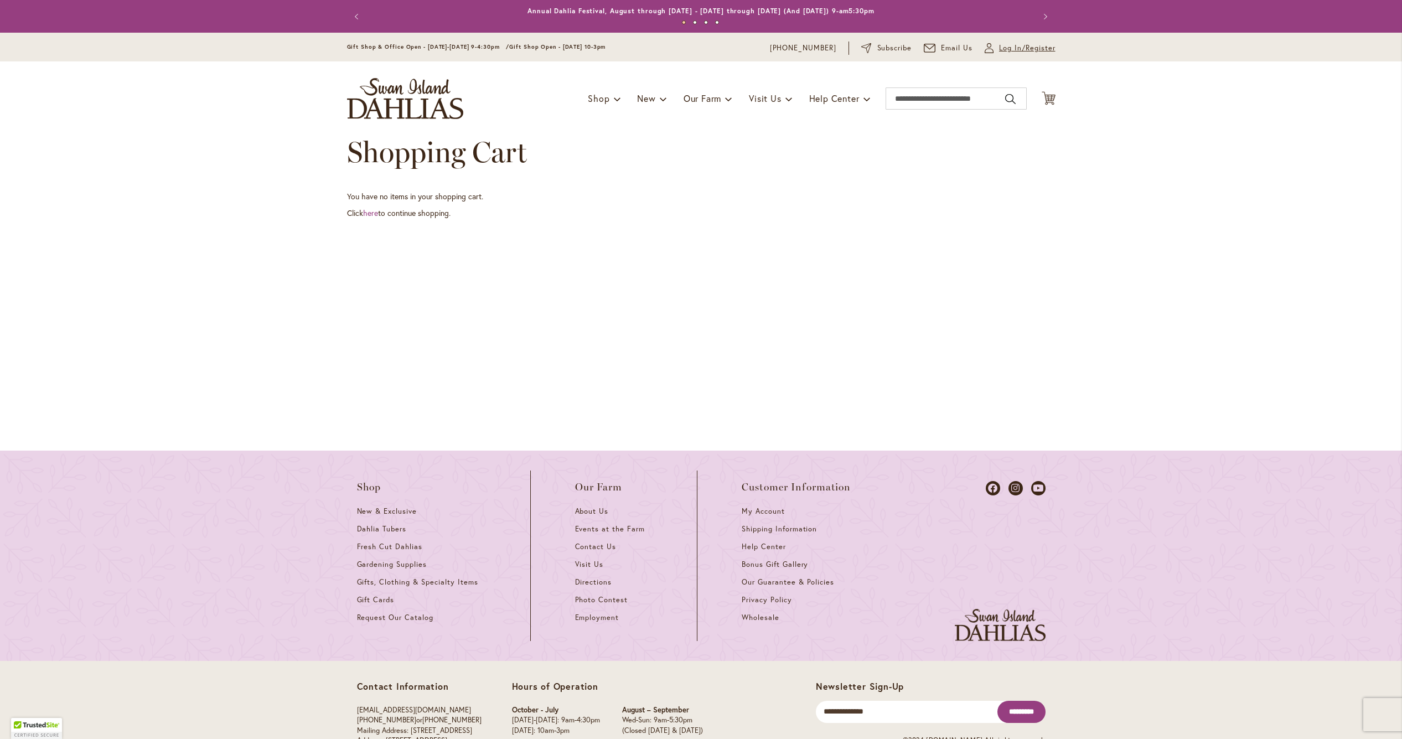
click at [1029, 52] on span "Log In/Register" at bounding box center [1027, 48] width 56 height 11
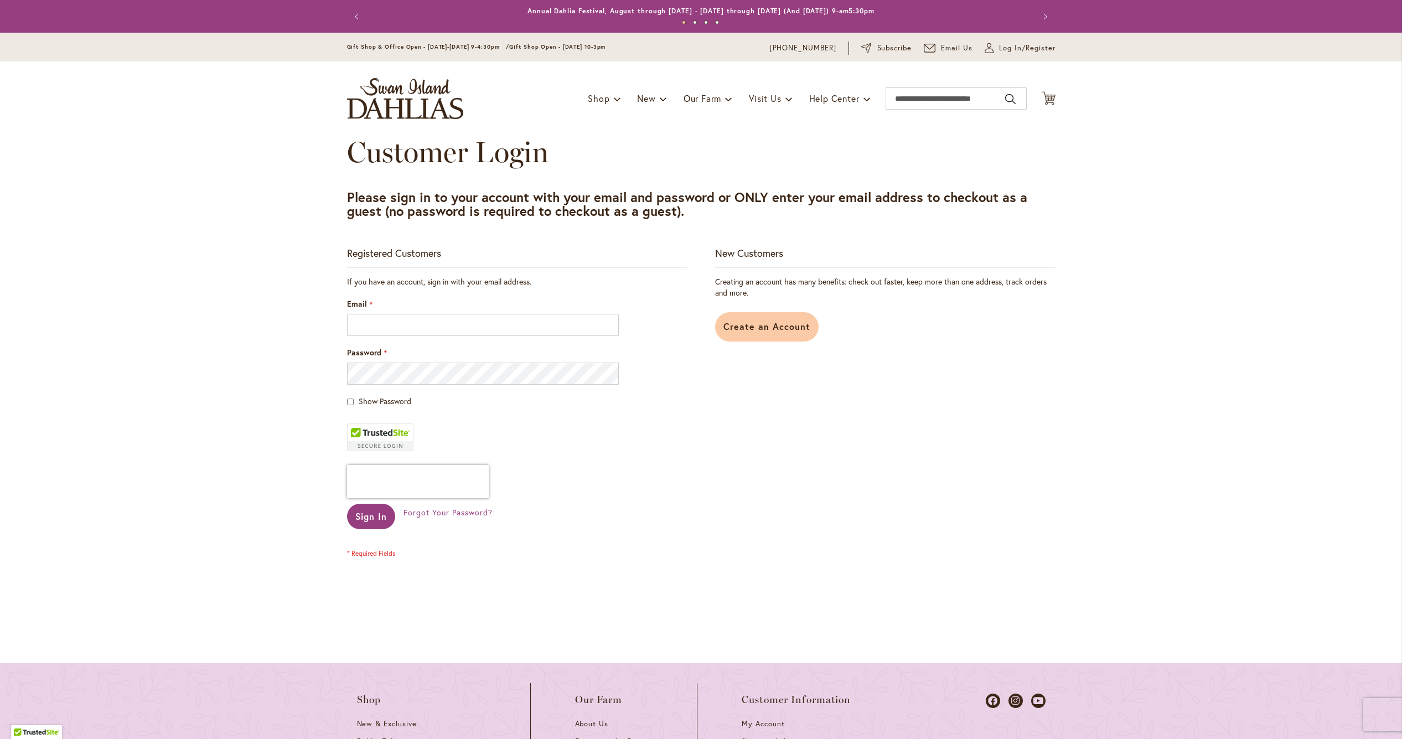
click at [753, 320] on span "Create an Account" at bounding box center [766, 326] width 87 height 12
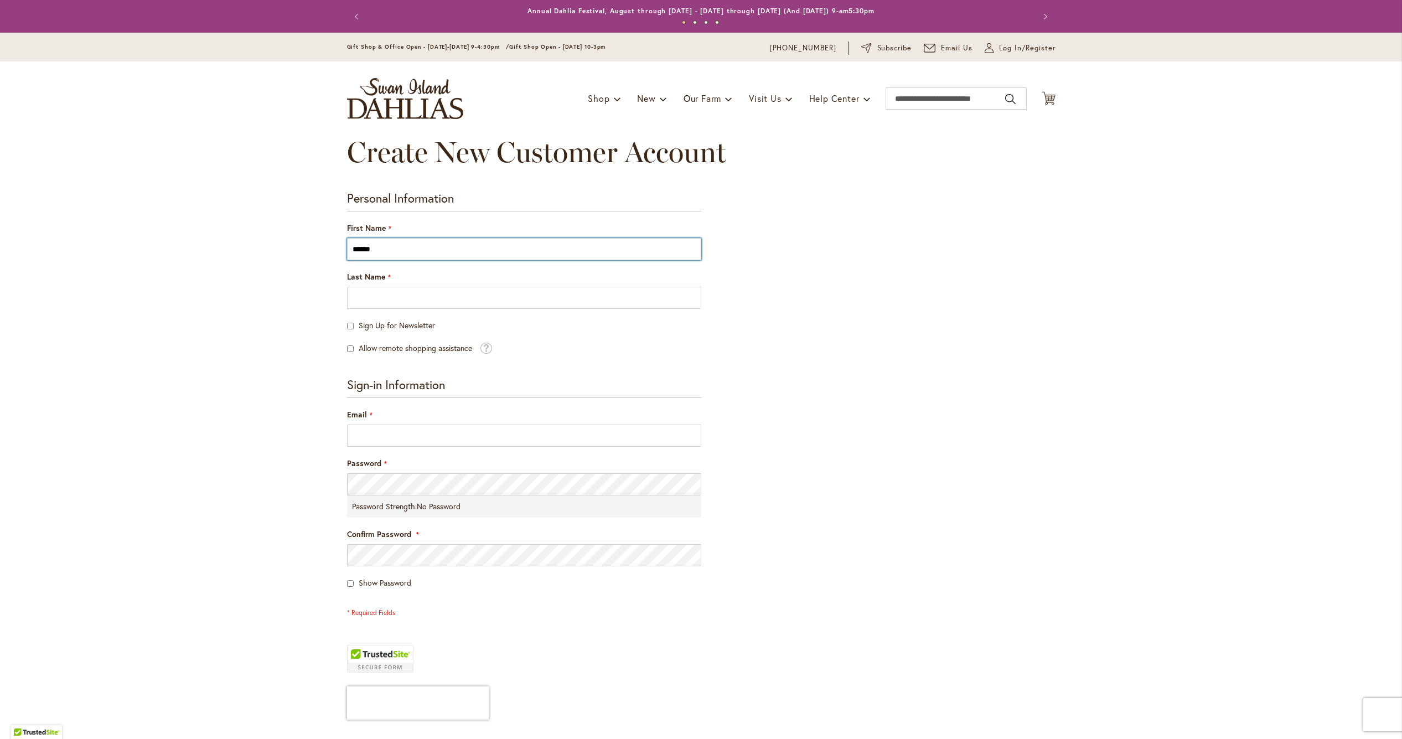
type input "******"
click at [400, 412] on div "Email" at bounding box center [524, 428] width 354 height 38
type input "**********"
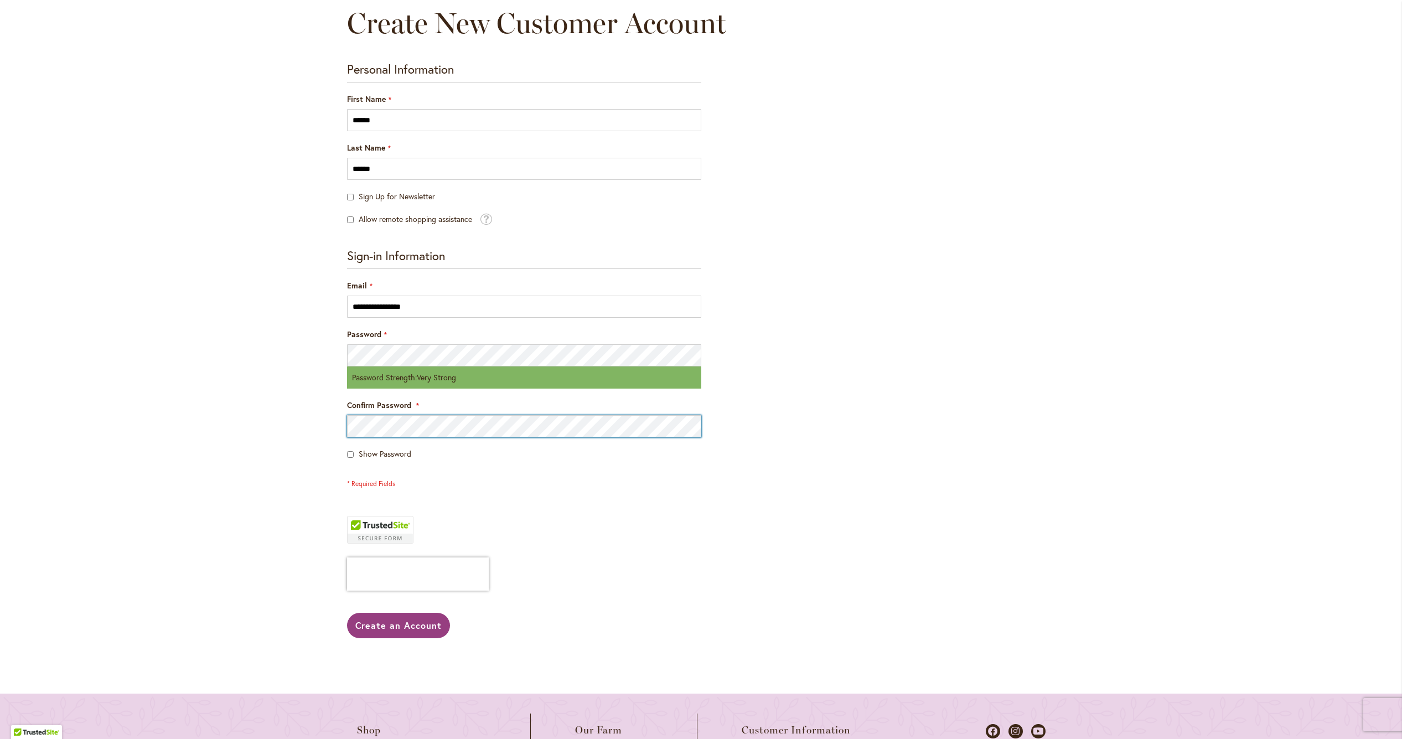
scroll to position [133, 0]
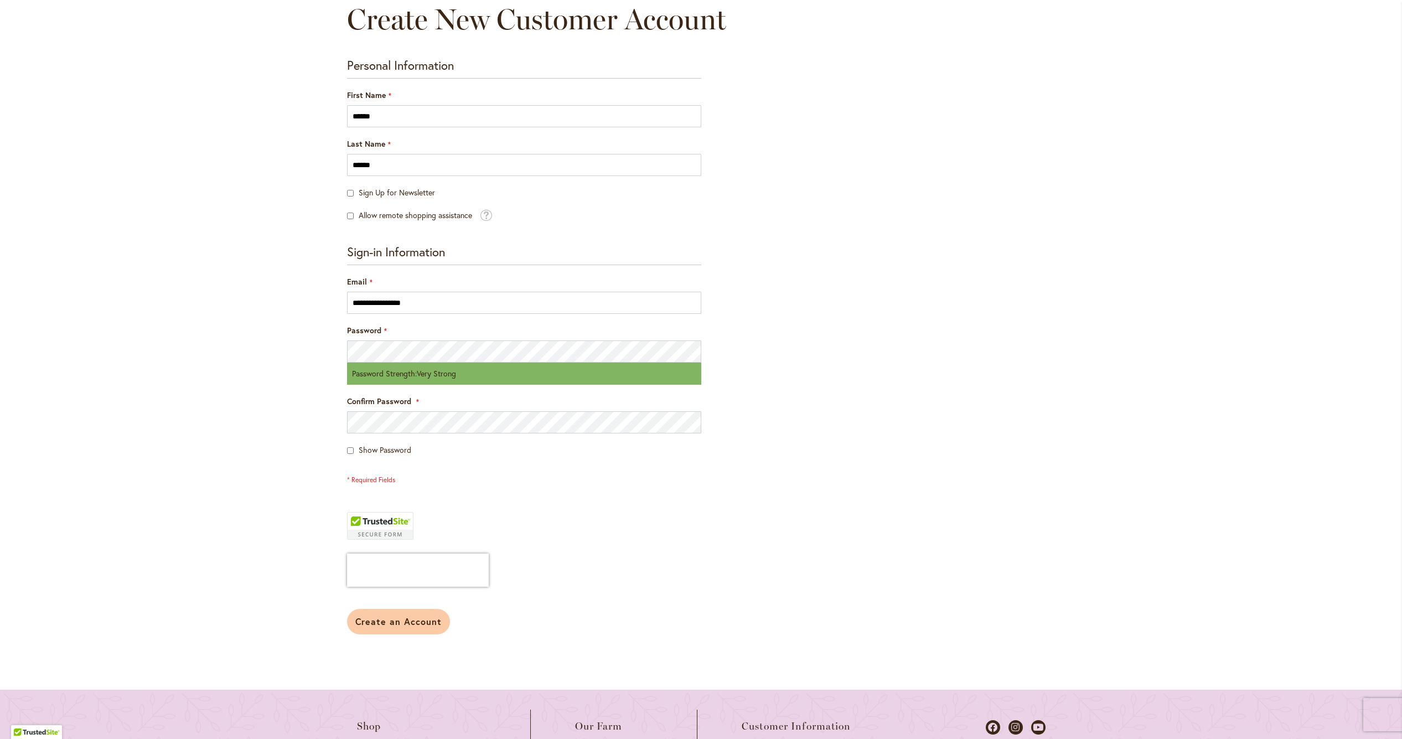
click at [408, 616] on span "Create an Account" at bounding box center [398, 621] width 87 height 12
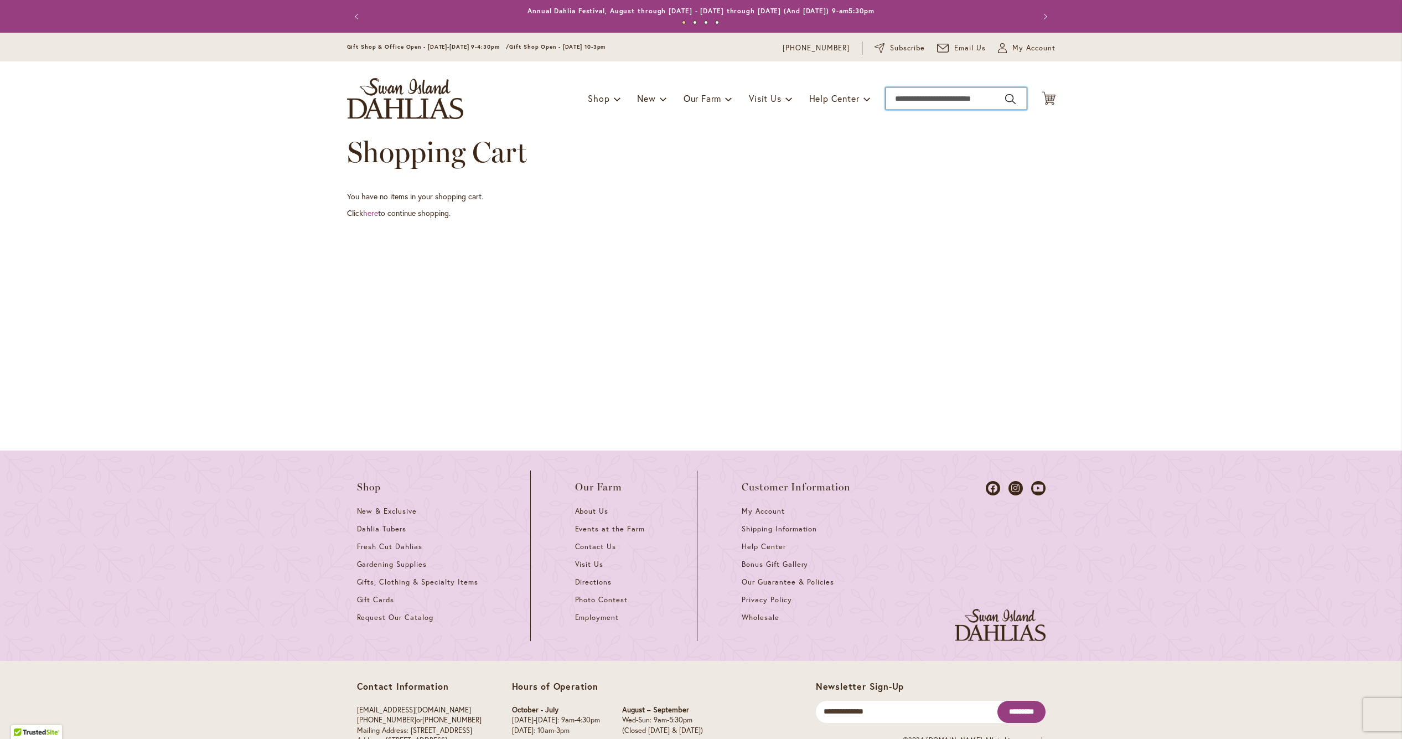
click at [944, 99] on input "Search" at bounding box center [955, 98] width 141 height 22
click at [950, 119] on li "[PERSON_NAME] 1" at bounding box center [956, 118] width 140 height 17
type input "**********"
